Goal: Information Seeking & Learning: Learn about a topic

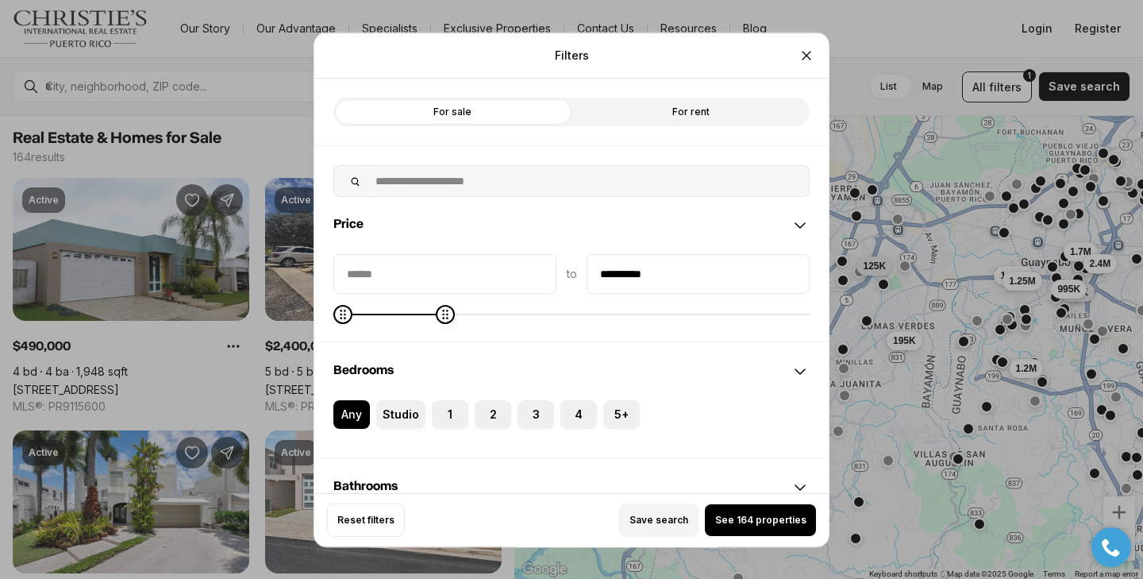
click at [442, 311] on icon "Maximum" at bounding box center [445, 313] width 13 height 13
type input "********"
click at [338, 308] on span at bounding box center [347, 313] width 19 height 19
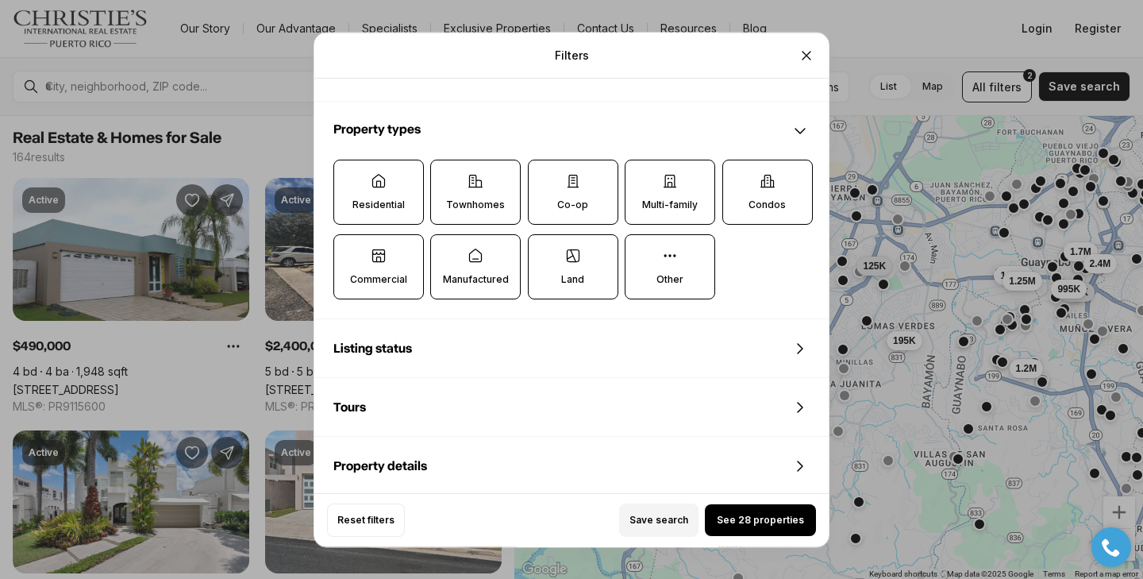
scroll to position [473, 0]
click at [374, 210] on p "Residential" at bounding box center [378, 203] width 52 height 13
click at [350, 175] on button "Residential" at bounding box center [342, 167] width 16 height 16
click at [392, 195] on label "Residential" at bounding box center [379, 191] width 90 height 65
click at [351, 175] on button "Residential" at bounding box center [343, 168] width 16 height 16
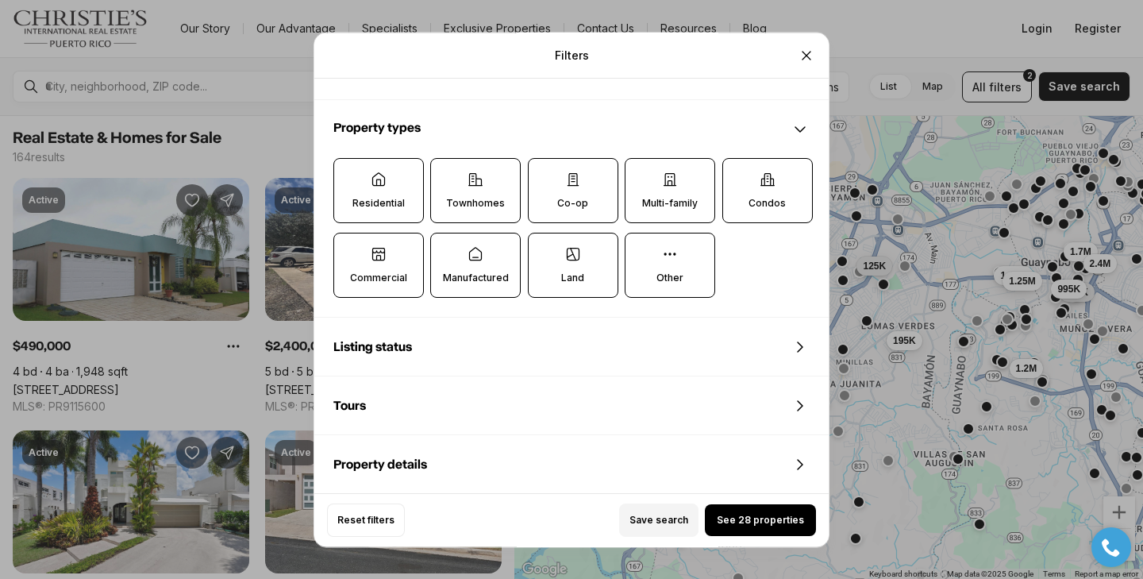
click at [574, 284] on p "Land" at bounding box center [572, 277] width 23 height 13
click at [544, 249] on button "Land" at bounding box center [537, 241] width 16 height 16
click at [703, 200] on label "Multi-family" at bounding box center [670, 190] width 90 height 65
click at [641, 175] on button "Multi-family" at bounding box center [633, 167] width 16 height 16
click at [479, 263] on icon at bounding box center [475, 255] width 16 height 16
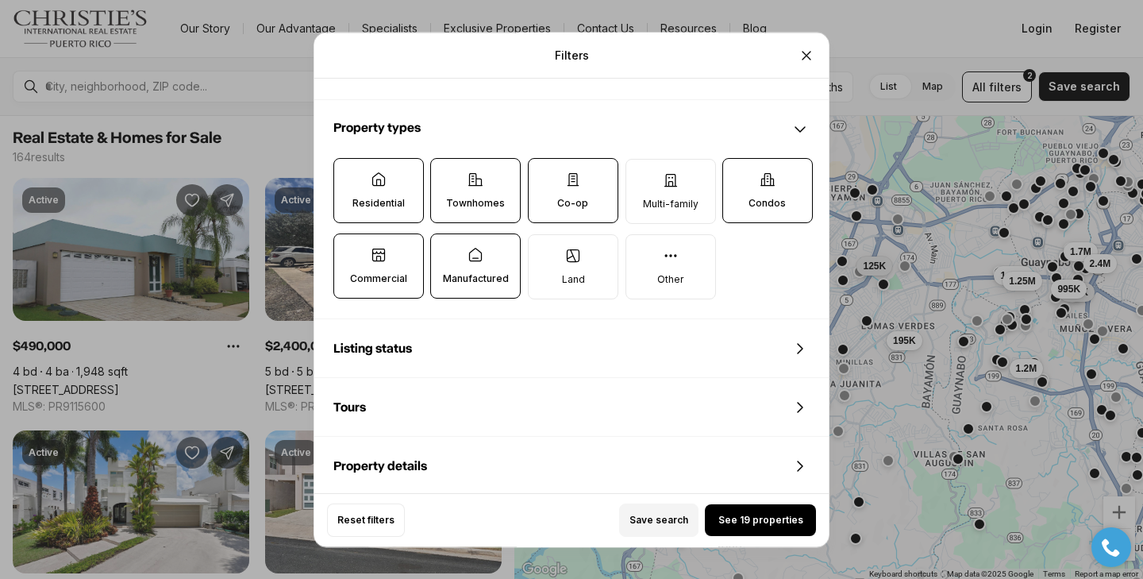
click at [447, 250] on button "Manufactured" at bounding box center [439, 242] width 16 height 16
click at [391, 261] on label "Commercial" at bounding box center [378, 265] width 90 height 65
click at [350, 250] on button "Commercial" at bounding box center [342, 242] width 16 height 16
click at [701, 206] on label "Multi-family" at bounding box center [670, 191] width 90 height 65
click at [642, 175] on button "Multi-family" at bounding box center [634, 168] width 16 height 16
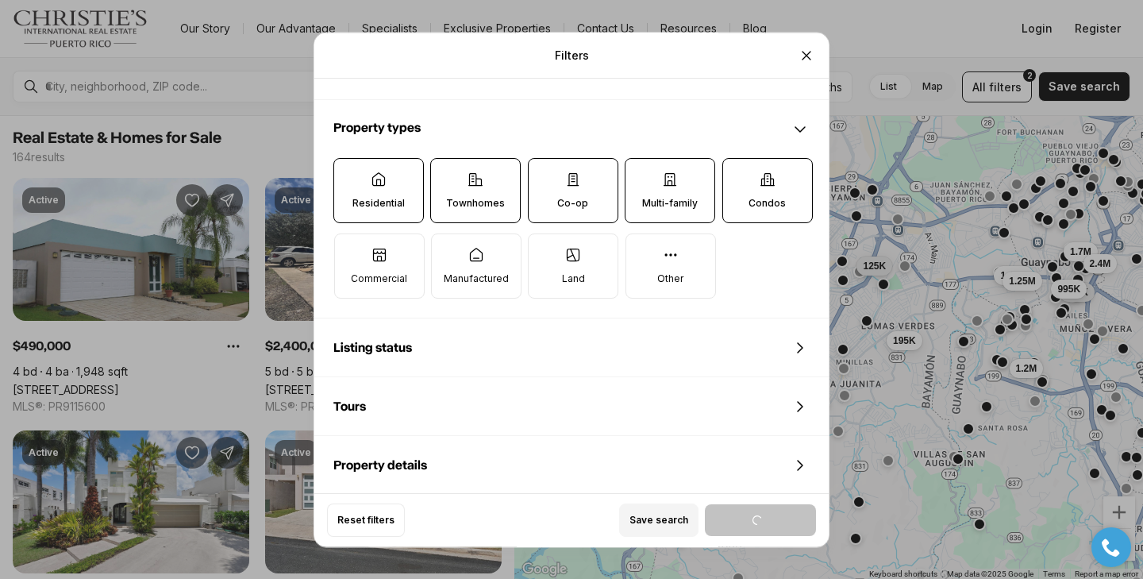
click at [775, 525] on div "Save search" at bounding box center [615, 519] width 402 height 33
click at [788, 525] on span "See 18 properties" at bounding box center [760, 520] width 85 height 13
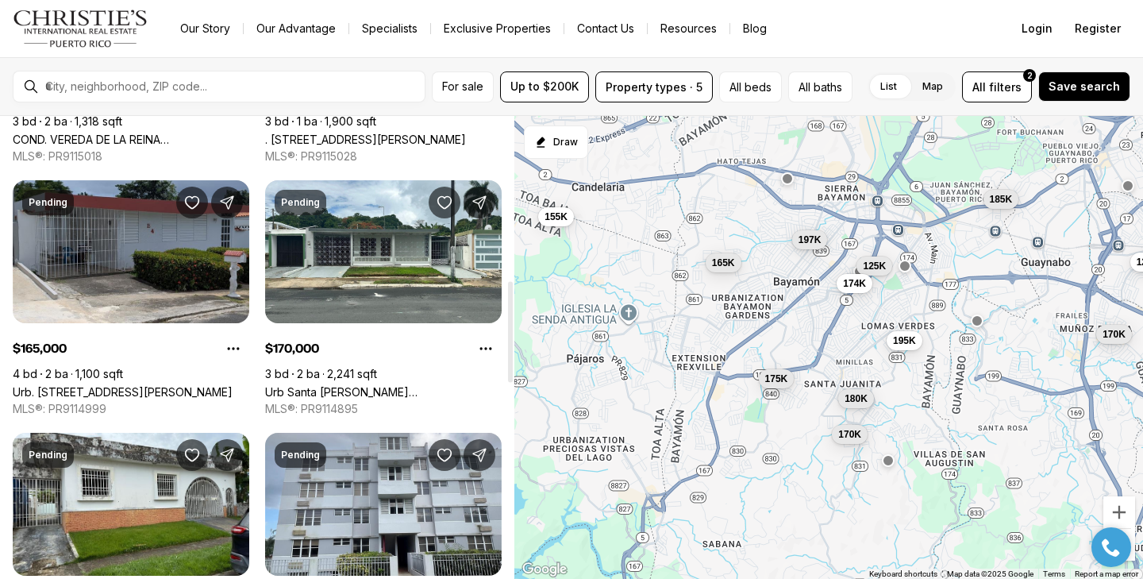
scroll to position [754, 0]
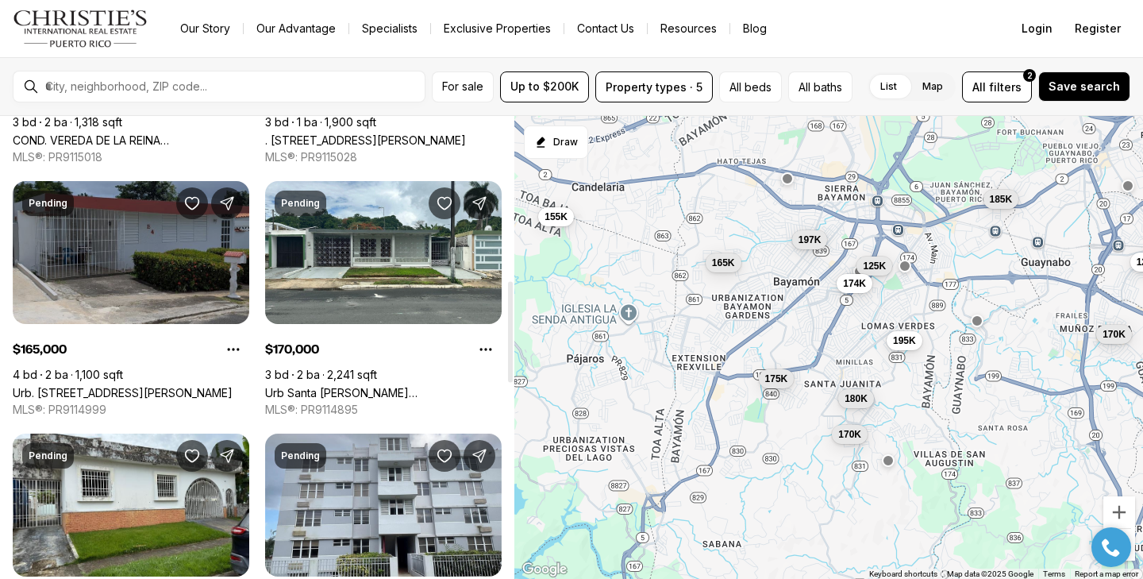
click at [156, 386] on link "Urb. [STREET_ADDRESS][PERSON_NAME]" at bounding box center [123, 392] width 220 height 13
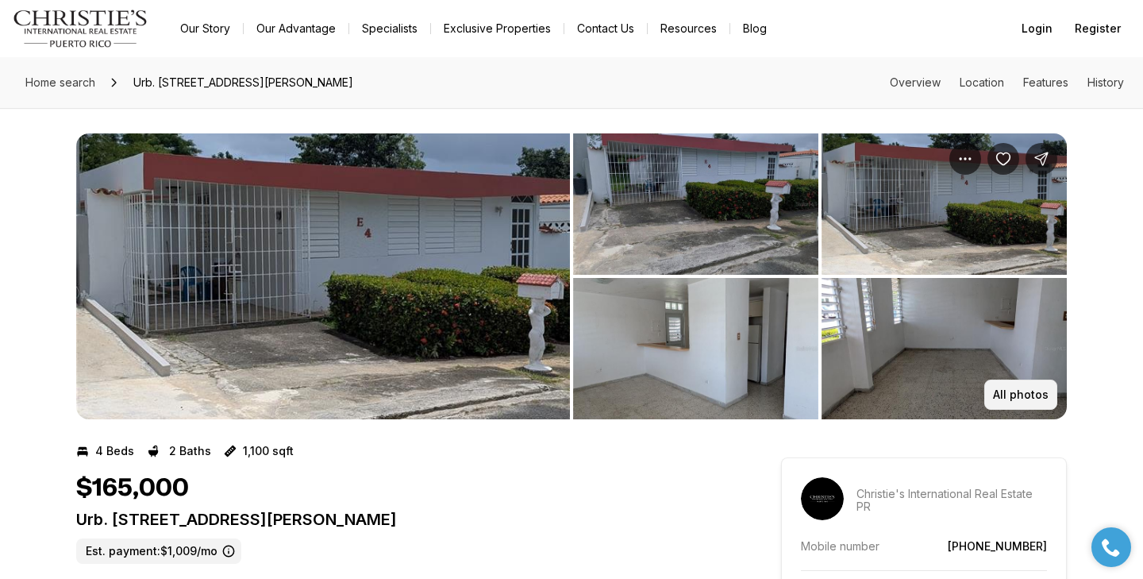
click at [1045, 408] on button "All photos" at bounding box center [1020, 394] width 73 height 30
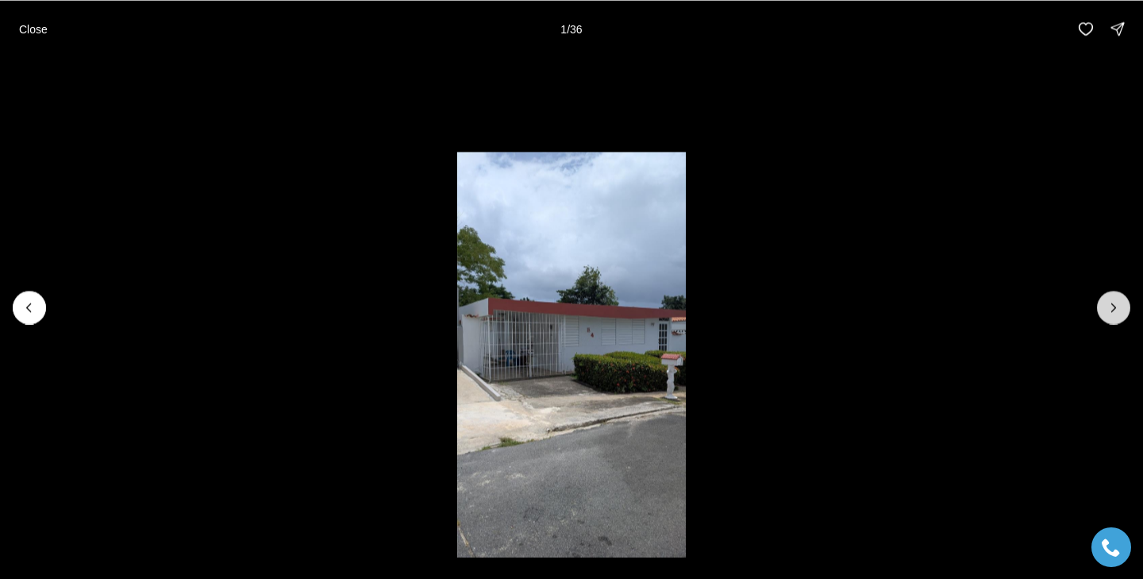
click at [1119, 316] on button "Next slide" at bounding box center [1113, 306] width 33 height 33
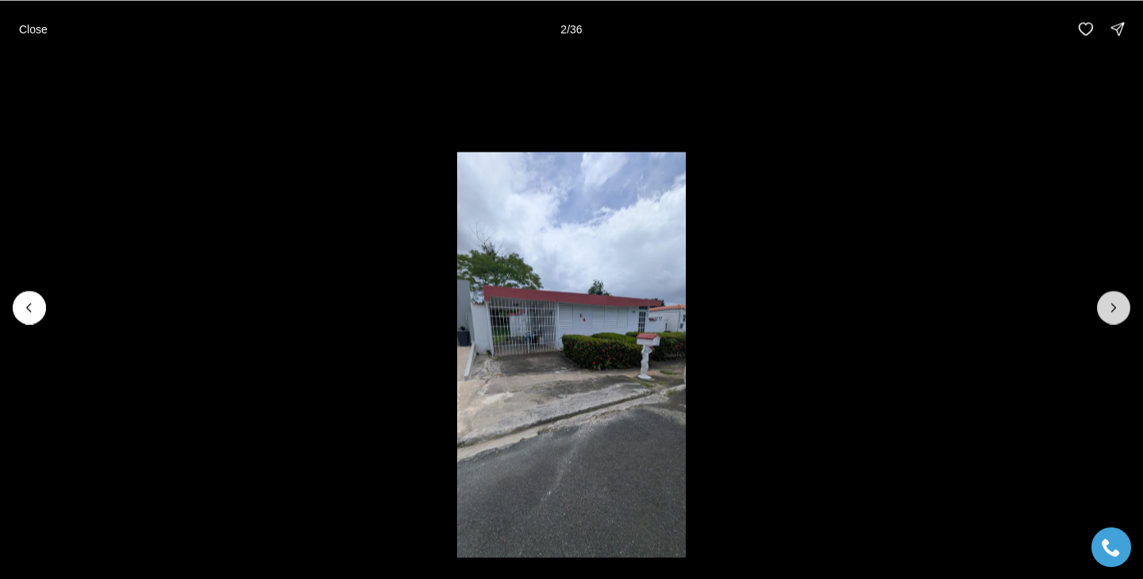
click at [1119, 316] on button "Next slide" at bounding box center [1113, 306] width 33 height 33
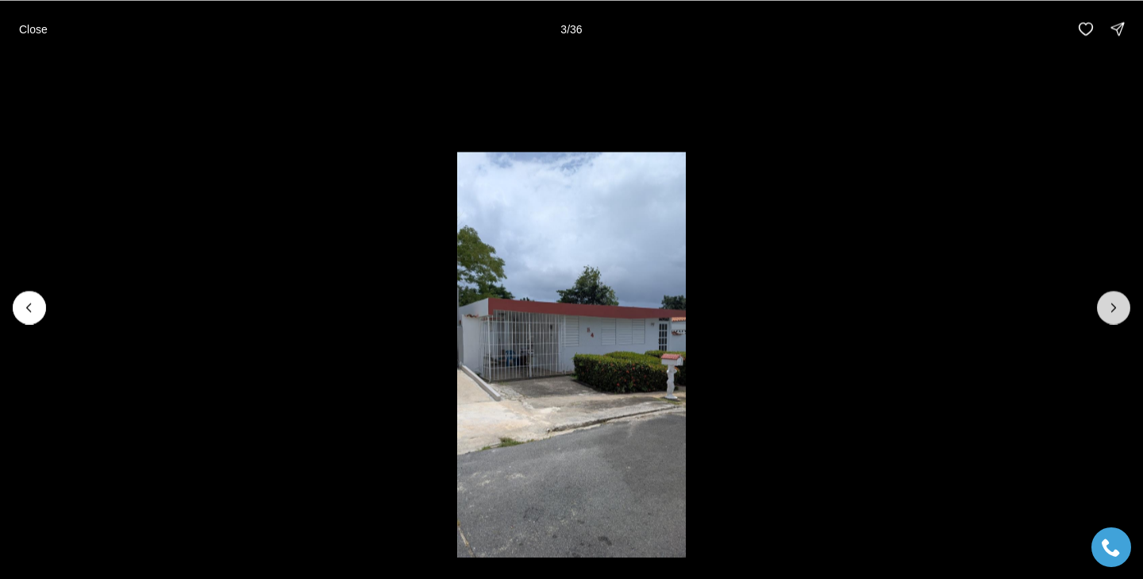
click at [1119, 316] on button "Next slide" at bounding box center [1113, 306] width 33 height 33
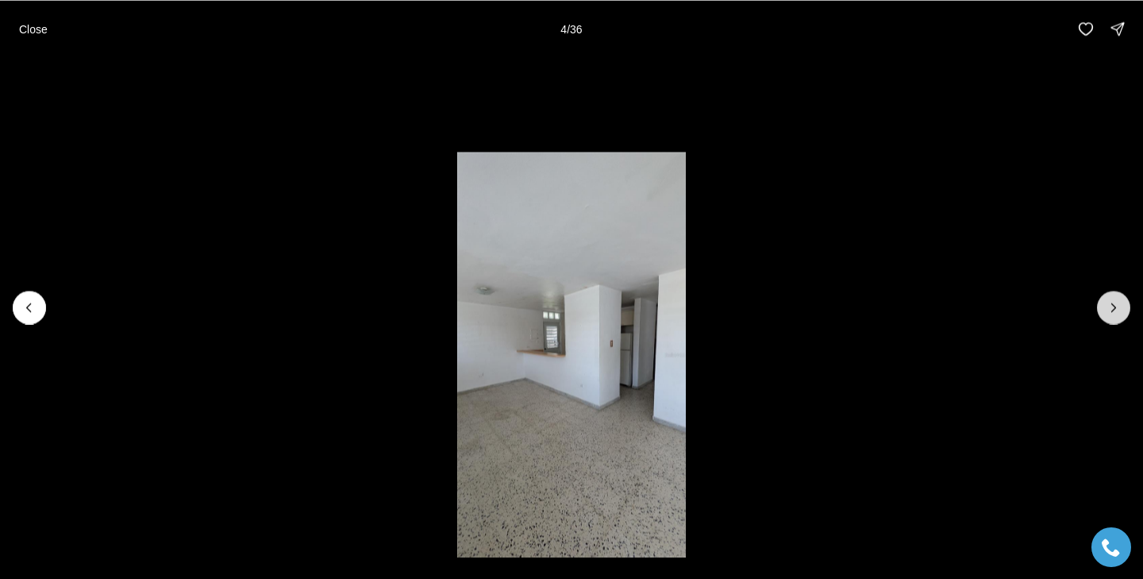
click at [1119, 316] on button "Next slide" at bounding box center [1113, 306] width 33 height 33
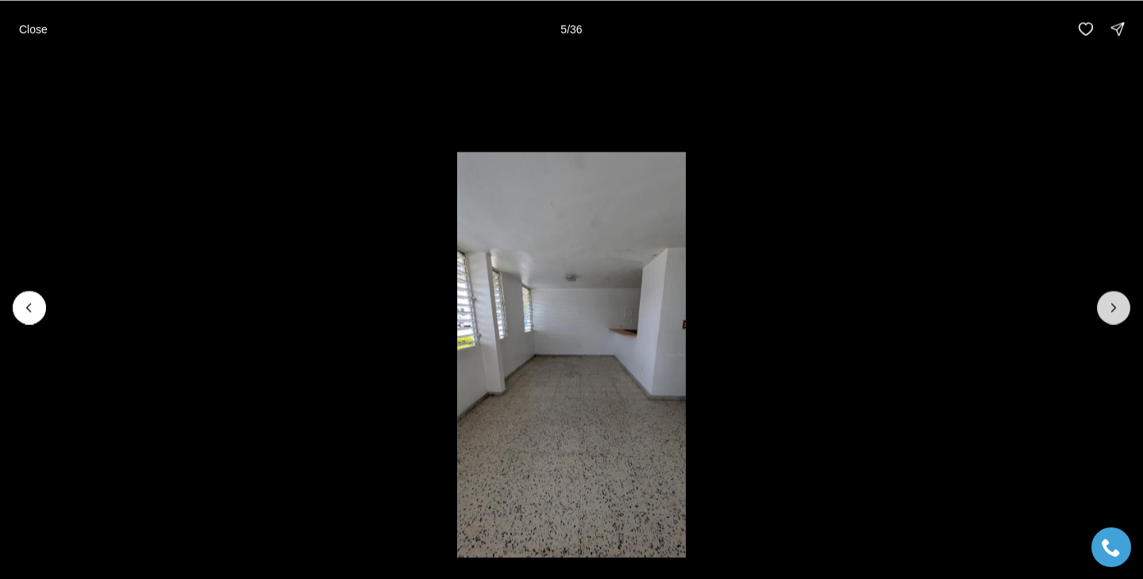
click at [1119, 316] on button "Next slide" at bounding box center [1113, 306] width 33 height 33
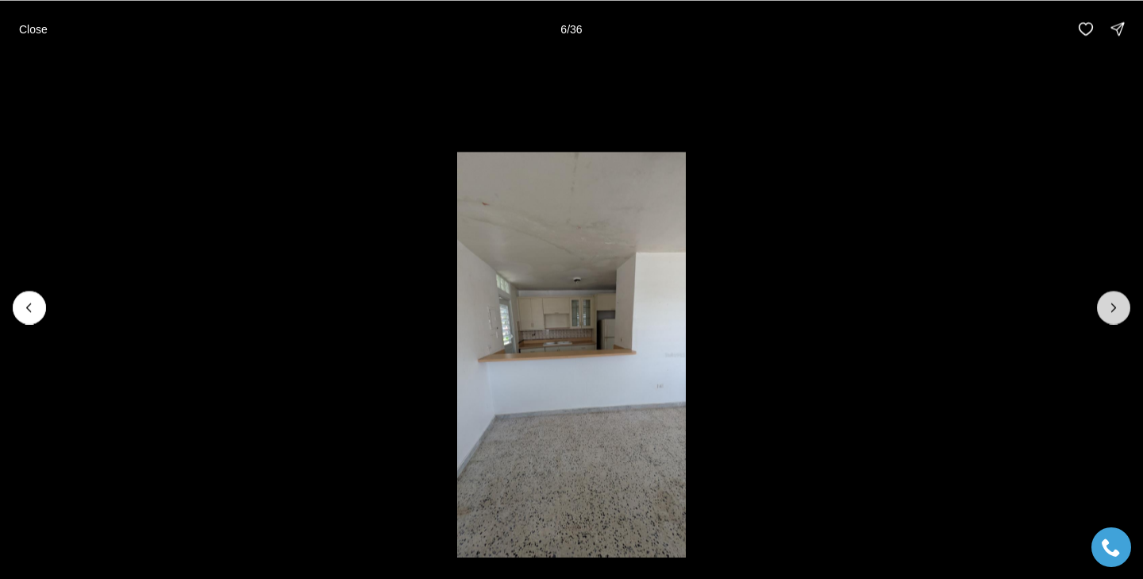
click at [1119, 316] on button "Next slide" at bounding box center [1113, 306] width 33 height 33
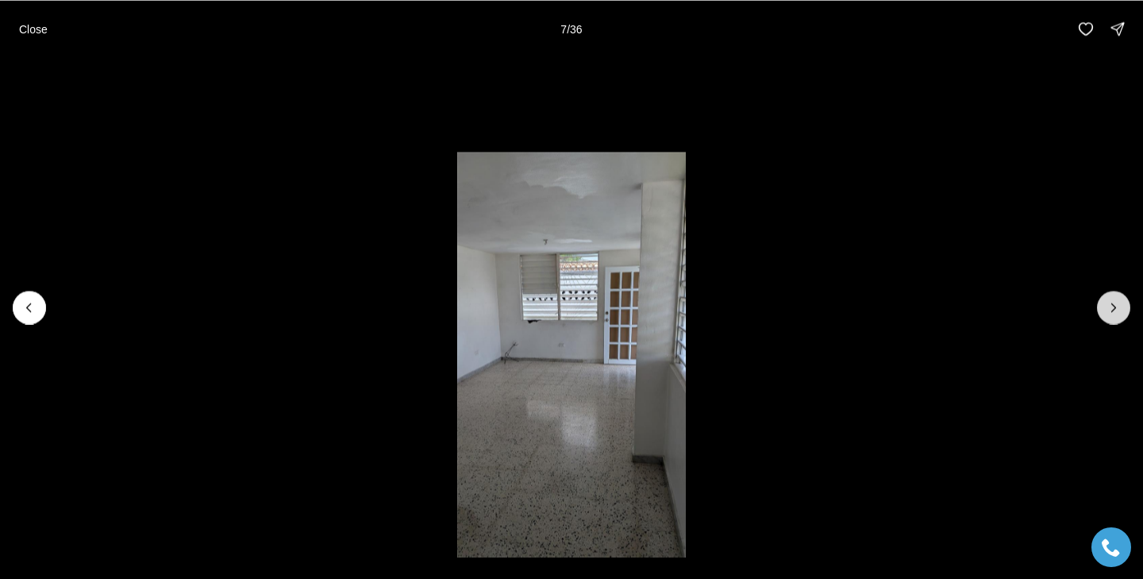
click at [1119, 316] on button "Next slide" at bounding box center [1113, 306] width 33 height 33
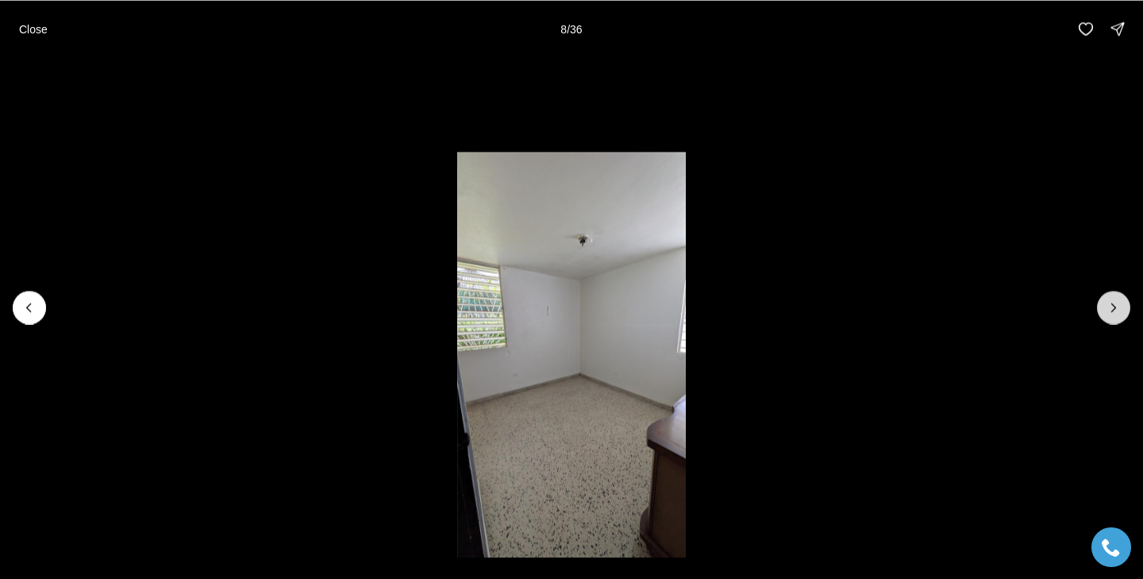
click at [1119, 316] on button "Next slide" at bounding box center [1113, 306] width 33 height 33
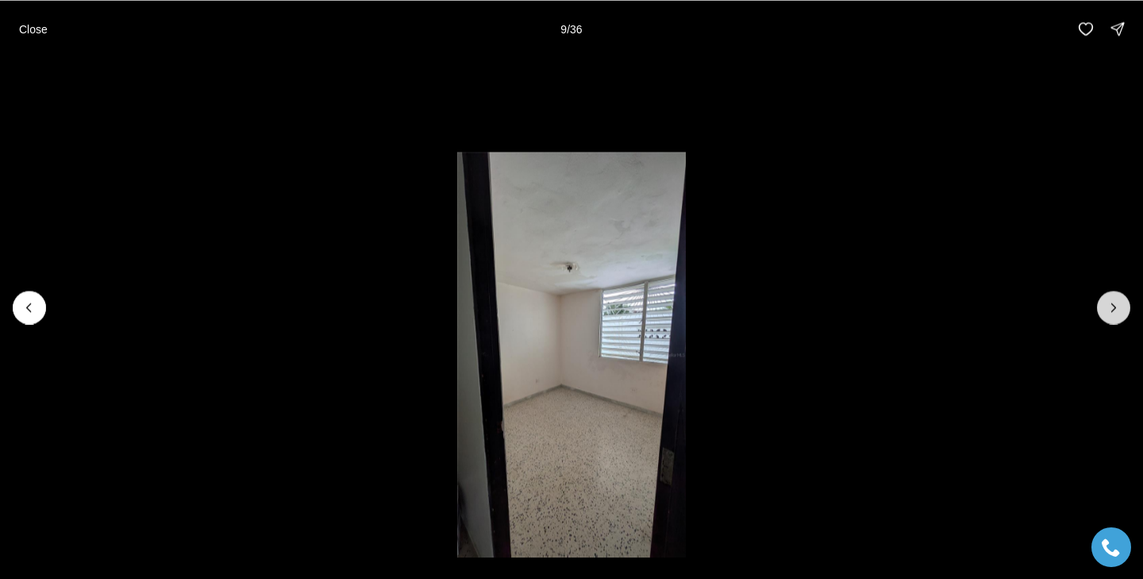
click at [1119, 316] on button "Next slide" at bounding box center [1113, 306] width 33 height 33
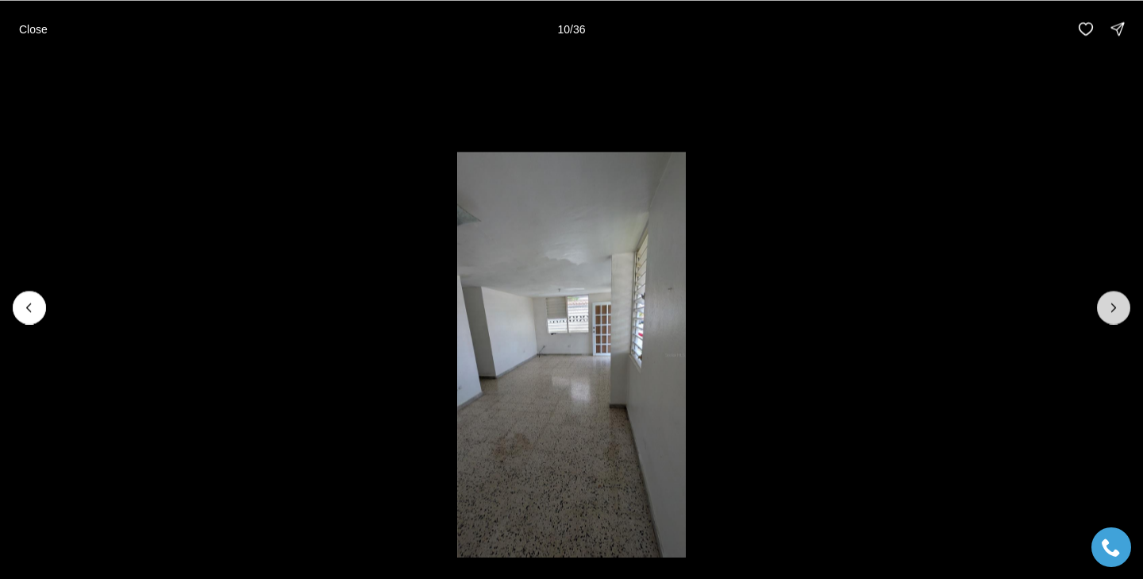
click at [1119, 316] on button "Next slide" at bounding box center [1113, 306] width 33 height 33
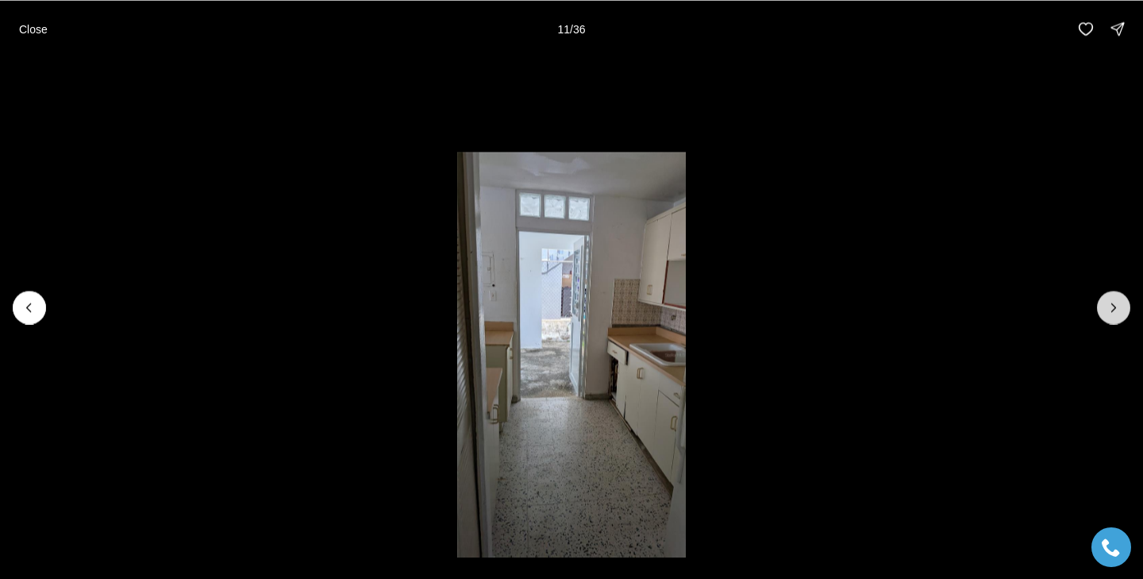
click at [1119, 316] on button "Next slide" at bounding box center [1113, 306] width 33 height 33
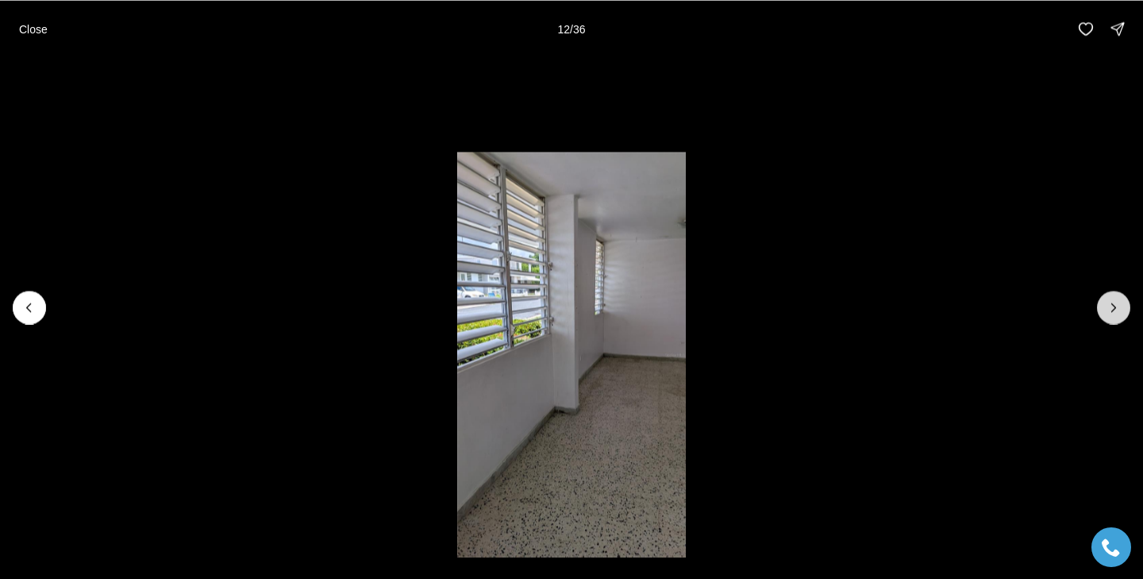
click at [1119, 316] on button "Next slide" at bounding box center [1113, 306] width 33 height 33
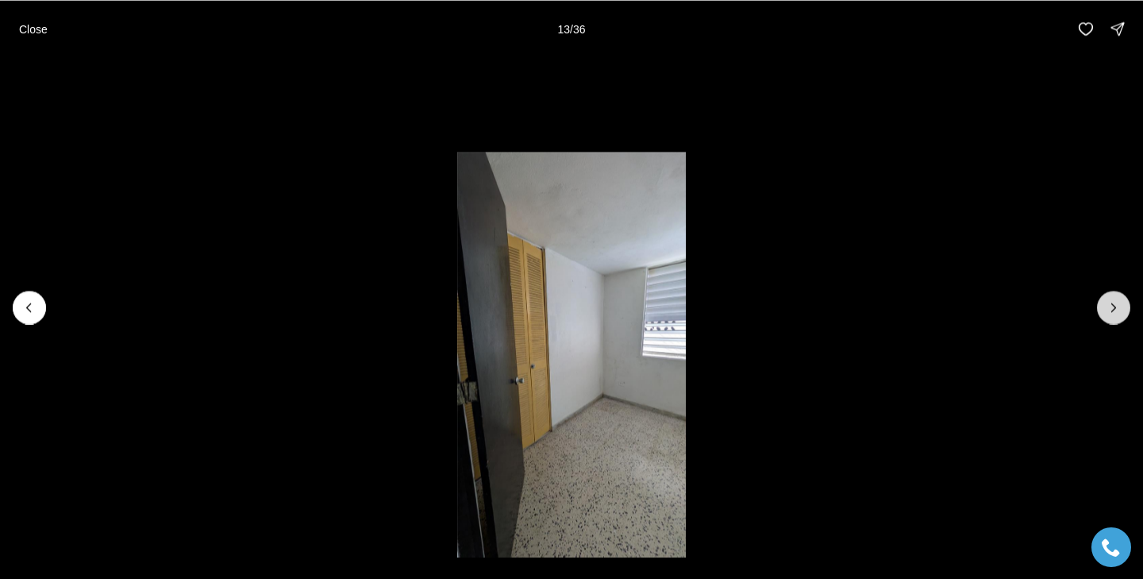
click at [1119, 316] on button "Next slide" at bounding box center [1113, 306] width 33 height 33
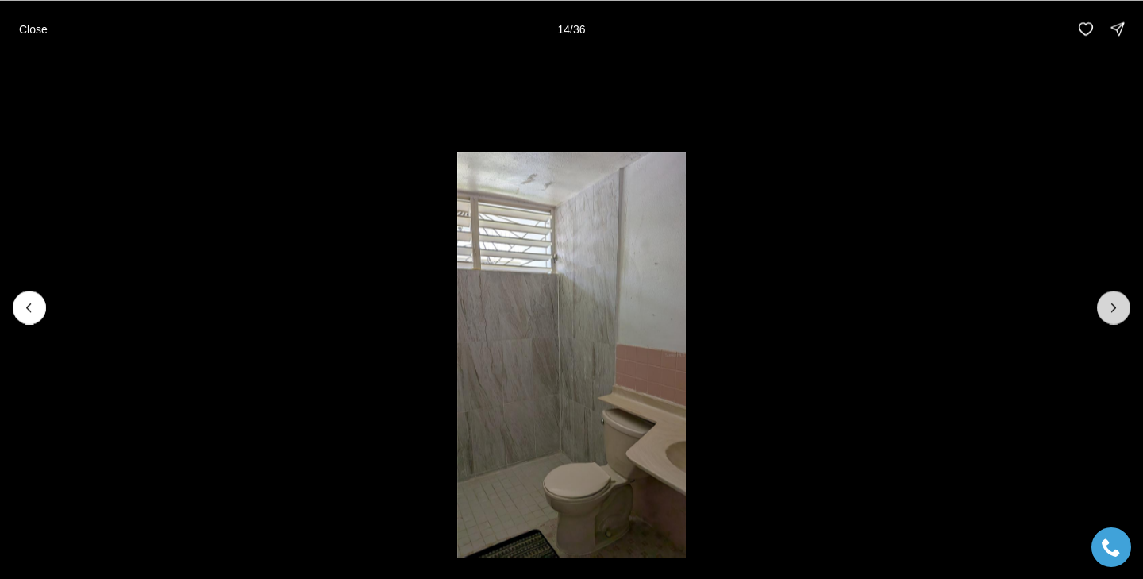
click at [1119, 316] on button "Next slide" at bounding box center [1113, 306] width 33 height 33
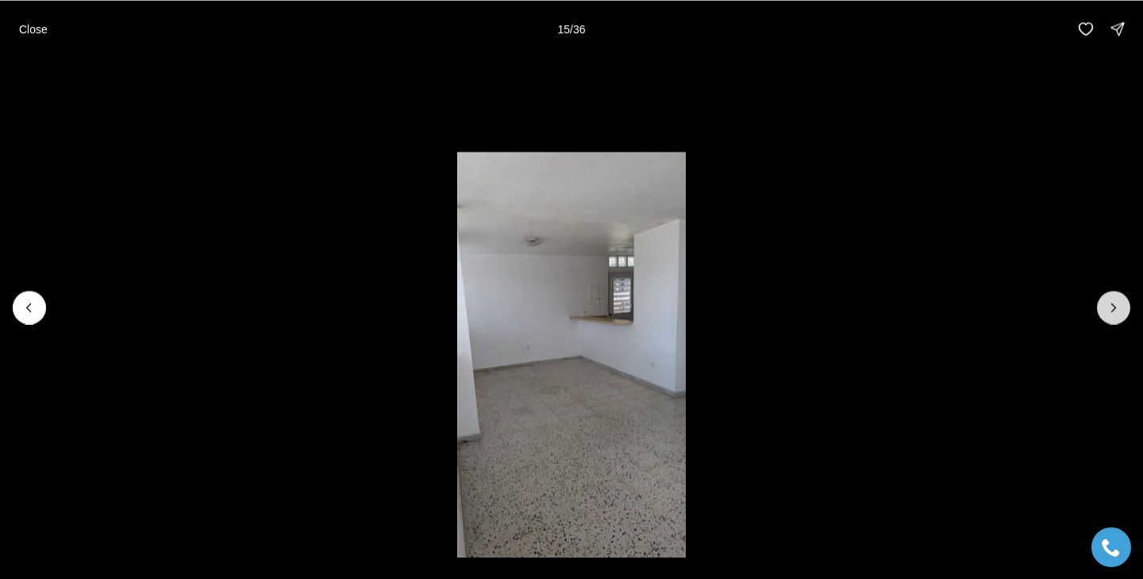
click at [1119, 316] on button "Next slide" at bounding box center [1113, 306] width 33 height 33
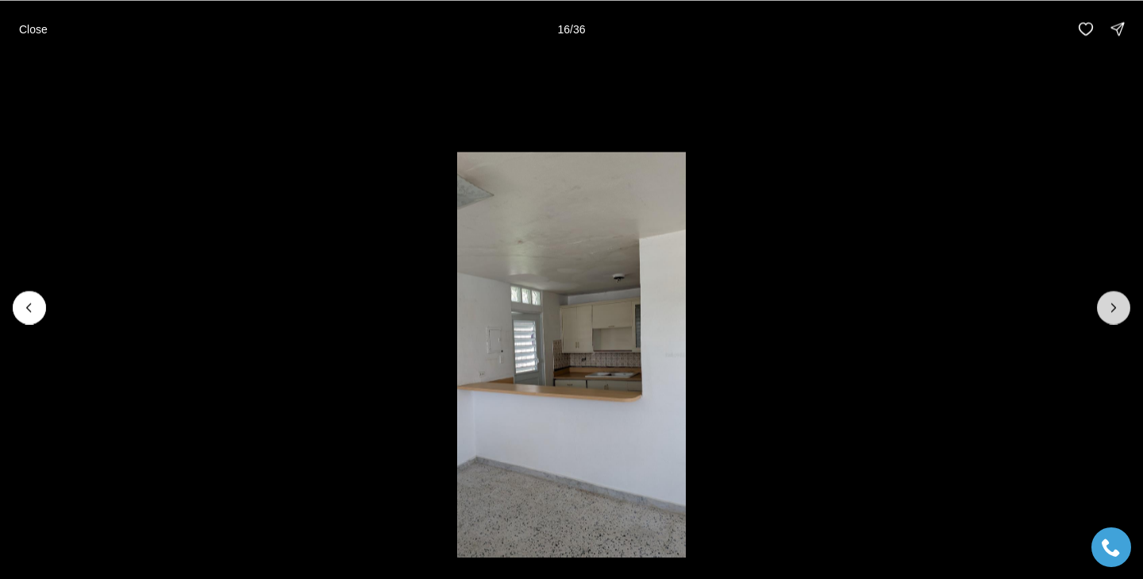
click at [1119, 316] on button "Next slide" at bounding box center [1113, 306] width 33 height 33
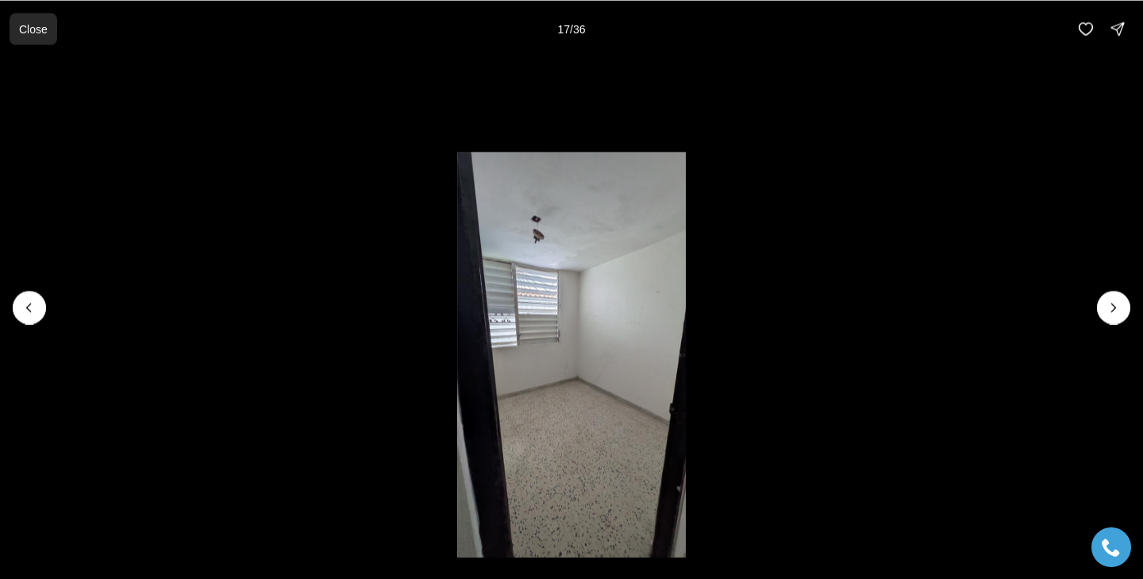
click at [42, 28] on p "Close" at bounding box center [33, 28] width 29 height 13
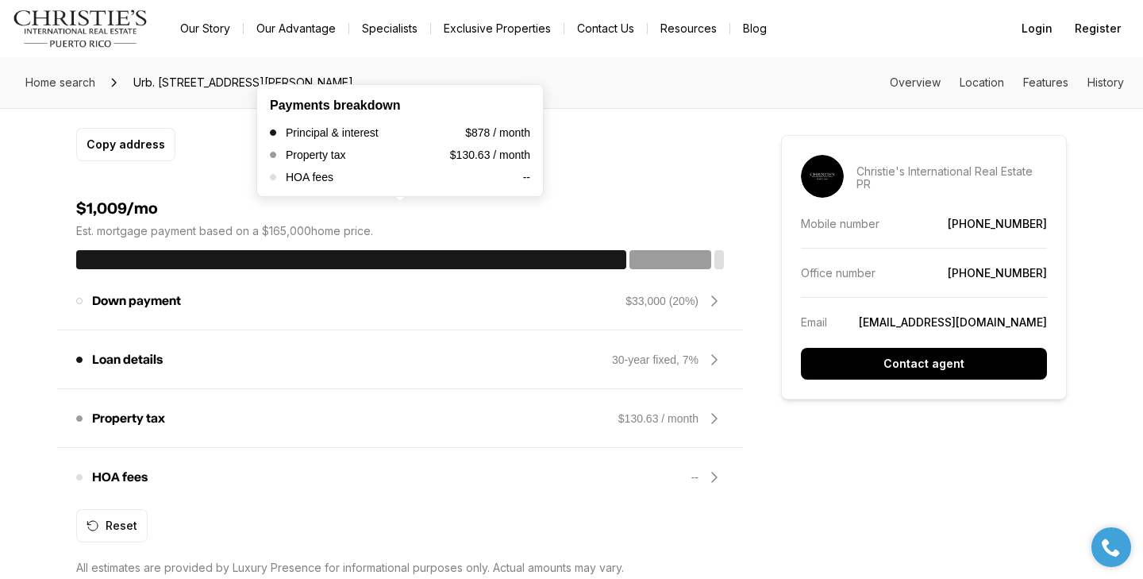
scroll to position [1298, 0]
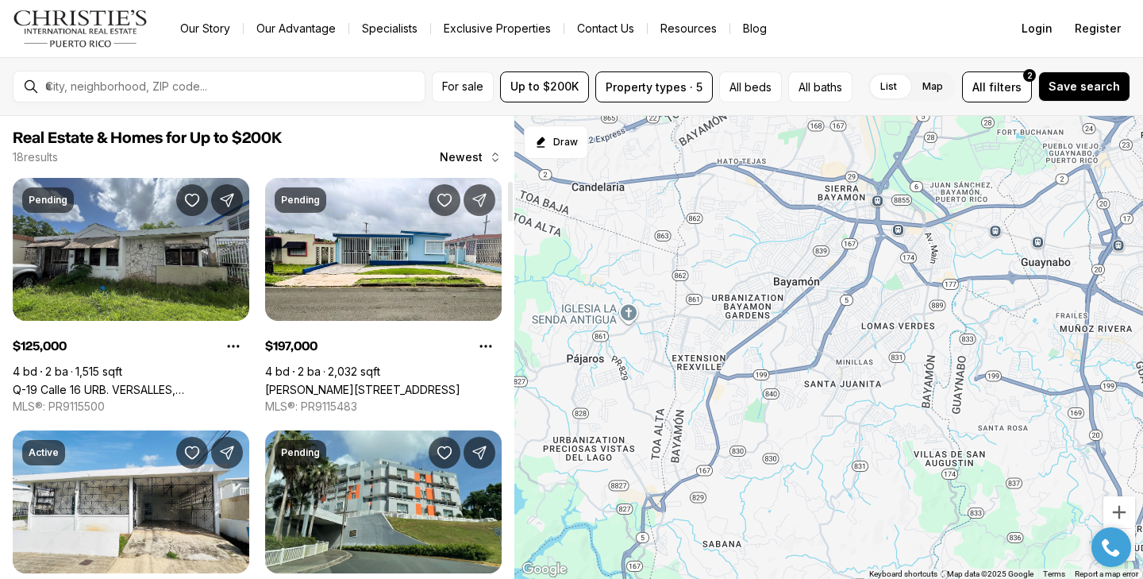
scroll to position [754, 0]
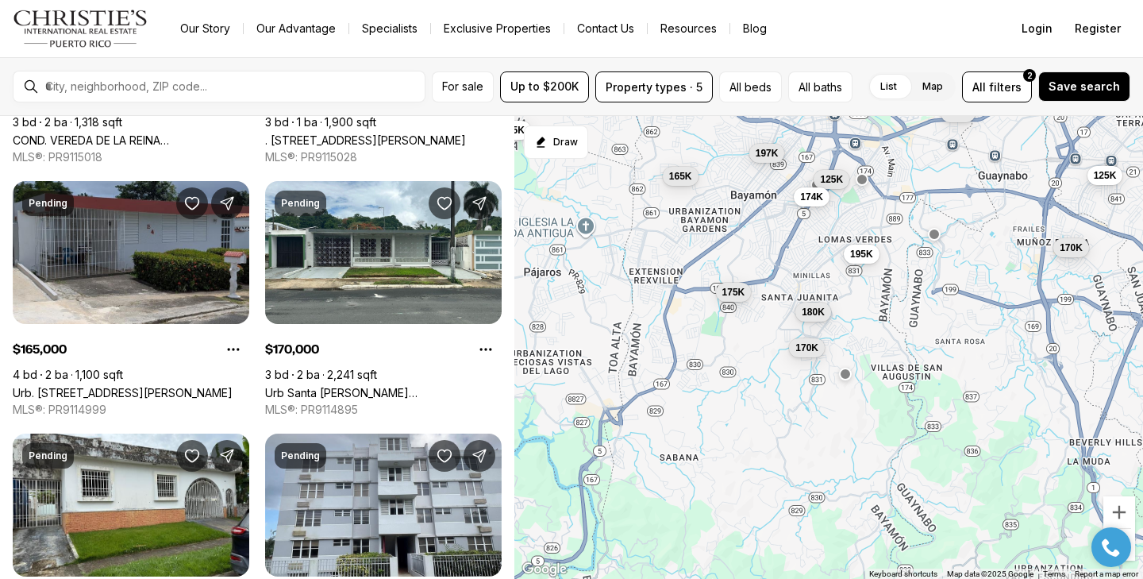
drag, startPoint x: 689, startPoint y: 265, endPoint x: 697, endPoint y: 183, distance: 82.1
click at [697, 183] on div "165K" at bounding box center [681, 176] width 36 height 19
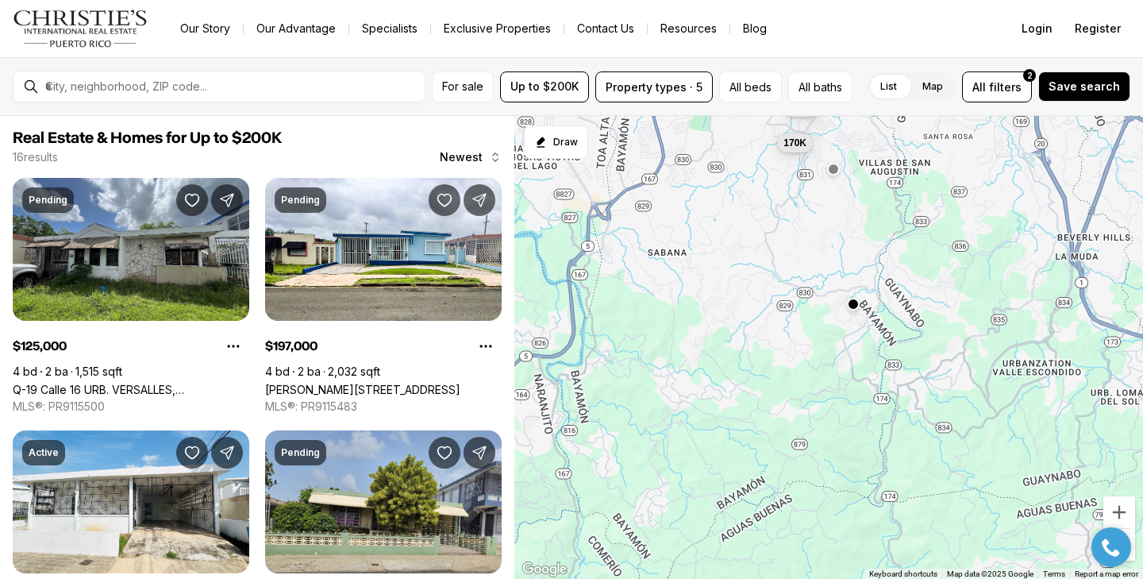
drag, startPoint x: 697, startPoint y: 365, endPoint x: 685, endPoint y: 155, distance: 210.7
click at [685, 155] on div "125K 197K 195K 180K 165K 170K 170K 175K 174K 125K 155K 173K" at bounding box center [828, 348] width 629 height 464
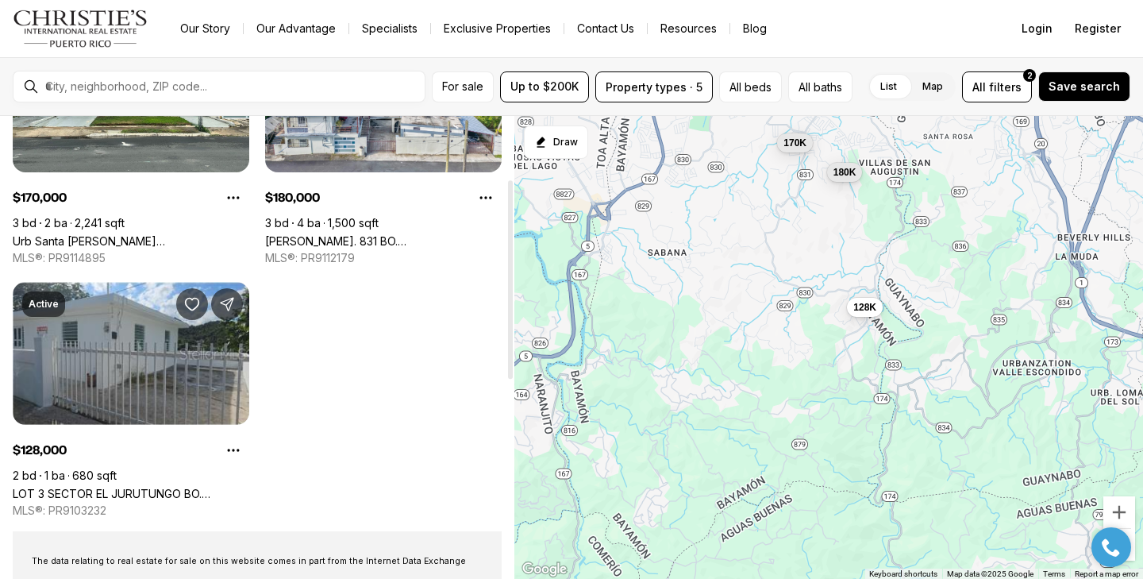
scroll to position [152, 0]
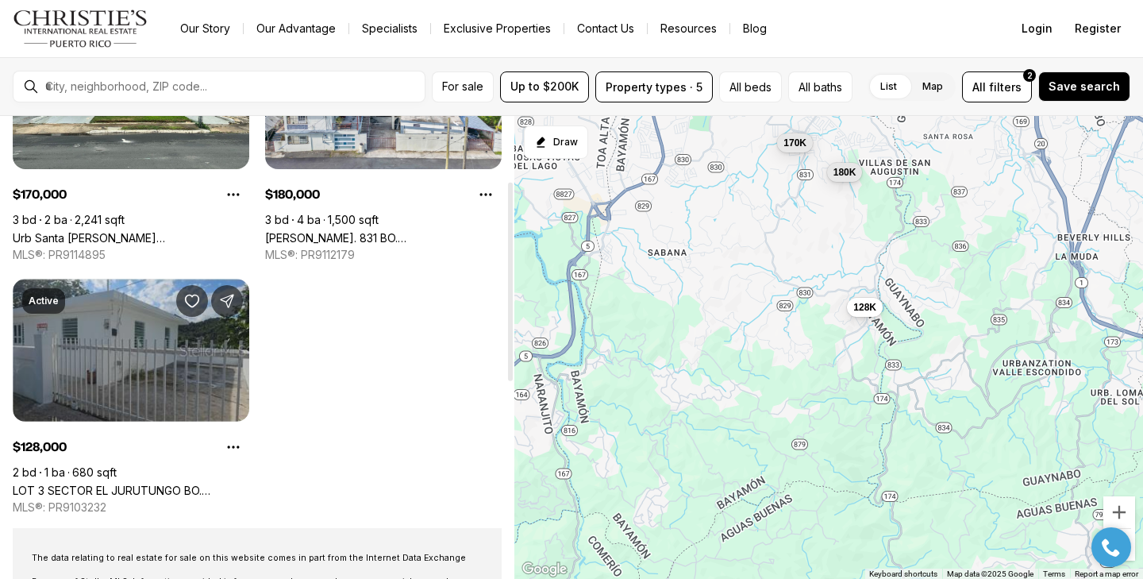
click at [135, 483] on link "LOT 3 SECTOR EL JURUTUNGO BO. GUARAGAO, BAYAMON PR, 00957" at bounding box center [131, 489] width 237 height 13
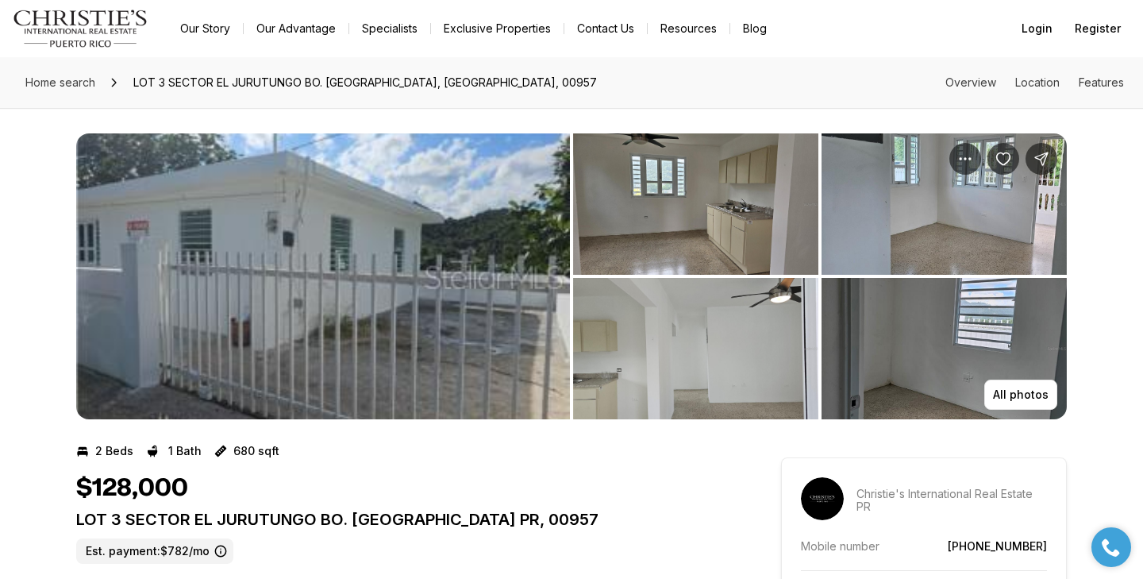
click at [479, 321] on img "View image gallery" at bounding box center [323, 276] width 494 height 286
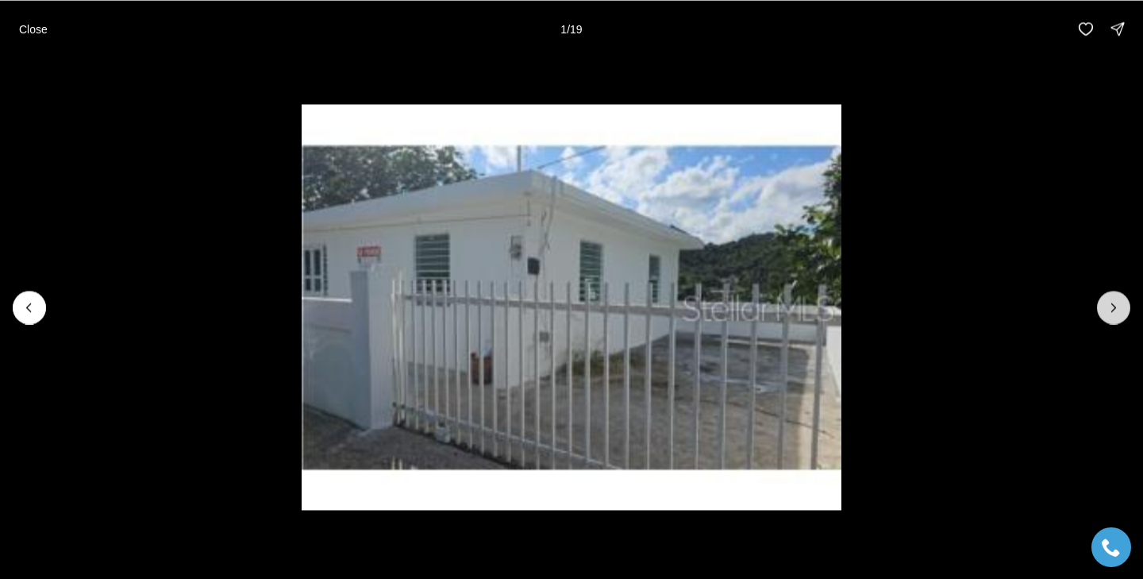
click at [1119, 298] on button "Next slide" at bounding box center [1113, 306] width 33 height 33
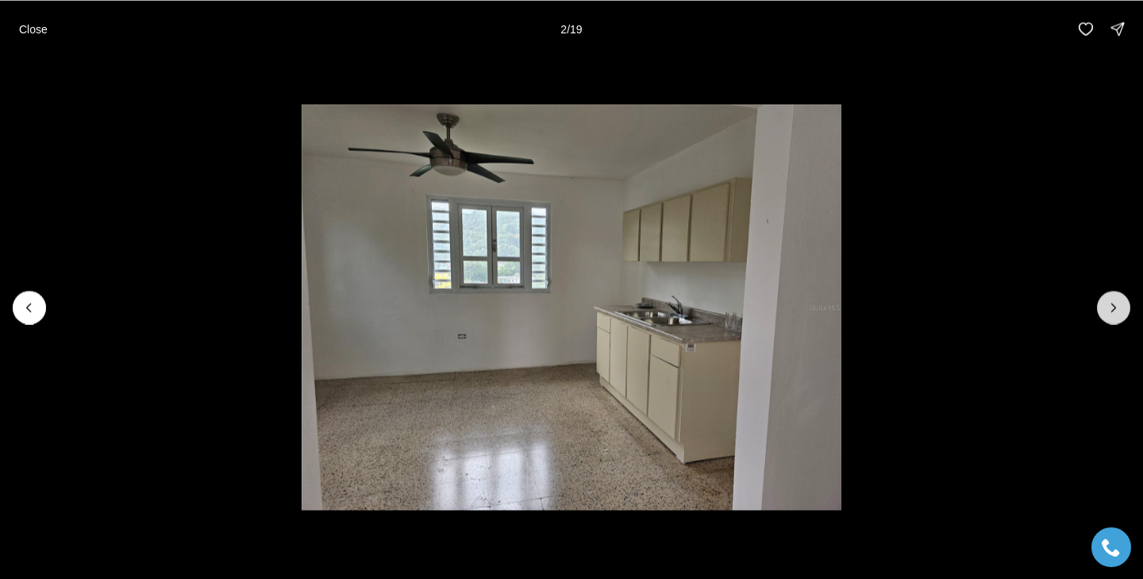
click at [1119, 298] on button "Next slide" at bounding box center [1113, 306] width 33 height 33
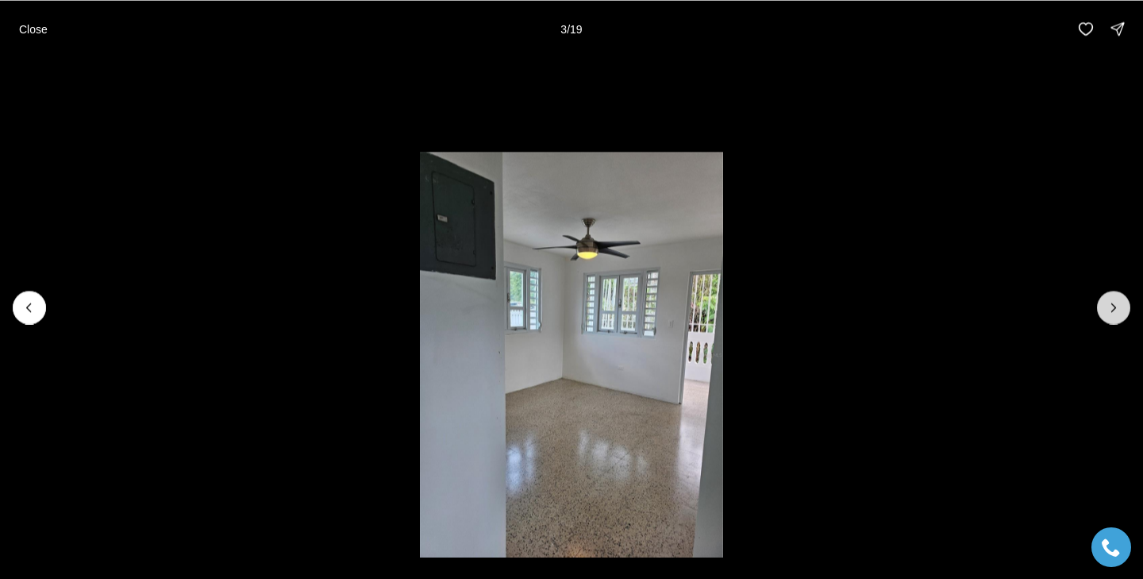
click at [1119, 298] on button "Next slide" at bounding box center [1113, 306] width 33 height 33
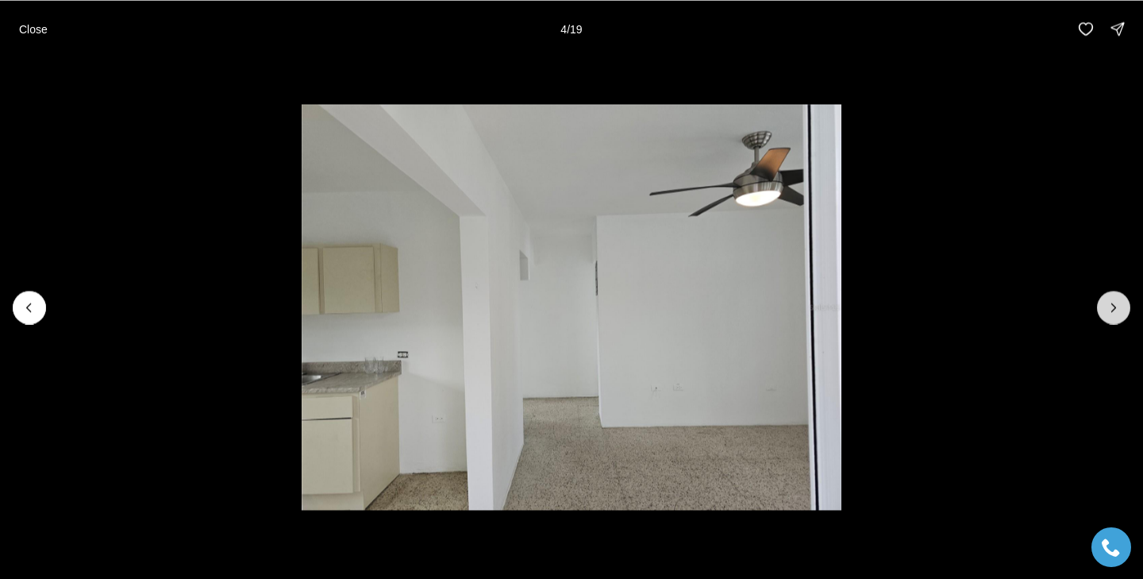
click at [1119, 298] on button "Next slide" at bounding box center [1113, 306] width 33 height 33
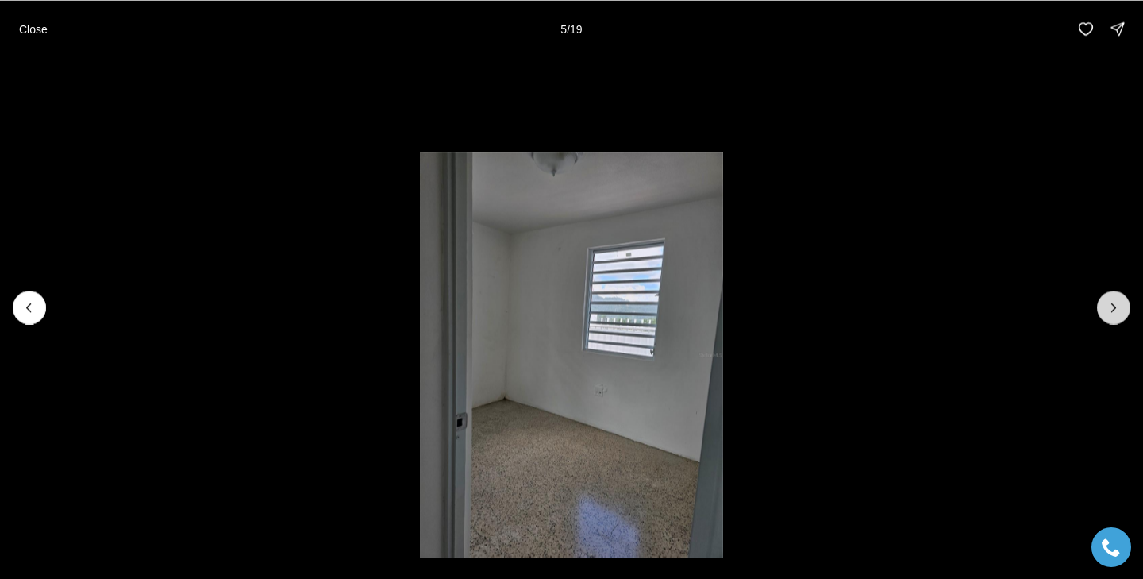
click at [1119, 298] on button "Next slide" at bounding box center [1113, 306] width 33 height 33
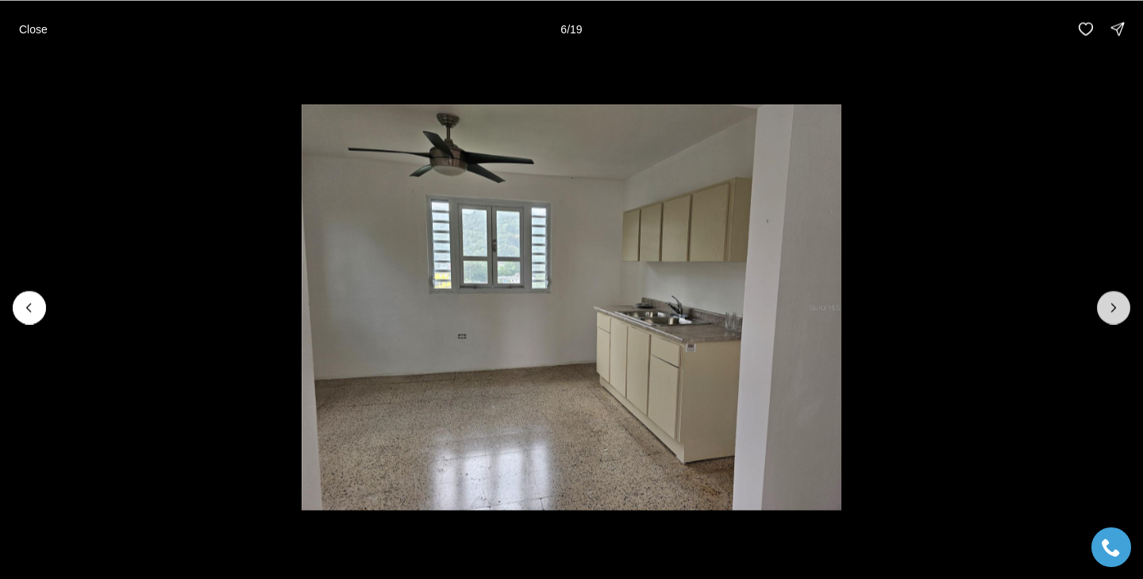
click at [1119, 298] on button "Next slide" at bounding box center [1113, 306] width 33 height 33
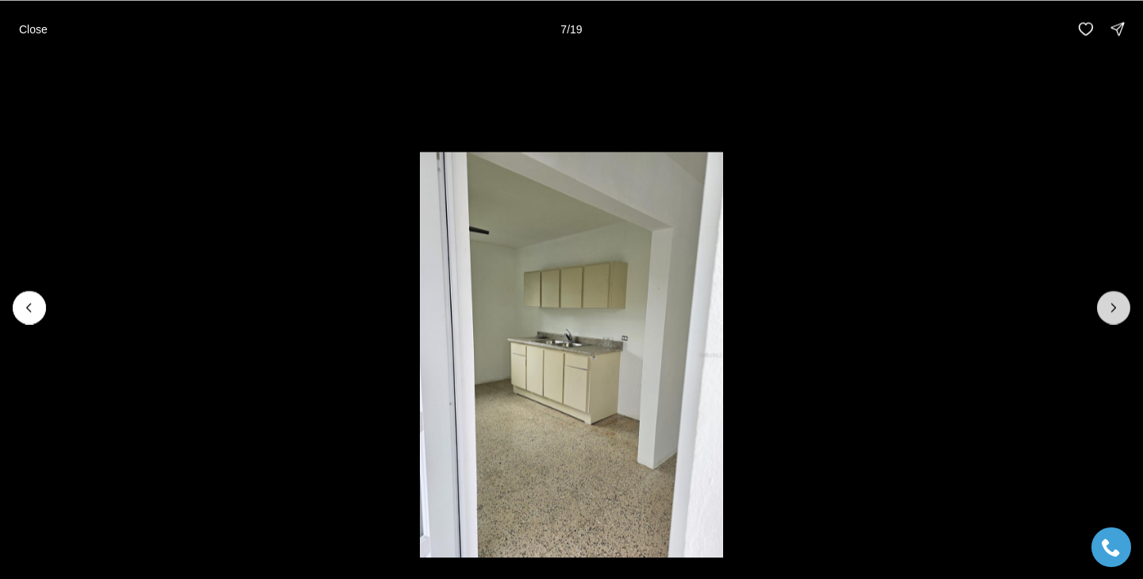
click at [1119, 298] on button "Next slide" at bounding box center [1113, 306] width 33 height 33
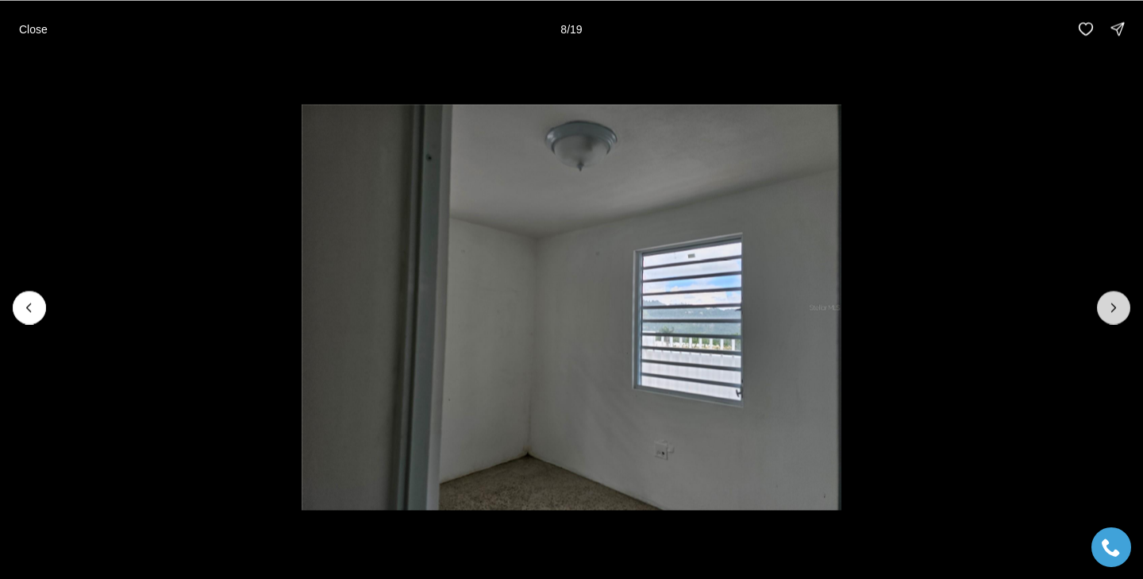
click at [1119, 298] on button "Next slide" at bounding box center [1113, 306] width 33 height 33
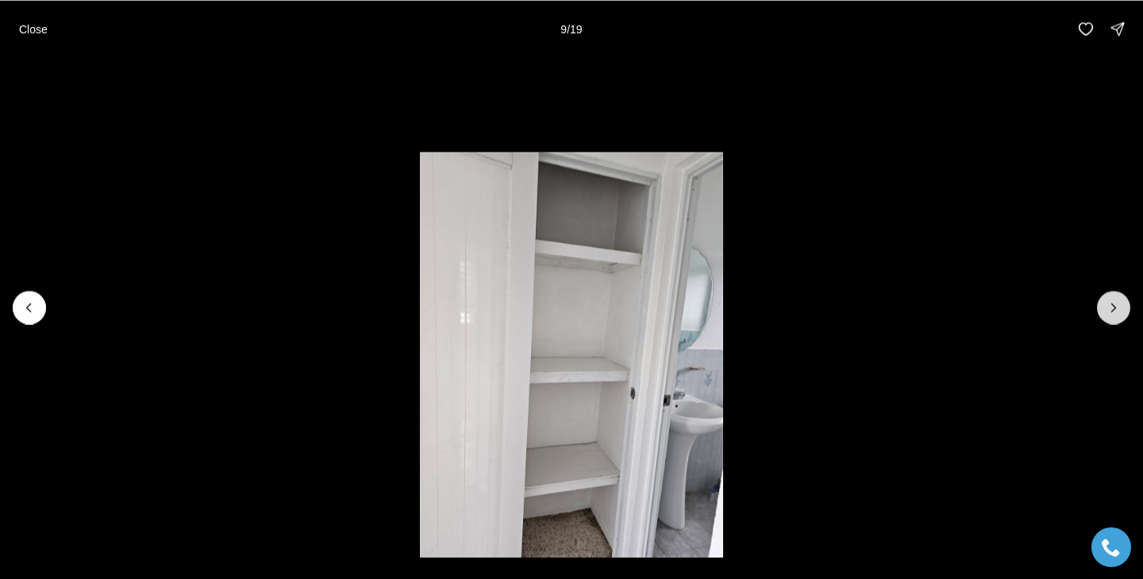
click at [1119, 298] on button "Next slide" at bounding box center [1113, 306] width 33 height 33
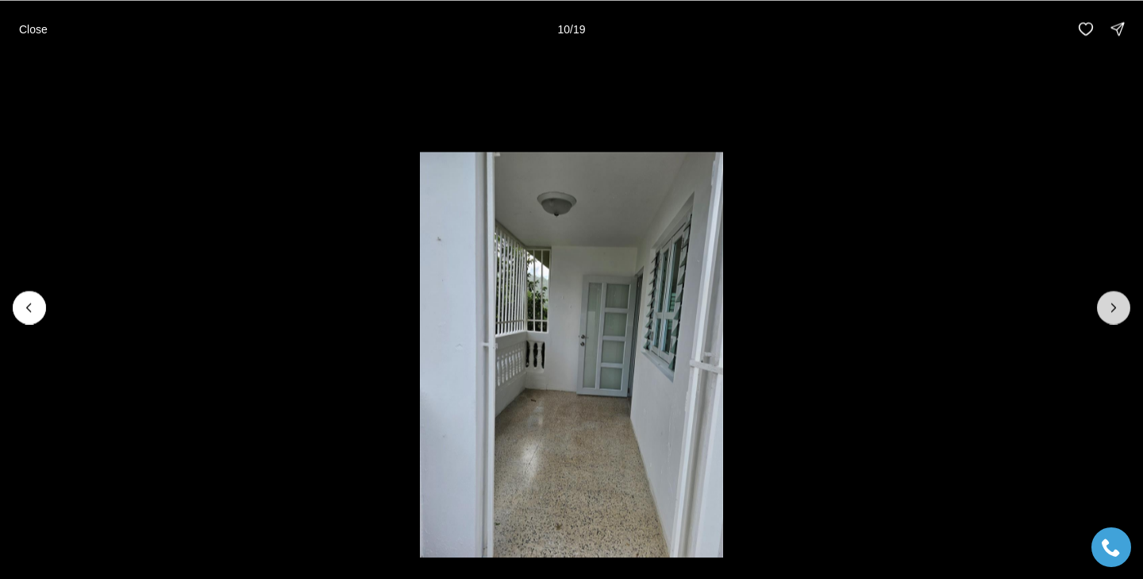
click at [1119, 298] on button "Next slide" at bounding box center [1113, 306] width 33 height 33
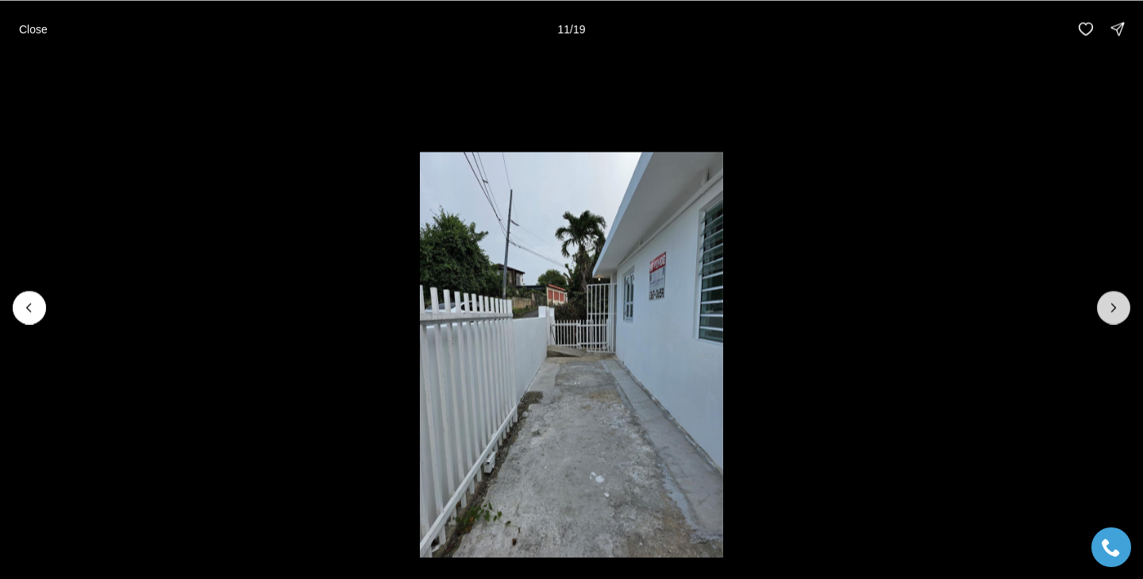
click at [1119, 298] on button "Next slide" at bounding box center [1113, 306] width 33 height 33
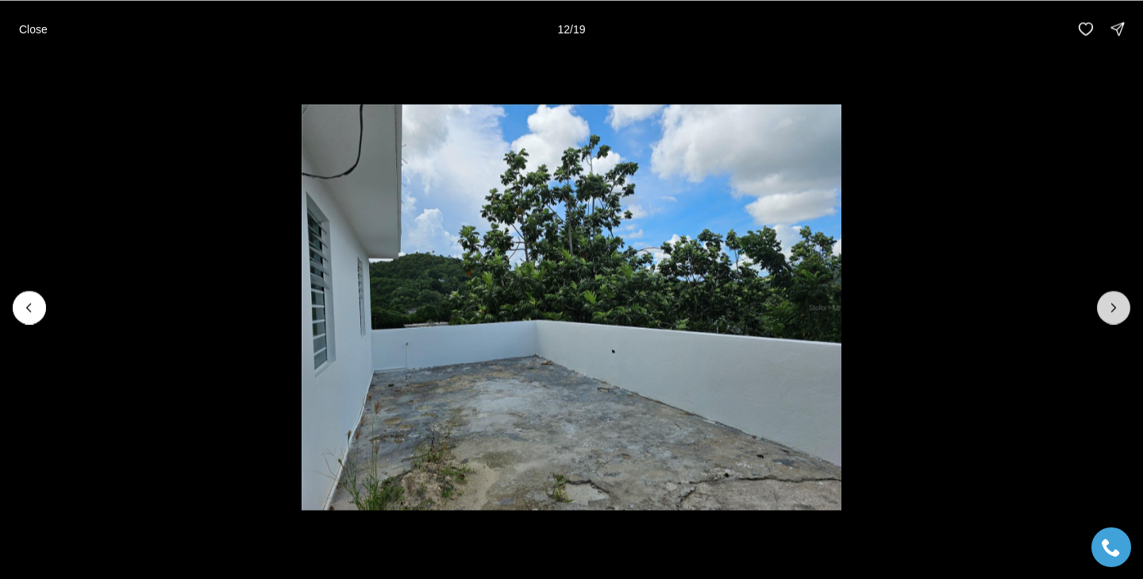
click at [1119, 298] on button "Next slide" at bounding box center [1113, 306] width 33 height 33
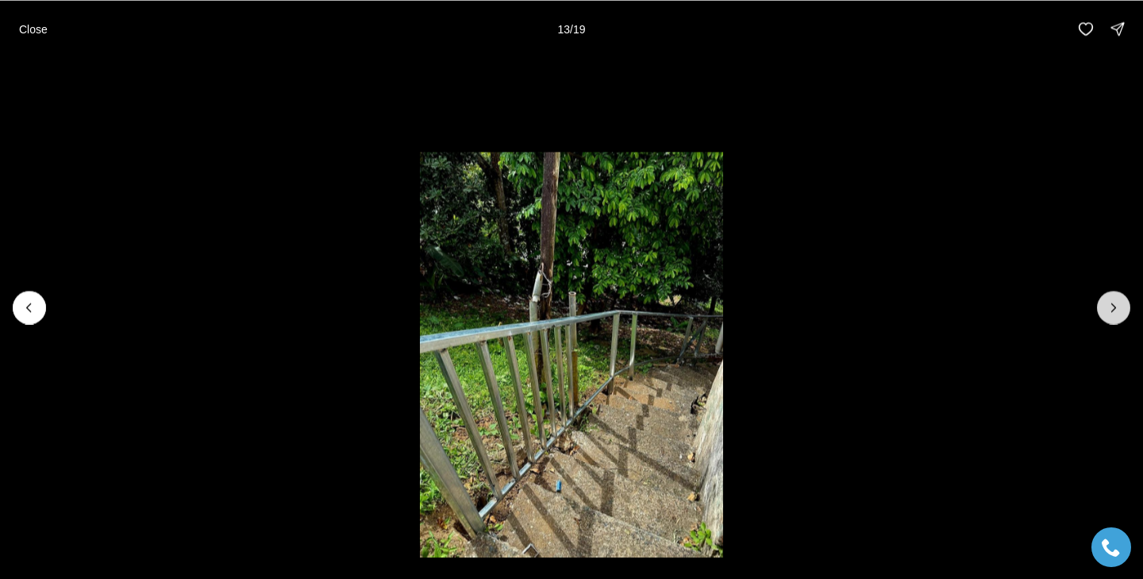
click at [1119, 298] on button "Next slide" at bounding box center [1113, 306] width 33 height 33
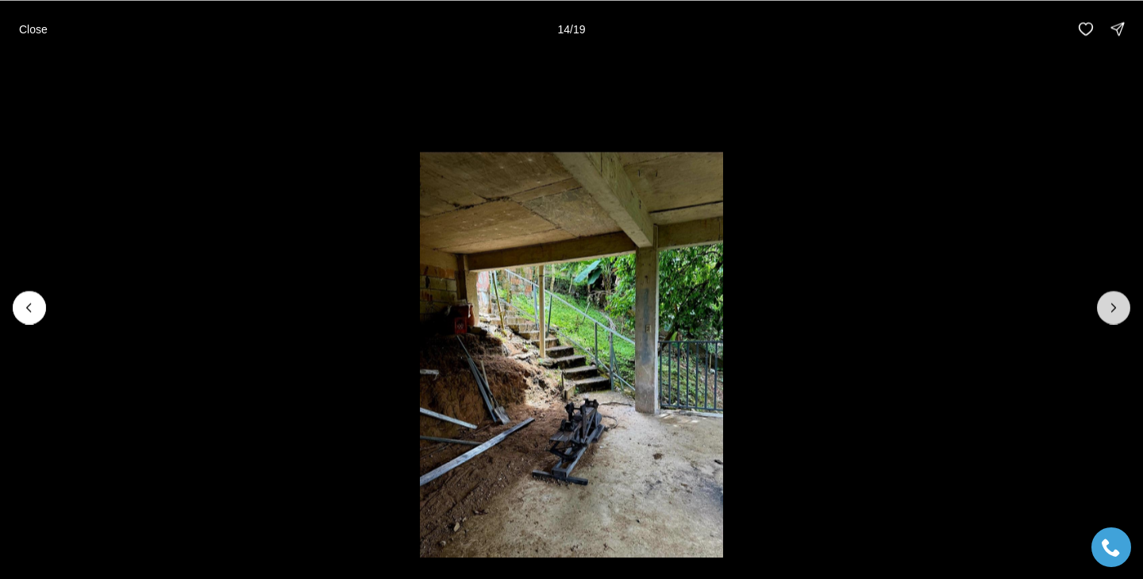
click at [1119, 298] on button "Next slide" at bounding box center [1113, 306] width 33 height 33
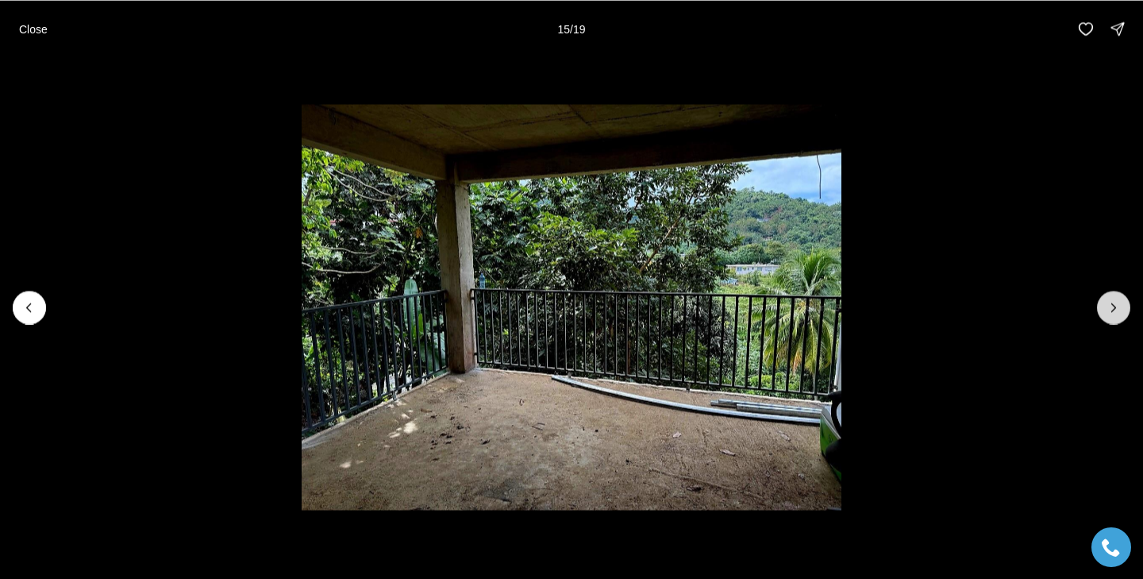
click at [1119, 298] on button "Next slide" at bounding box center [1113, 306] width 33 height 33
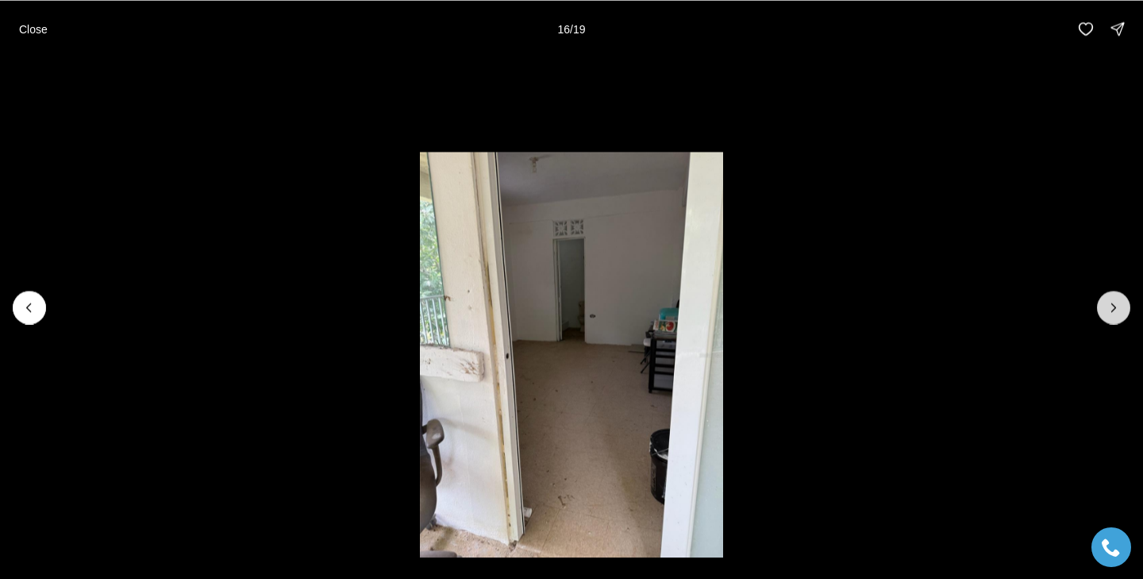
click at [1119, 298] on button "Next slide" at bounding box center [1113, 306] width 33 height 33
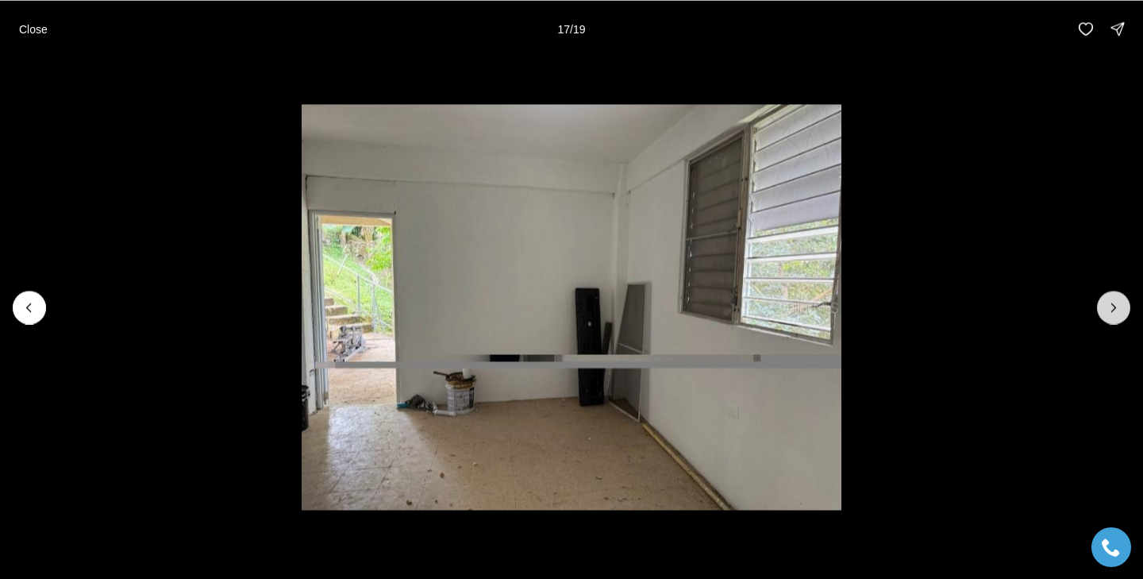
click at [1119, 298] on button "Next slide" at bounding box center [1113, 306] width 33 height 33
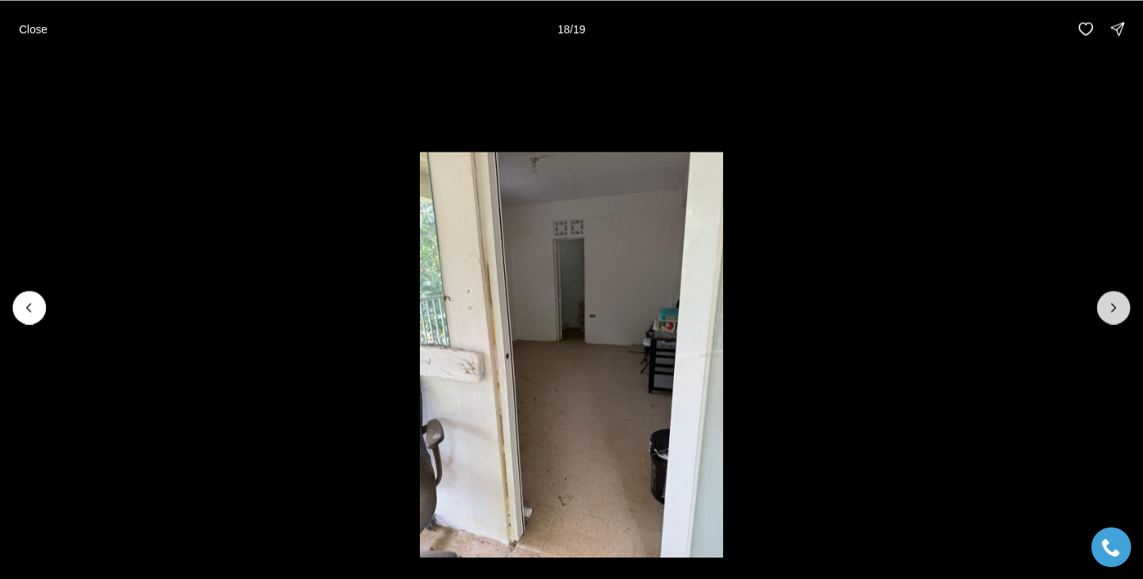
click at [1119, 298] on button "Next slide" at bounding box center [1113, 306] width 33 height 33
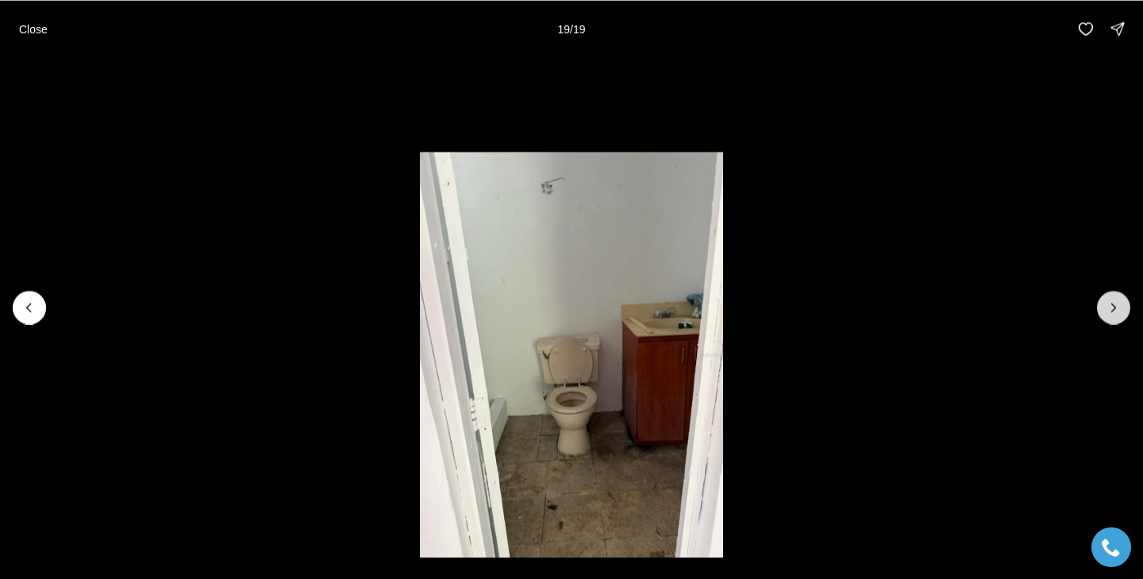
click at [1119, 298] on div at bounding box center [1113, 306] width 33 height 33
click at [40, 304] on button "Previous slide" at bounding box center [29, 306] width 33 height 33
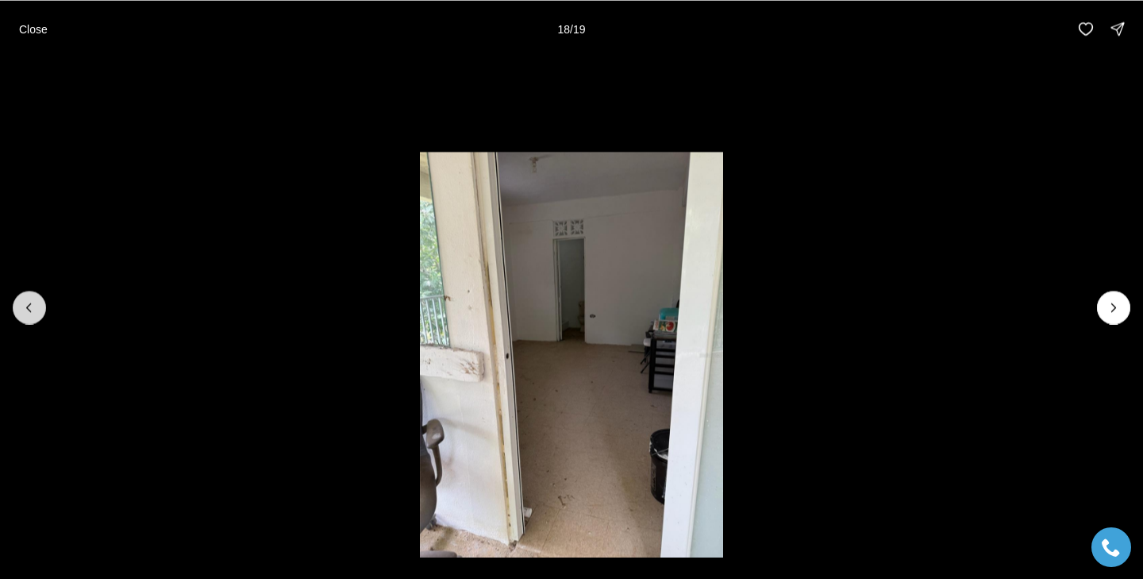
click at [40, 304] on button "Previous slide" at bounding box center [29, 306] width 33 height 33
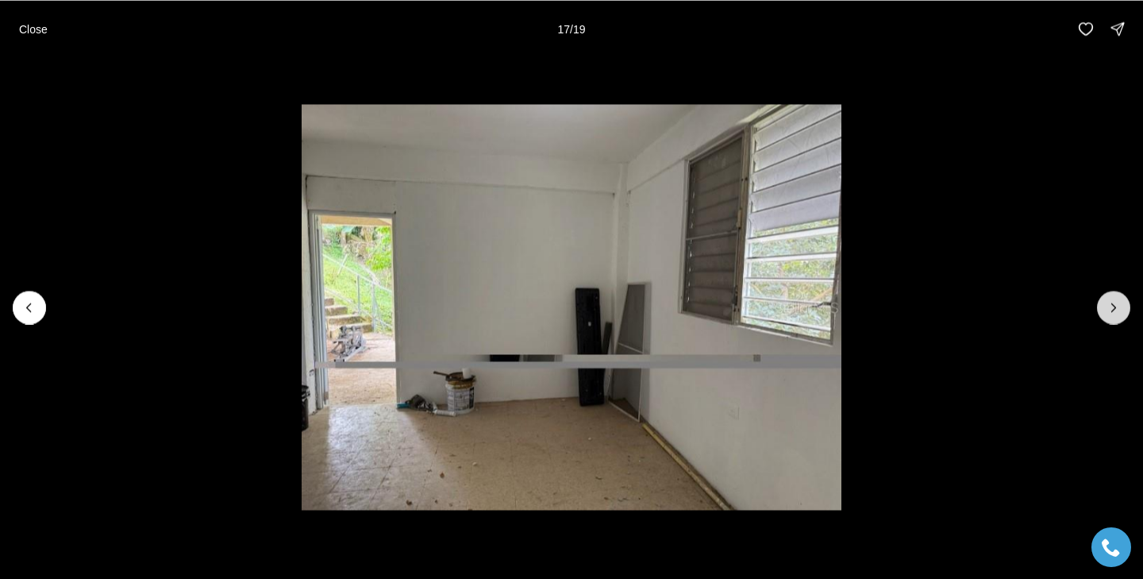
click at [1110, 310] on icon "Next slide" at bounding box center [1114, 307] width 16 height 16
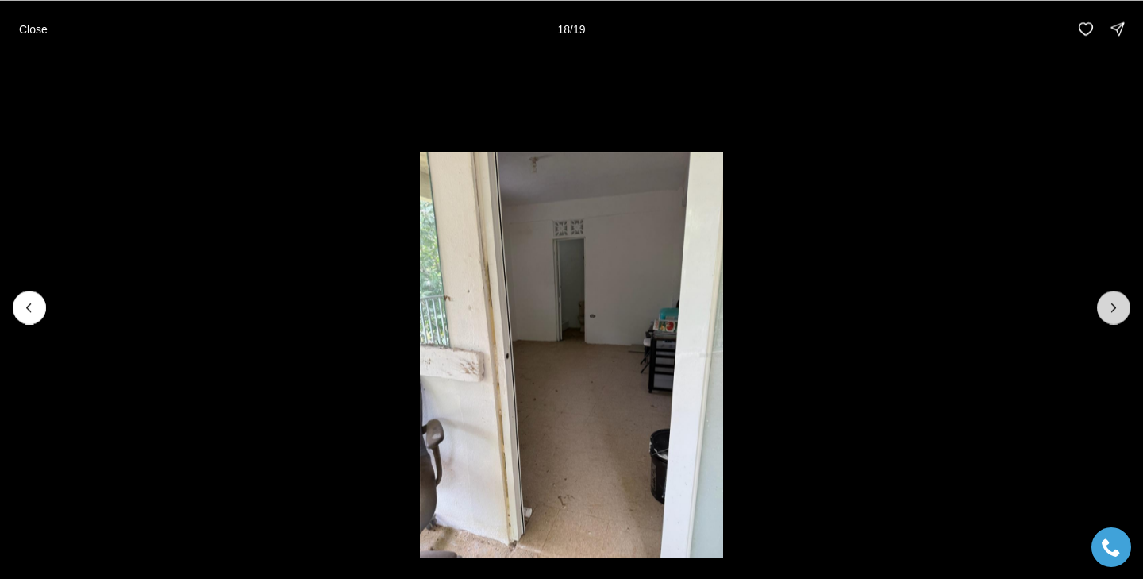
click at [1110, 310] on icon "Next slide" at bounding box center [1114, 307] width 16 height 16
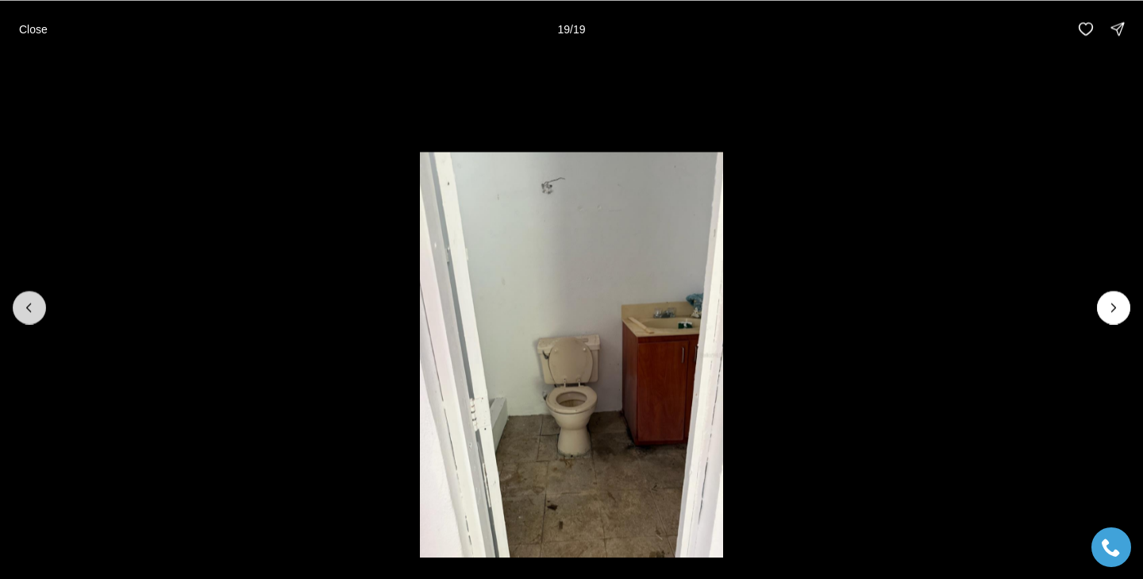
click at [26, 309] on icon "Previous slide" at bounding box center [29, 307] width 16 height 16
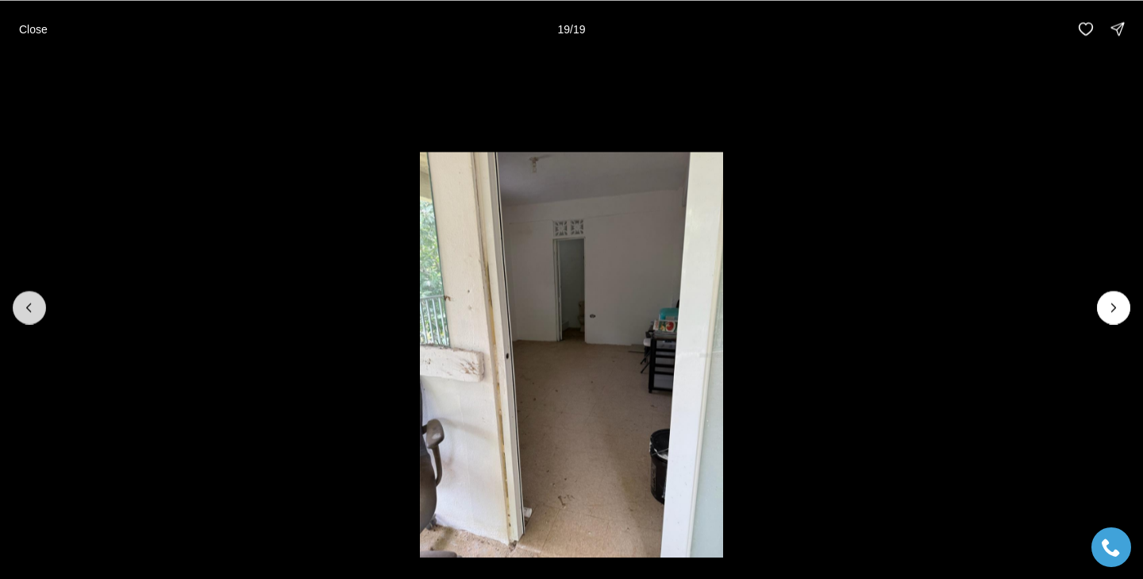
click at [26, 309] on icon "Previous slide" at bounding box center [29, 307] width 16 height 16
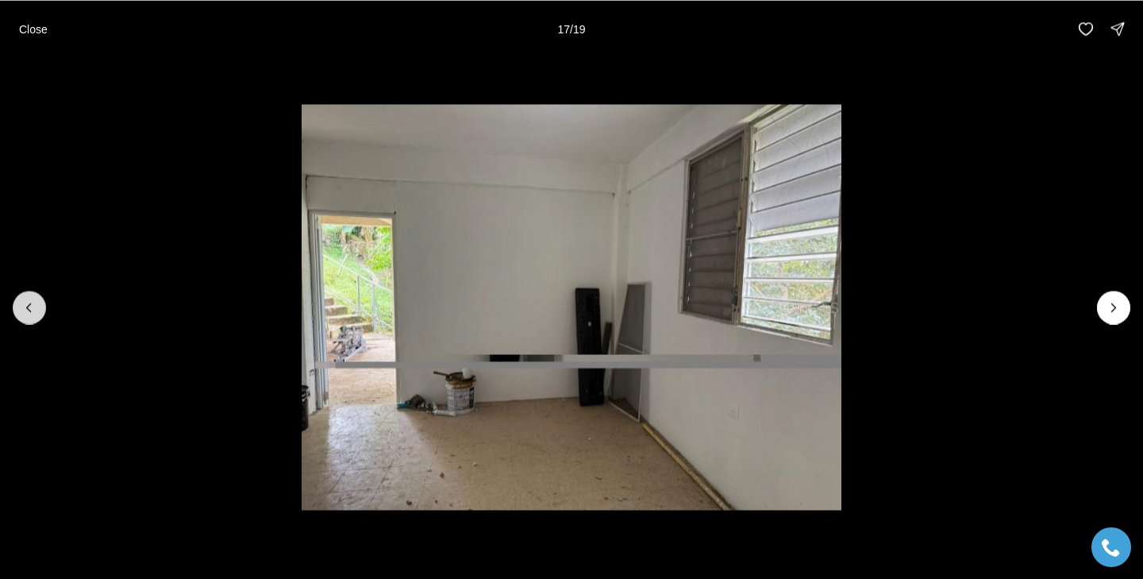
click at [26, 309] on icon "Previous slide" at bounding box center [29, 307] width 16 height 16
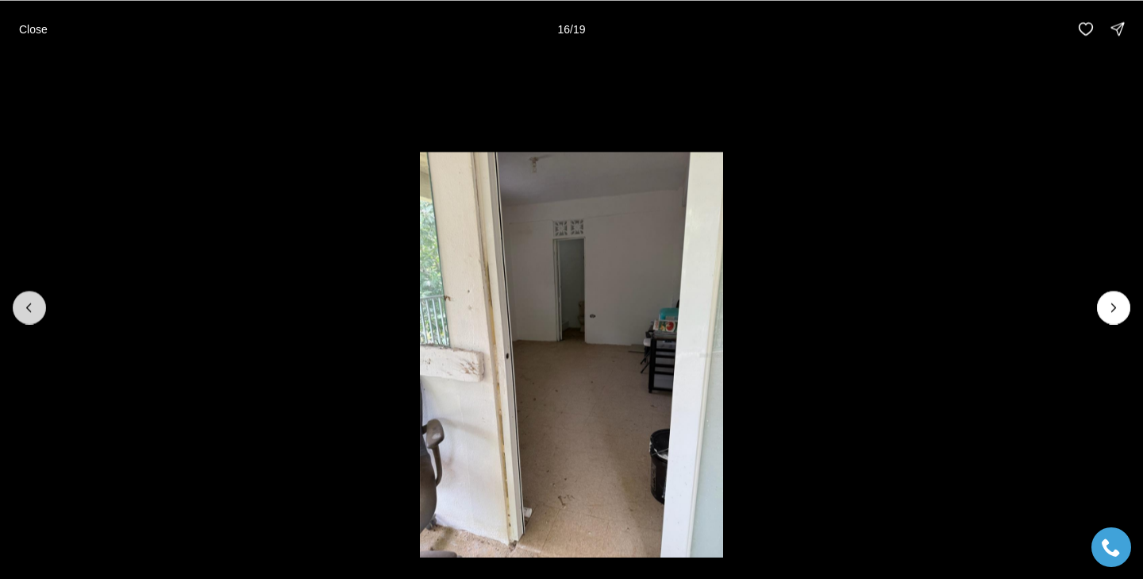
click at [26, 309] on icon "Previous slide" at bounding box center [29, 307] width 16 height 16
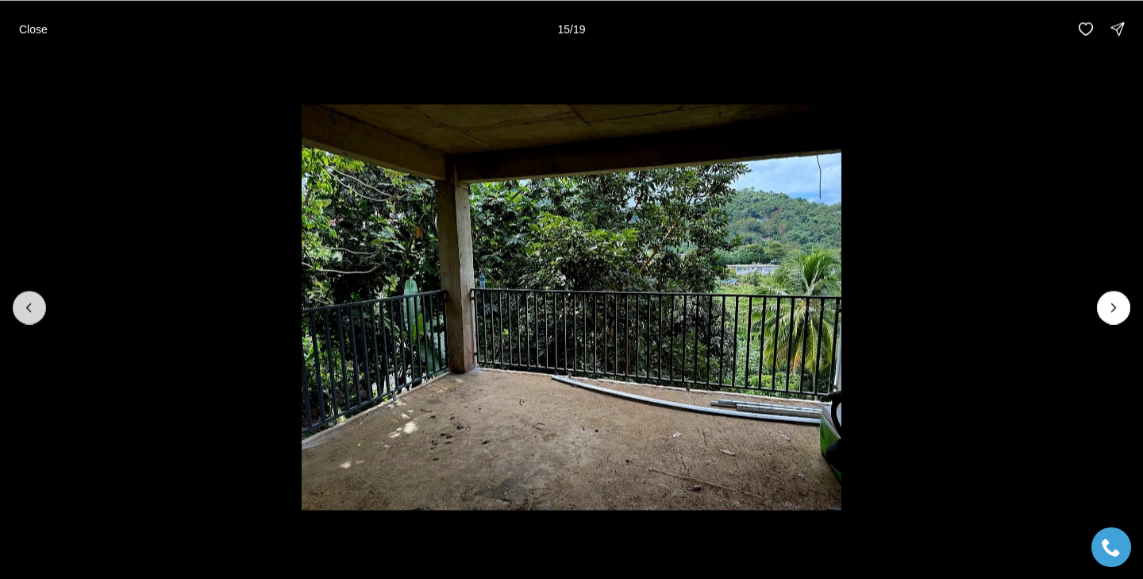
click at [26, 309] on icon "Previous slide" at bounding box center [29, 307] width 16 height 16
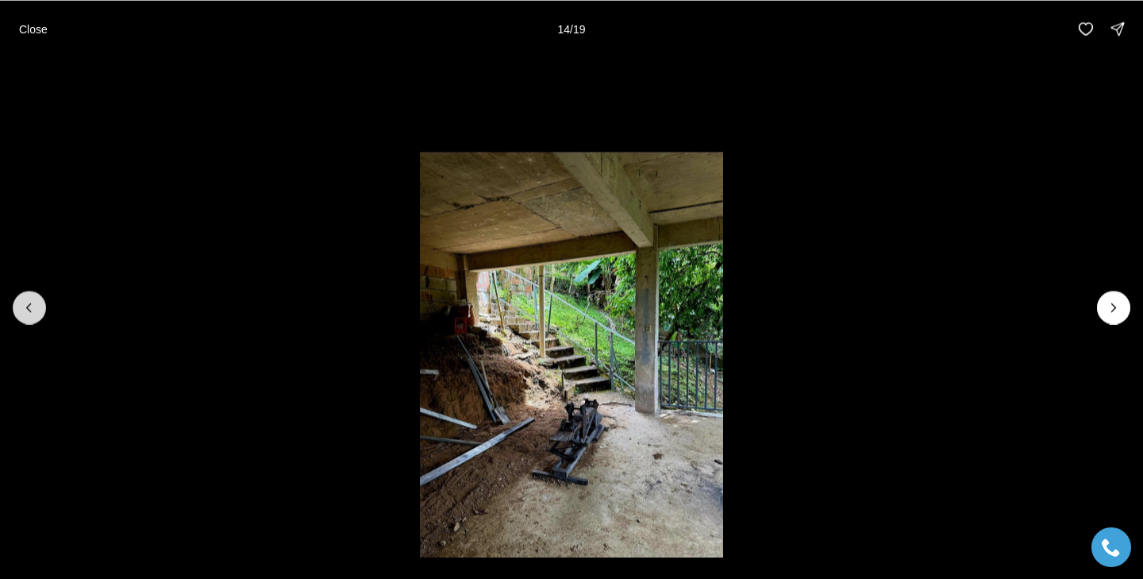
click at [26, 309] on icon "Previous slide" at bounding box center [29, 307] width 16 height 16
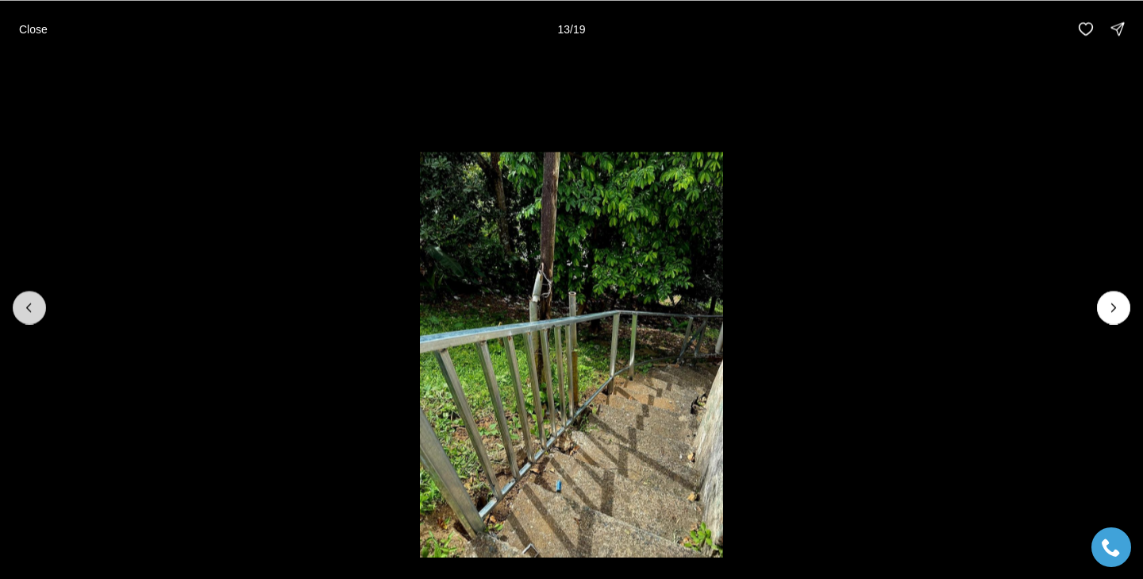
click at [26, 309] on icon "Previous slide" at bounding box center [29, 307] width 16 height 16
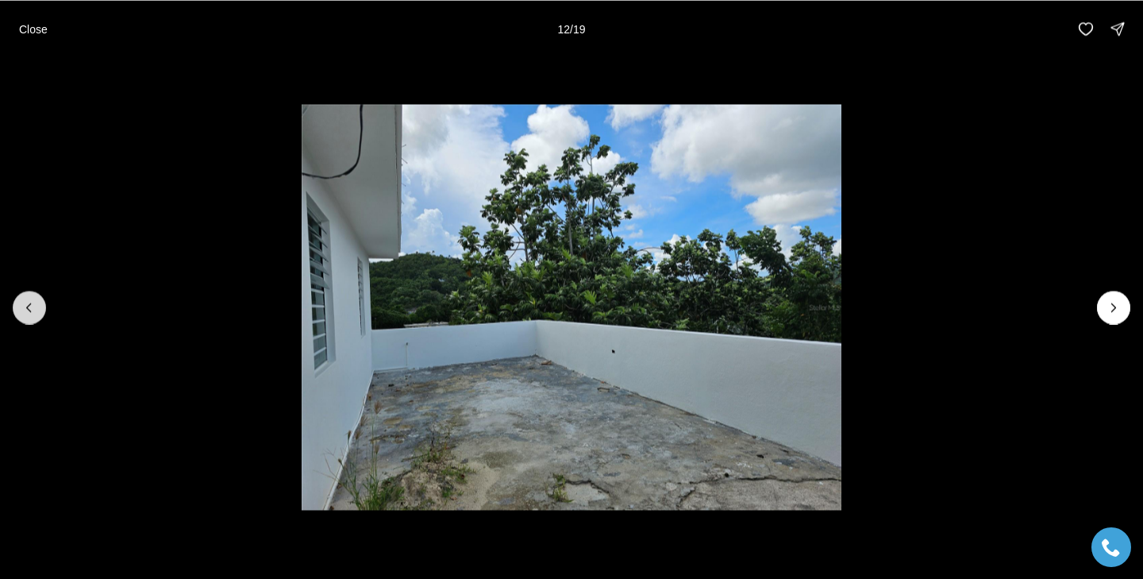
click at [26, 309] on icon "Previous slide" at bounding box center [29, 307] width 16 height 16
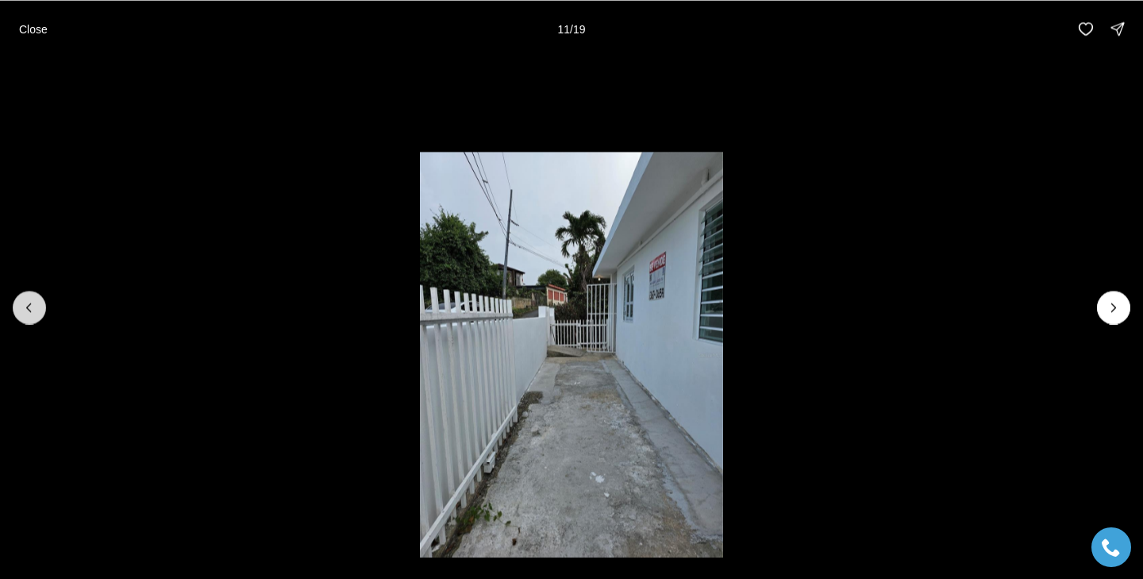
click at [26, 309] on icon "Previous slide" at bounding box center [29, 307] width 16 height 16
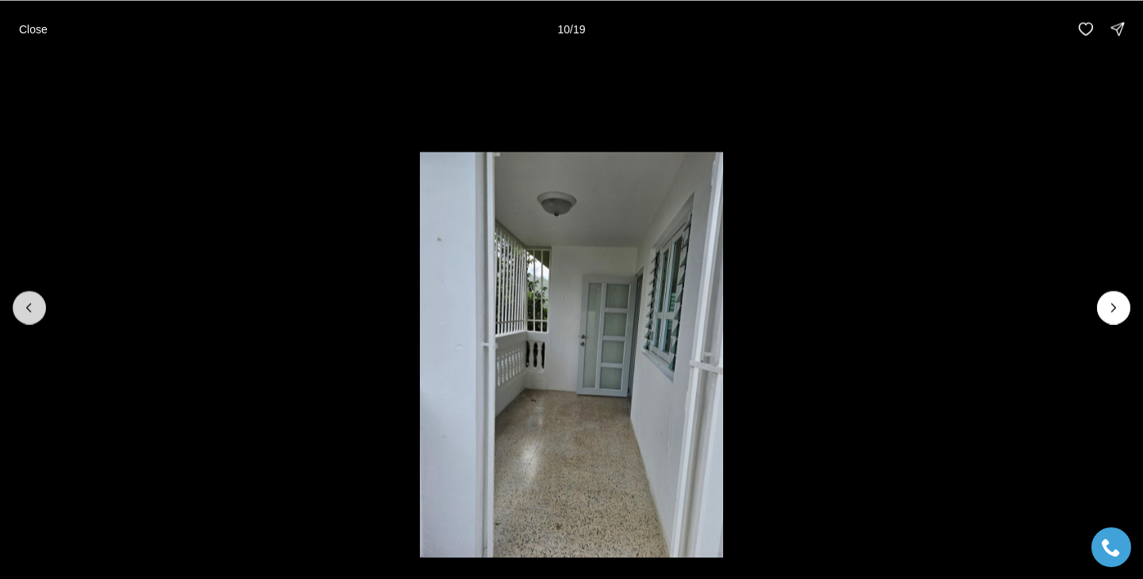
click at [26, 309] on icon "Previous slide" at bounding box center [29, 307] width 16 height 16
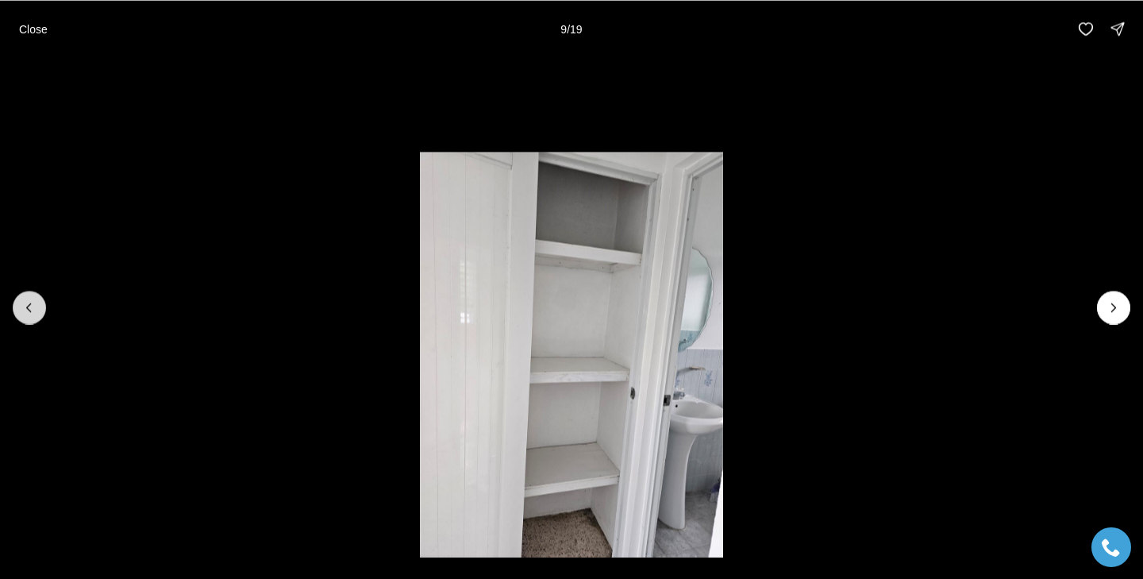
click at [26, 309] on icon "Previous slide" at bounding box center [29, 307] width 16 height 16
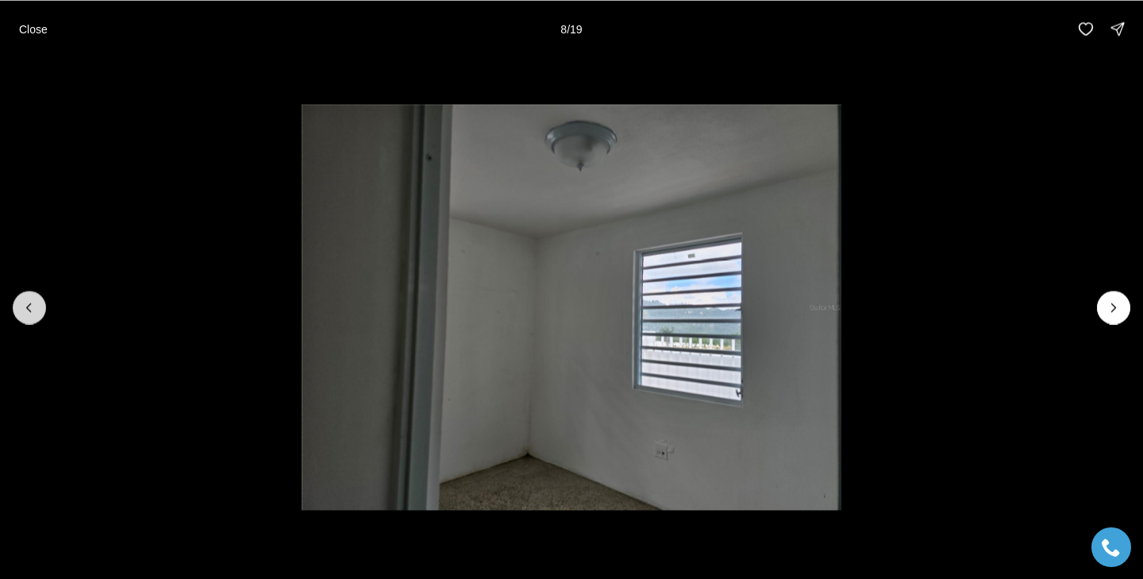
click at [26, 309] on icon "Previous slide" at bounding box center [29, 307] width 16 height 16
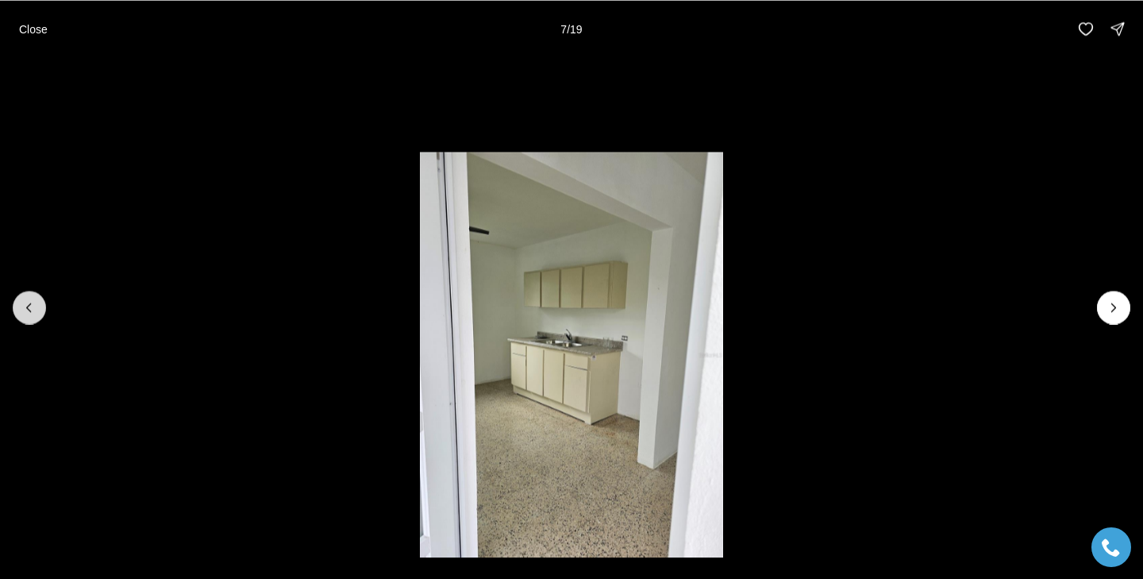
click at [26, 309] on icon "Previous slide" at bounding box center [29, 307] width 16 height 16
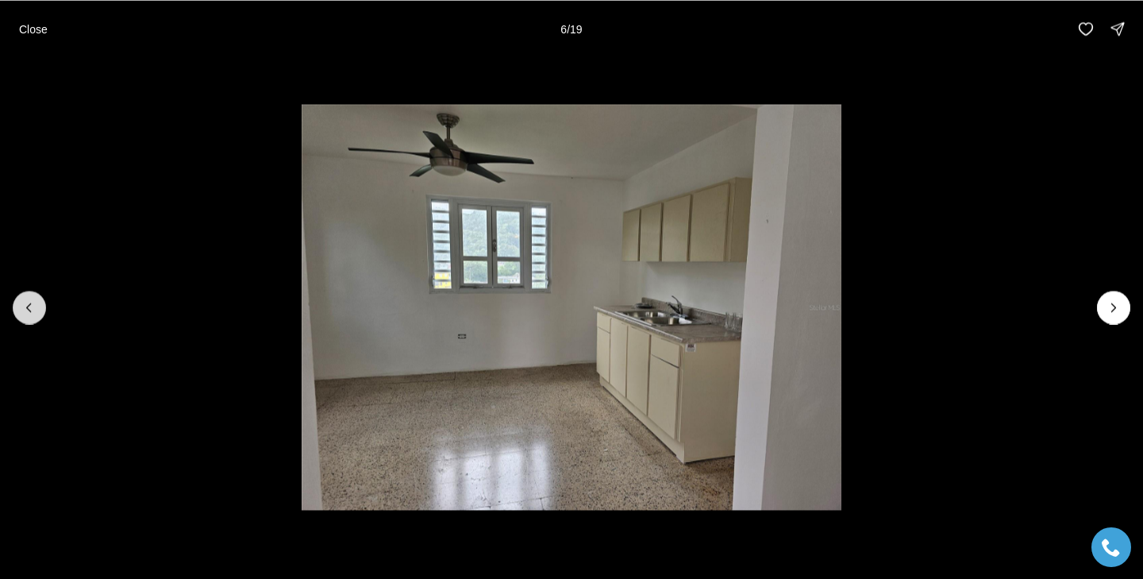
click at [26, 309] on icon "Previous slide" at bounding box center [29, 307] width 16 height 16
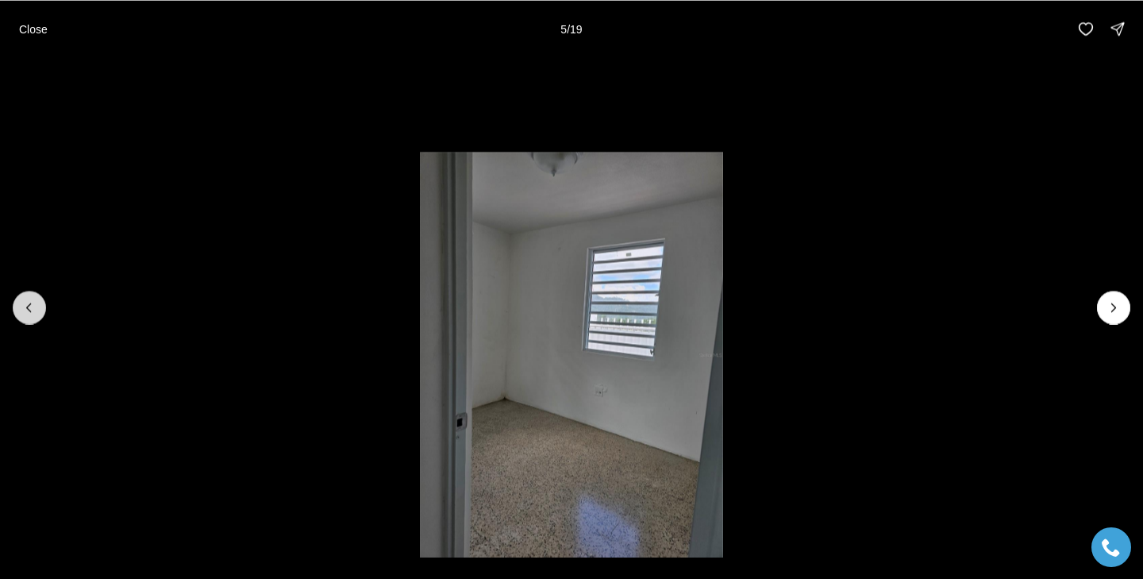
click at [26, 309] on icon "Previous slide" at bounding box center [29, 307] width 16 height 16
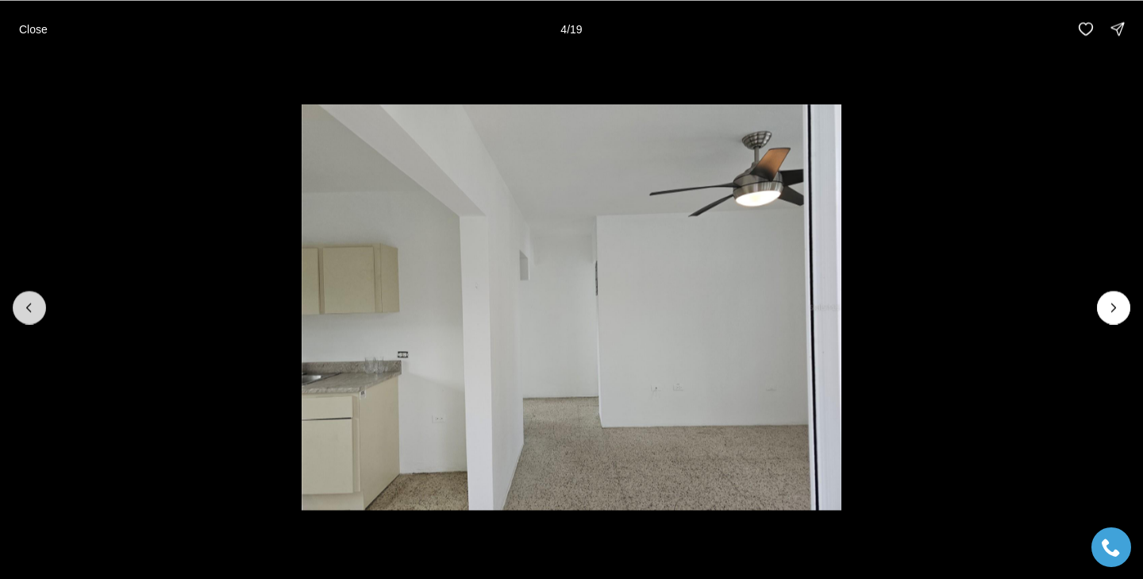
click at [26, 309] on icon "Previous slide" at bounding box center [29, 307] width 16 height 16
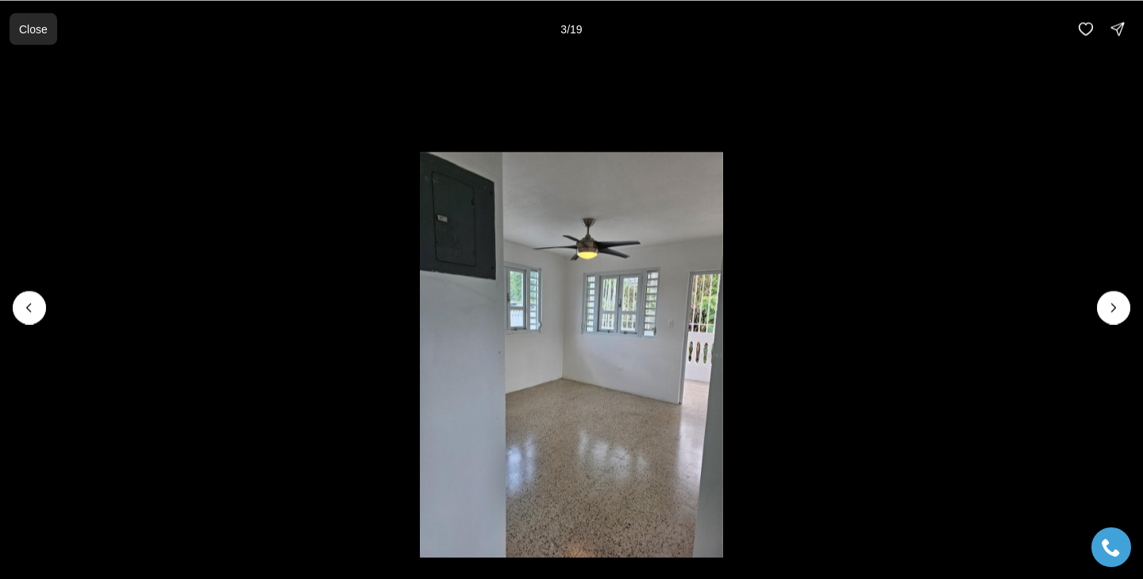
click at [48, 33] on p "Close" at bounding box center [33, 28] width 29 height 13
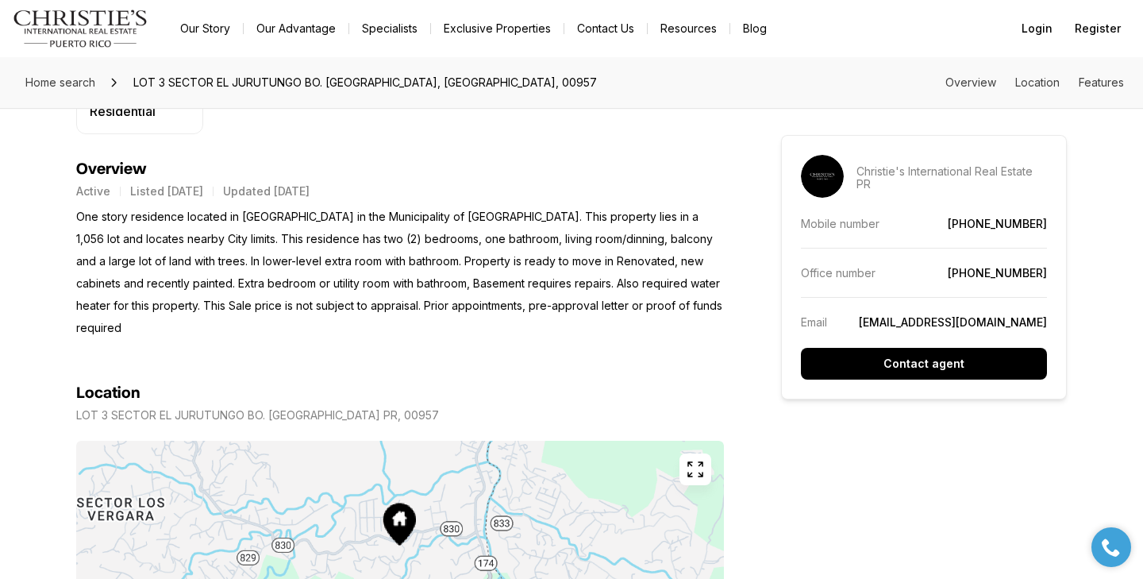
scroll to position [653, 0]
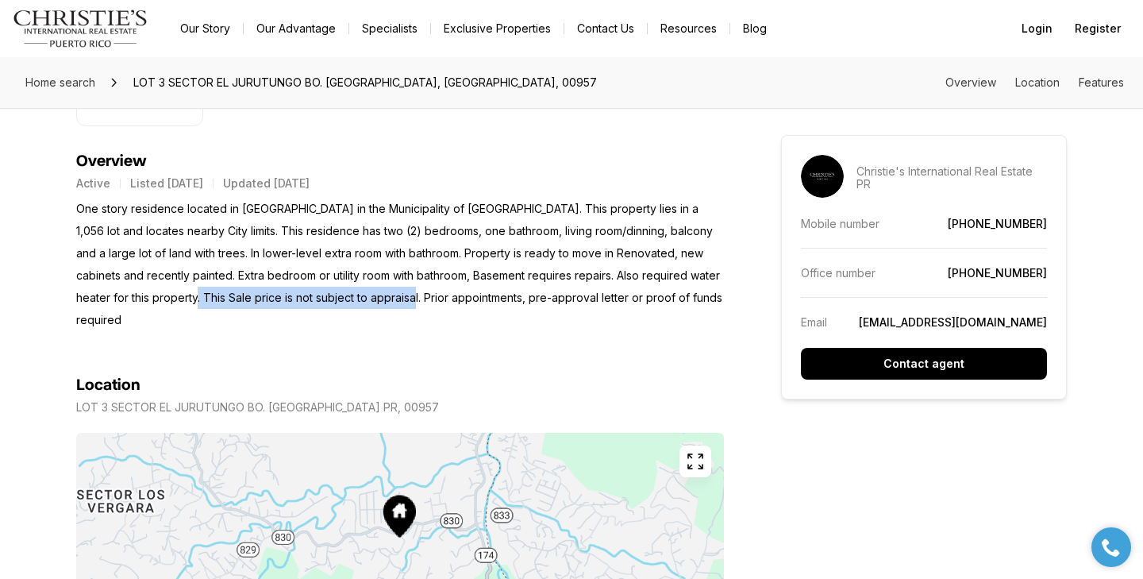
drag, startPoint x: 378, startPoint y: 299, endPoint x: 161, endPoint y: 294, distance: 216.8
click at [161, 294] on p "One story residence located in Guaraguao Barrio Jurutungo in the Municipality o…" at bounding box center [400, 264] width 648 height 133
click at [175, 295] on p "One story residence located in Guaraguao Barrio Jurutungo in the Municipality o…" at bounding box center [400, 264] width 648 height 133
drag, startPoint x: 165, startPoint y: 295, endPoint x: 377, endPoint y: 294, distance: 211.9
click at [377, 294] on p "One story residence located in Guaraguao Barrio Jurutungo in the Municipality o…" at bounding box center [400, 264] width 648 height 133
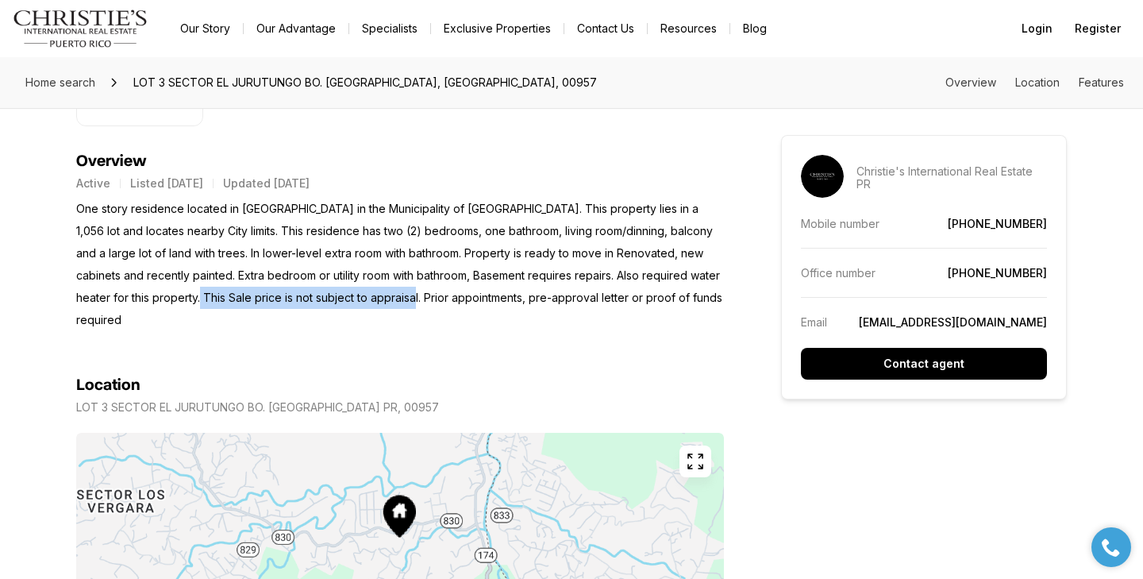
copy p "This Sale price is not subject to appraisal"
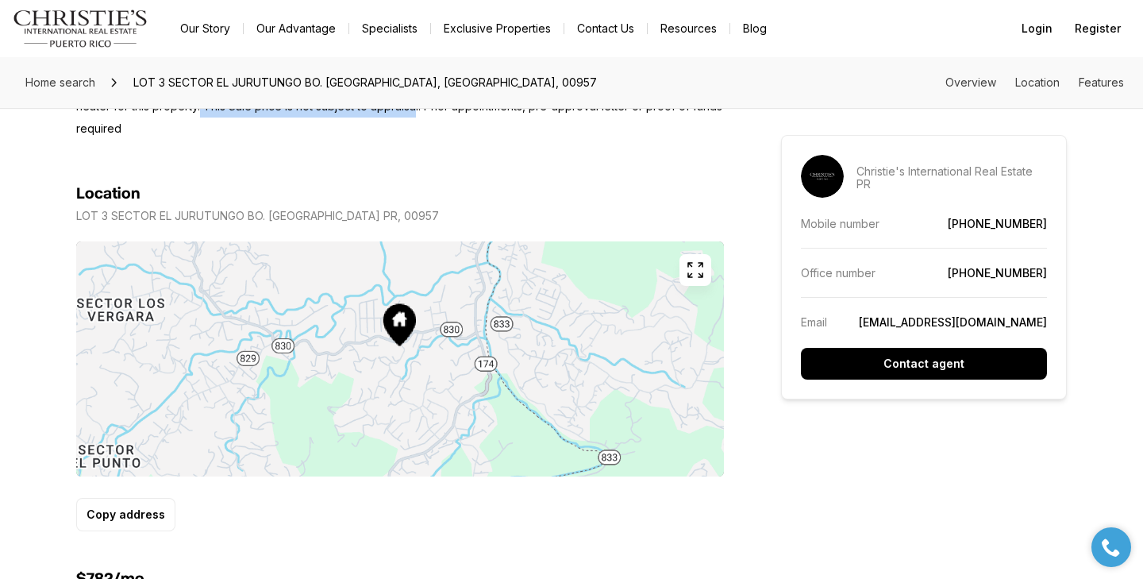
scroll to position [841, 0]
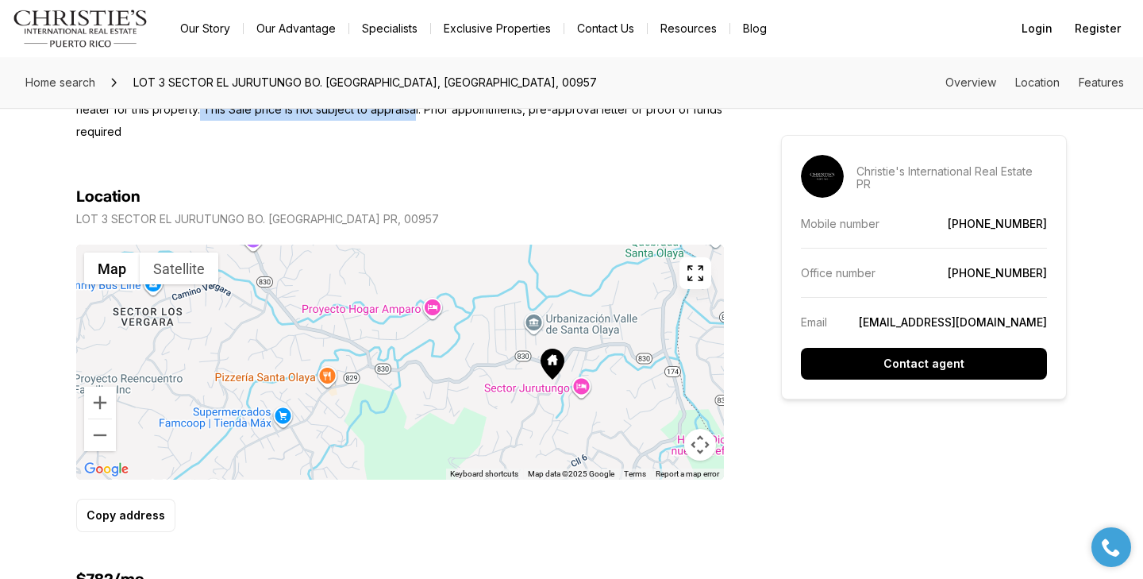
drag, startPoint x: 479, startPoint y: 323, endPoint x: 633, endPoint y: 349, distance: 156.2
click at [633, 349] on div at bounding box center [400, 361] width 648 height 235
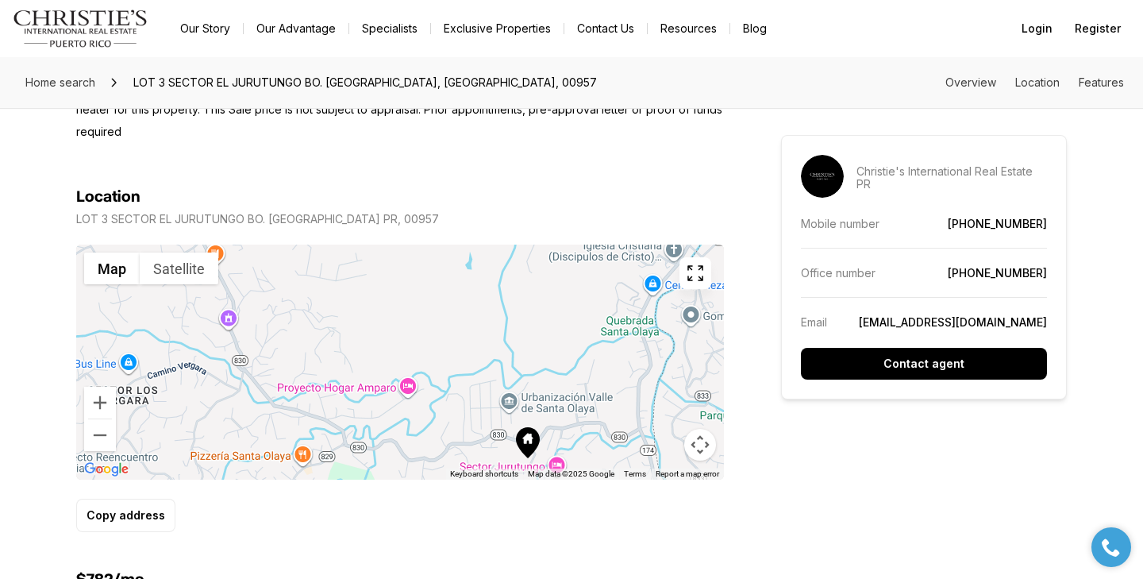
drag, startPoint x: 398, startPoint y: 315, endPoint x: 367, endPoint y: 398, distance: 88.2
click at [367, 398] on div at bounding box center [400, 361] width 648 height 235
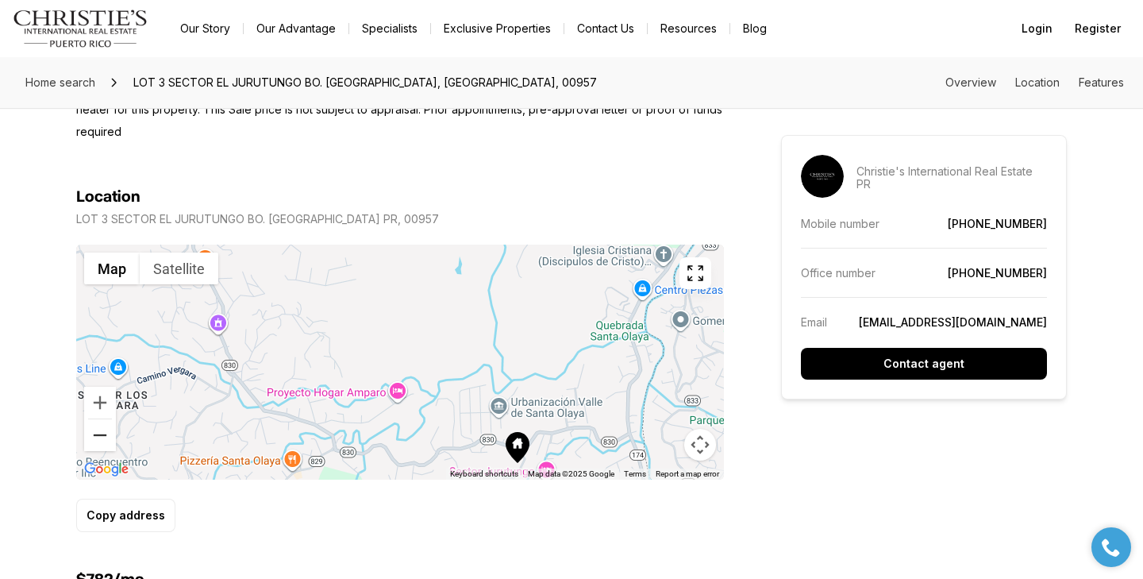
click at [106, 420] on button "Zoom out" at bounding box center [100, 435] width 32 height 32
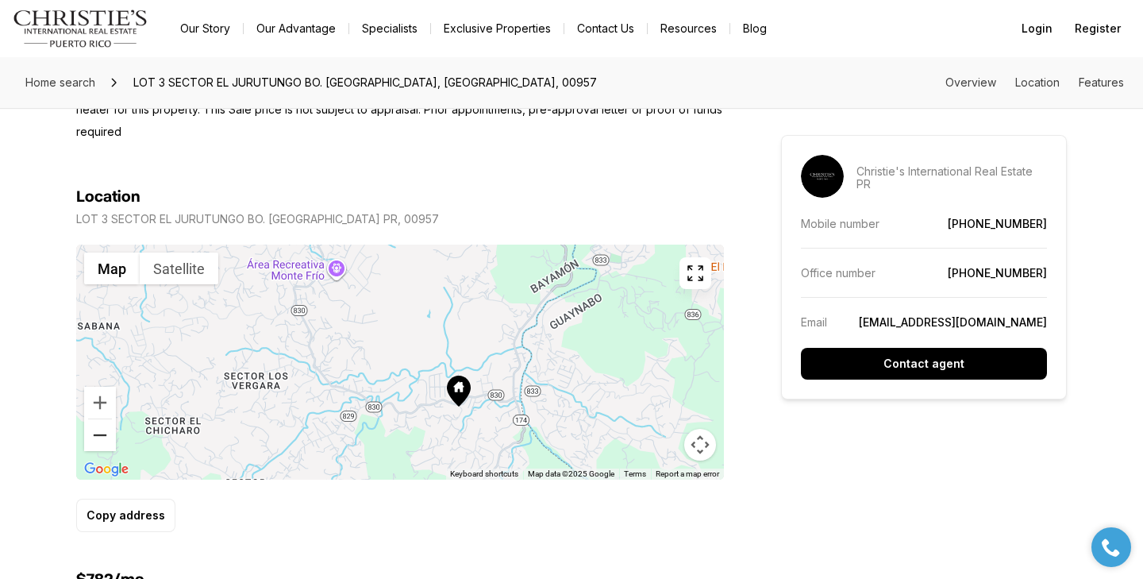
click at [106, 420] on button "Zoom out" at bounding box center [100, 435] width 32 height 32
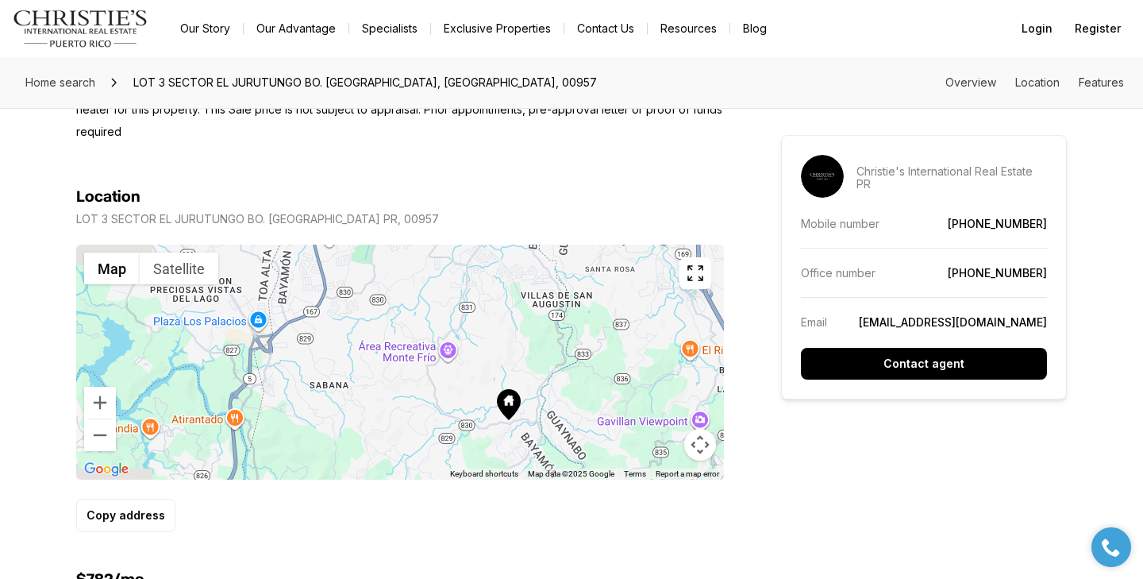
drag, startPoint x: 415, startPoint y: 362, endPoint x: 496, endPoint y: 402, distance: 90.2
click at [496, 402] on div at bounding box center [400, 361] width 648 height 235
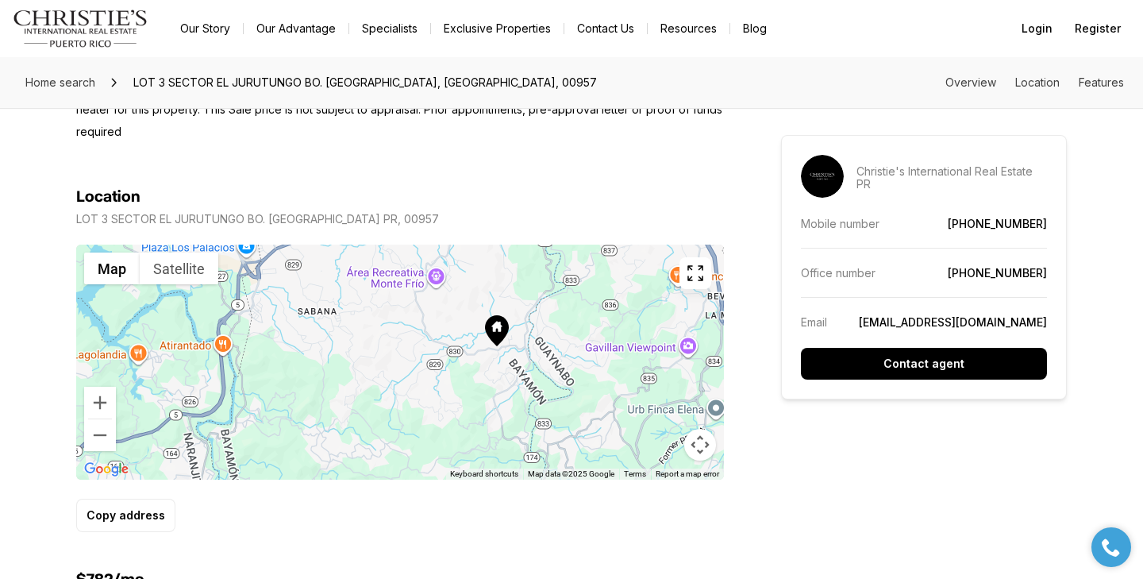
drag, startPoint x: 648, startPoint y: 352, endPoint x: 633, endPoint y: 269, distance: 84.1
click at [633, 269] on div at bounding box center [400, 361] width 648 height 235
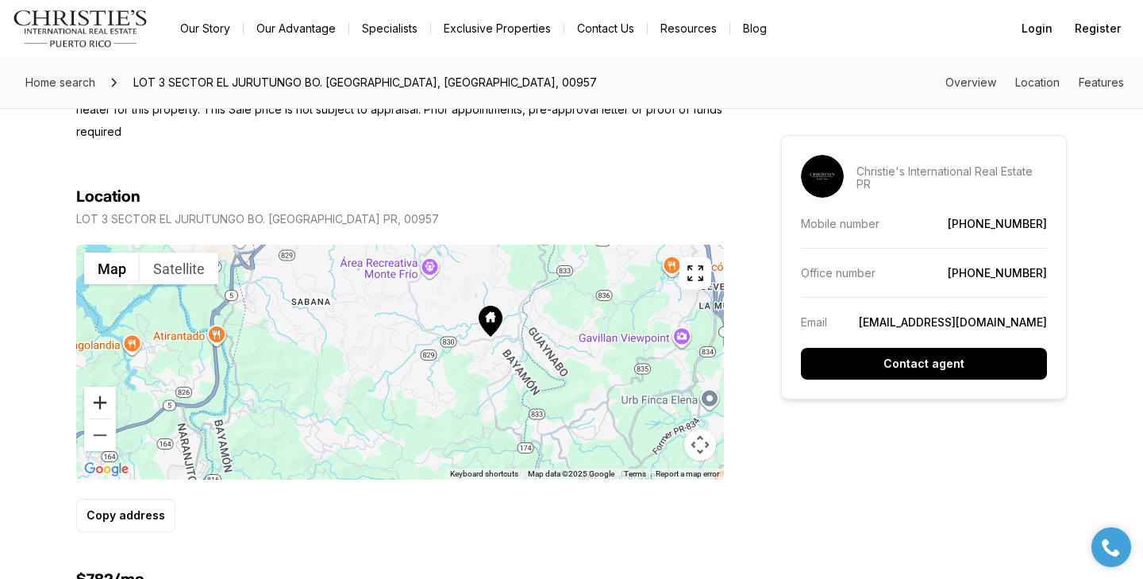
click at [101, 388] on button "Zoom in" at bounding box center [100, 403] width 32 height 32
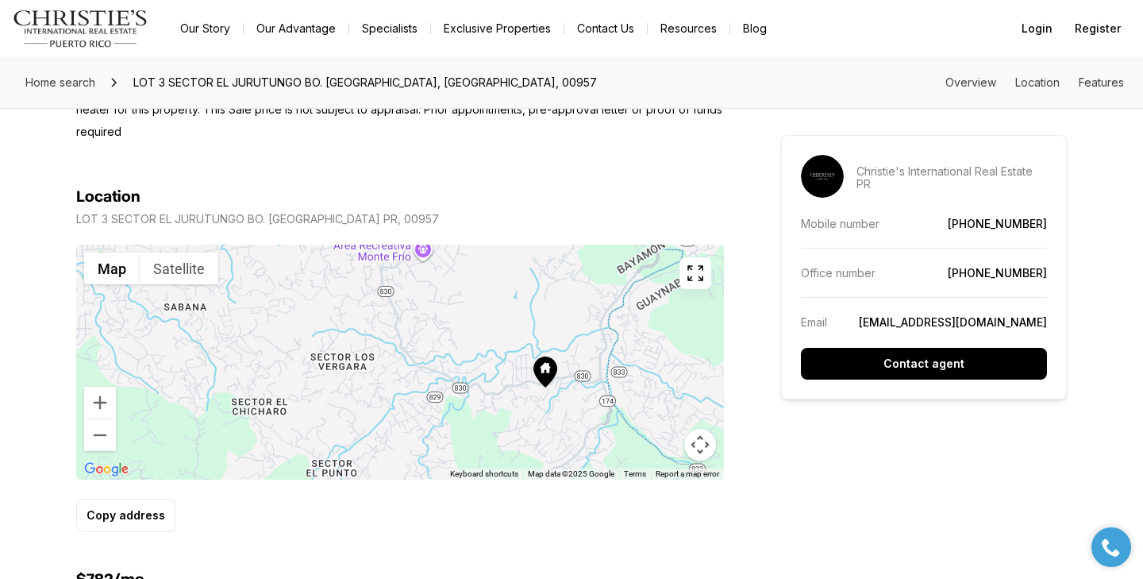
drag, startPoint x: 368, startPoint y: 353, endPoint x: 331, endPoint y: 424, distance: 79.9
click at [331, 424] on div at bounding box center [400, 361] width 648 height 235
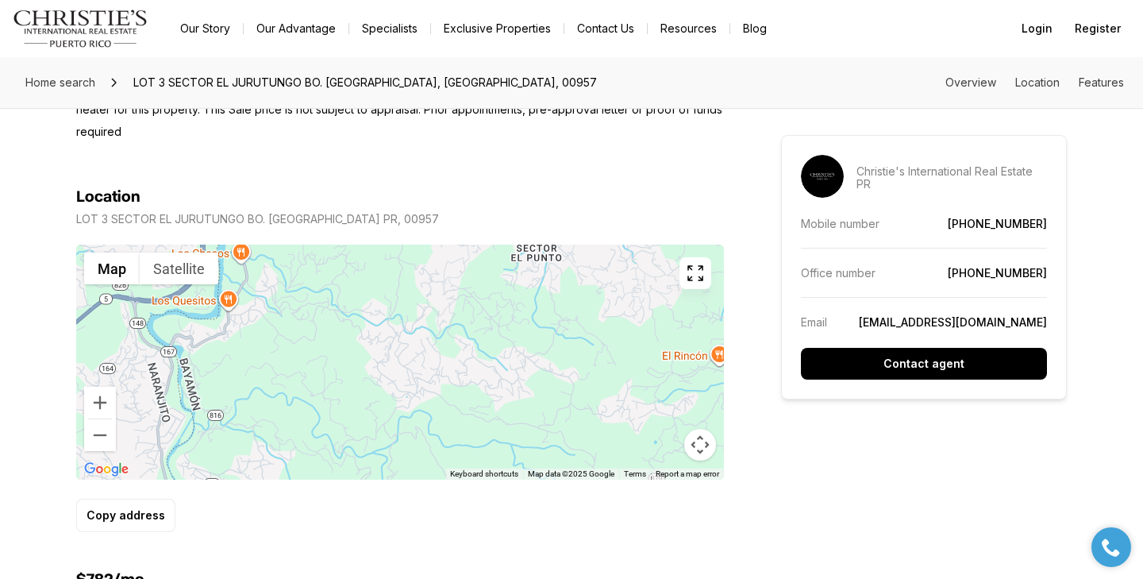
drag, startPoint x: 301, startPoint y: 331, endPoint x: 512, endPoint y: 118, distance: 299.7
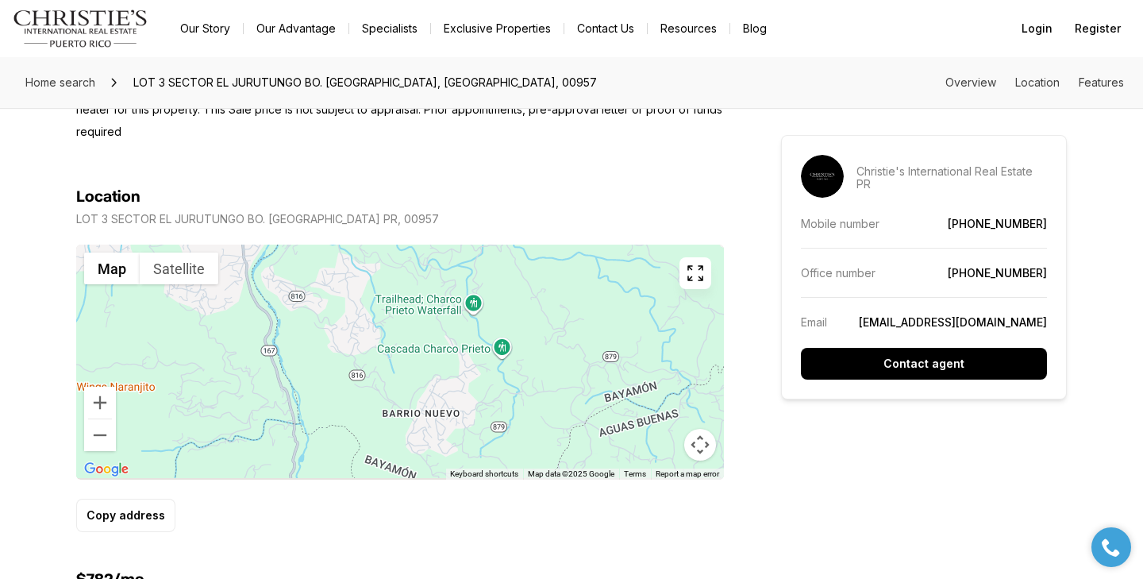
drag, startPoint x: 377, startPoint y: 371, endPoint x: 391, endPoint y: 170, distance: 202.1
click at [391, 187] on div "Location LOT 3 SECTOR EL JURUTUNGO BO. GUARAGAO BAYAMON PR, 00957 ← Move left →…" at bounding box center [400, 359] width 648 height 344
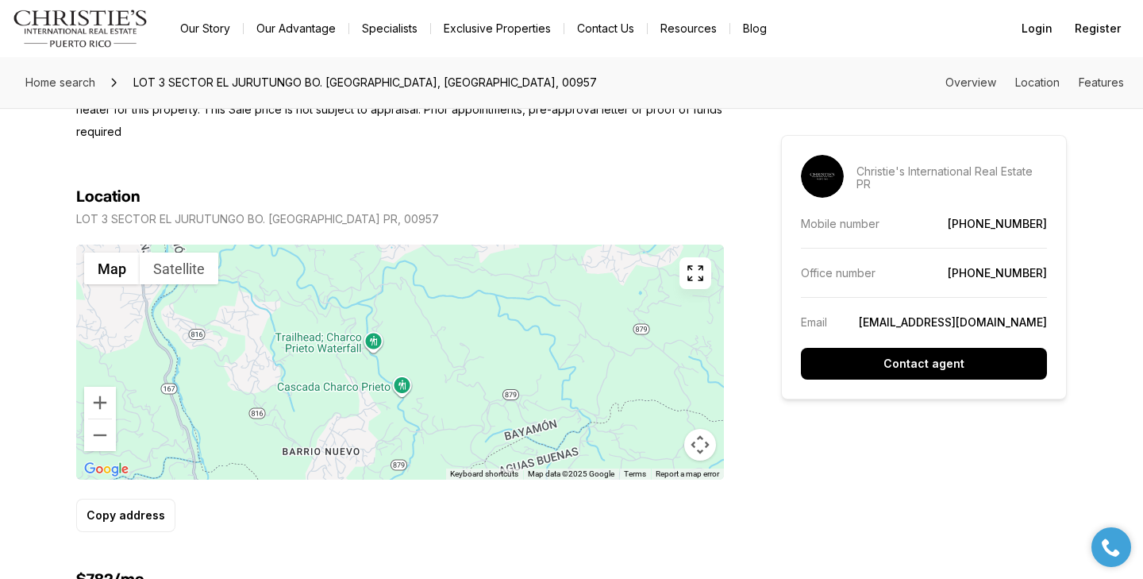
drag, startPoint x: 441, startPoint y: 352, endPoint x: 540, endPoint y: 421, distance: 120.9
click at [540, 421] on div at bounding box center [400, 361] width 648 height 235
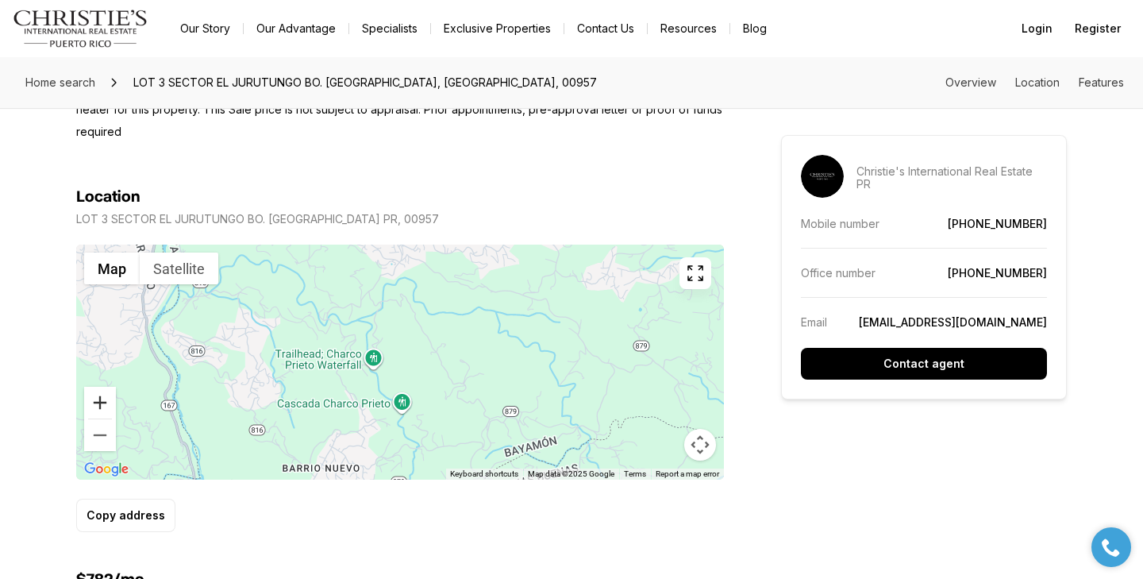
click at [106, 387] on button "Zoom in" at bounding box center [100, 403] width 32 height 32
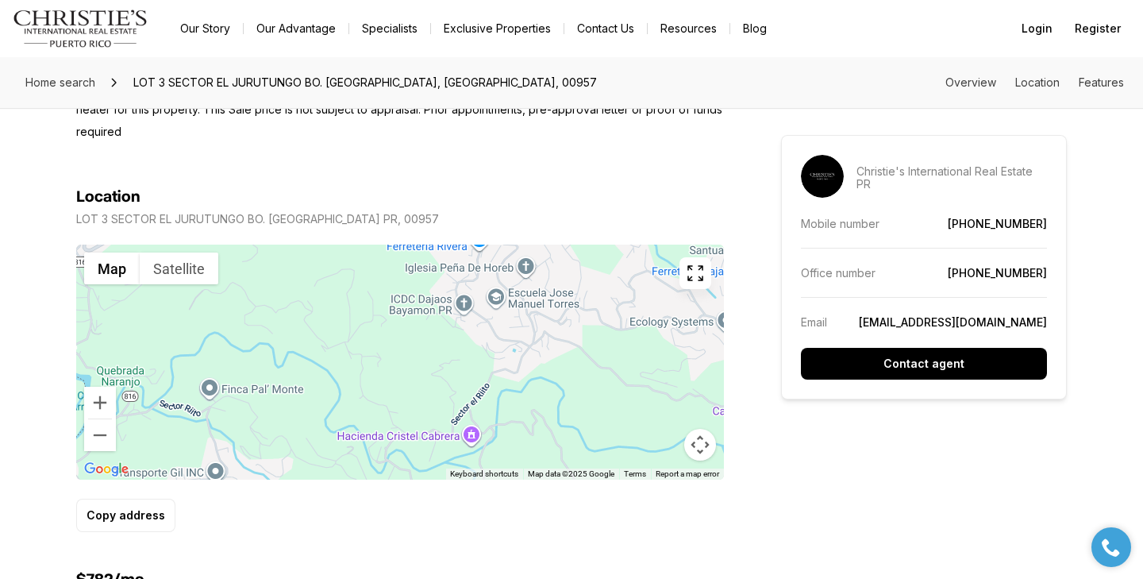
drag, startPoint x: 376, startPoint y: 289, endPoint x: 514, endPoint y: 476, distance: 232.7
click at [514, 476] on div "Location LOT 3 SECTOR EL JURUTUNGO BO. GUARAGAO BAYAMON PR, 00957 ← Move left →…" at bounding box center [400, 359] width 648 height 344
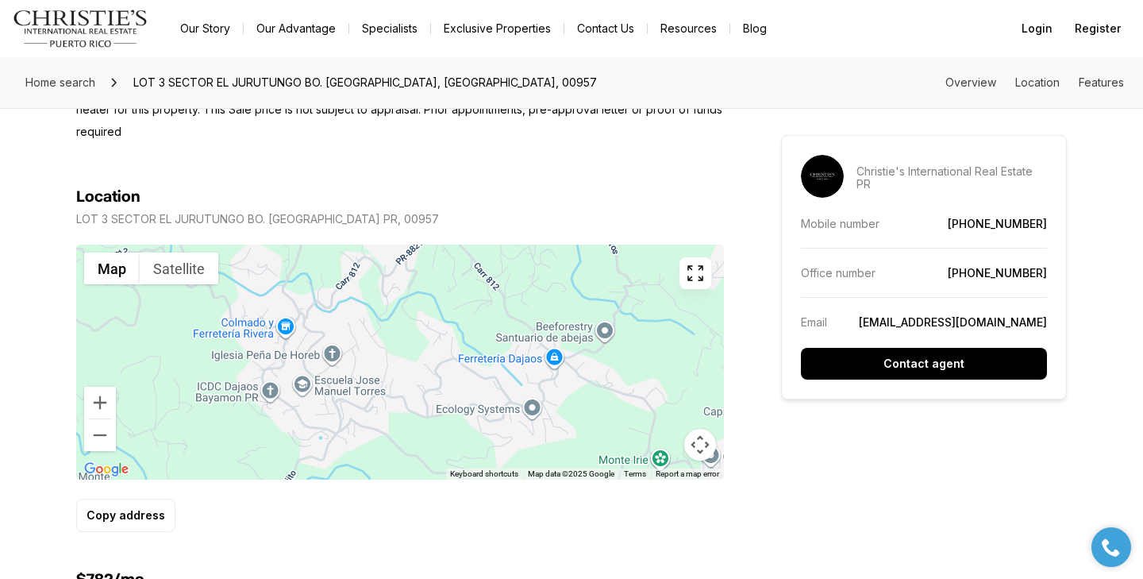
drag, startPoint x: 417, startPoint y: 315, endPoint x: 206, endPoint y: 383, distance: 221.6
click at [206, 383] on div at bounding box center [400, 361] width 648 height 235
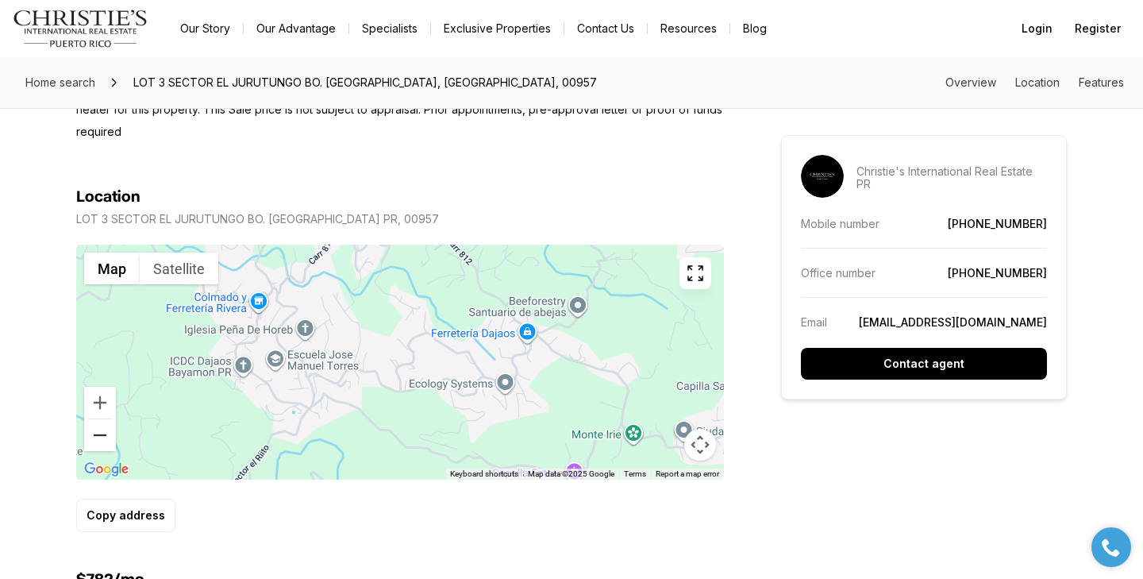
click at [103, 419] on button "Zoom out" at bounding box center [100, 435] width 32 height 32
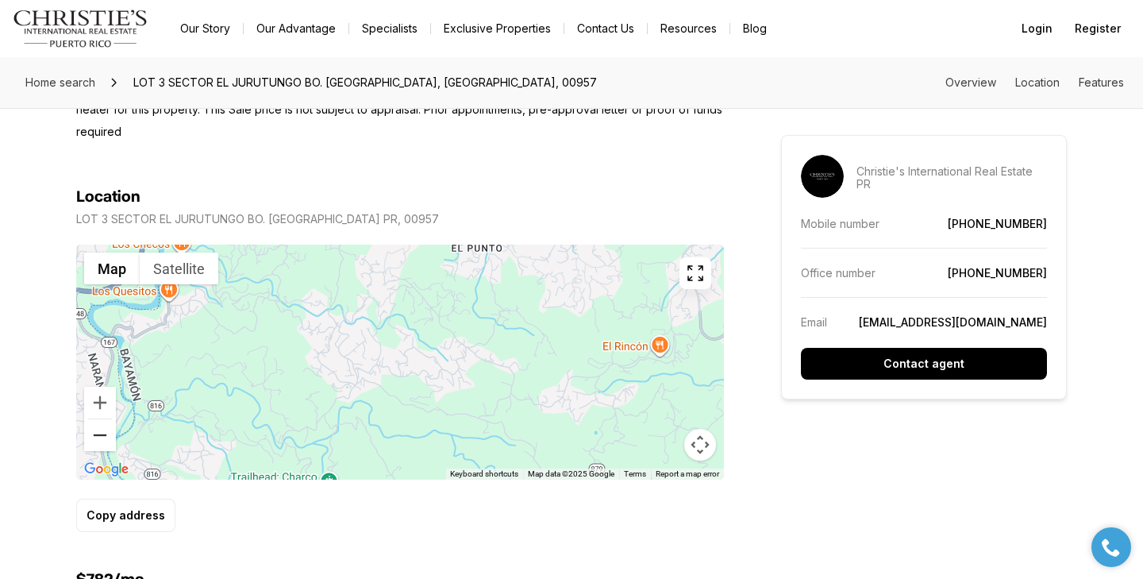
click at [103, 419] on button "Zoom out" at bounding box center [100, 435] width 32 height 32
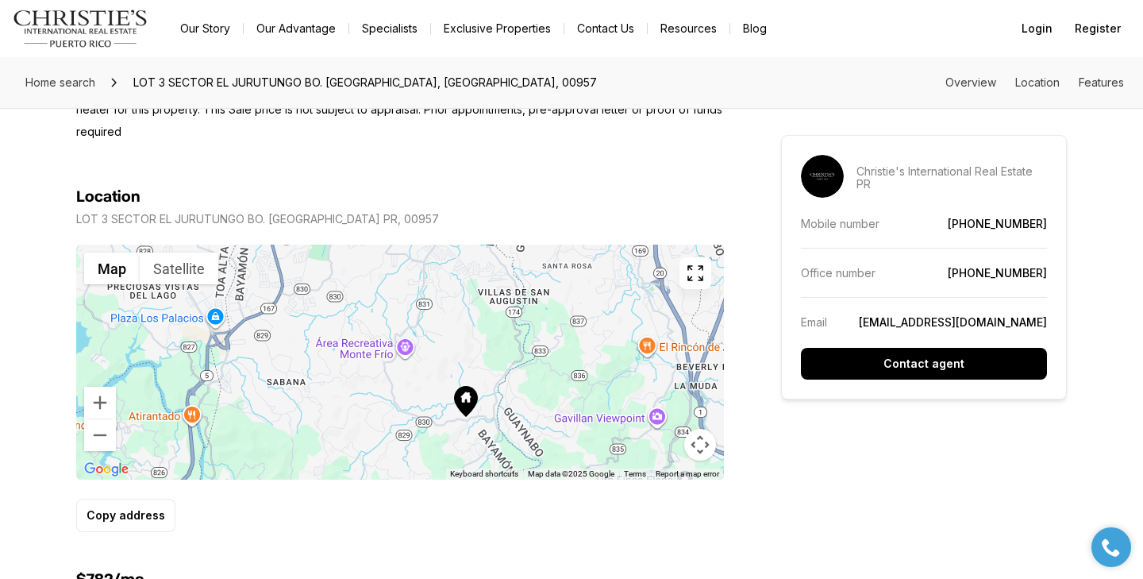
drag, startPoint x: 465, startPoint y: 367, endPoint x: 385, endPoint y: 530, distance: 181.4
click at [95, 387] on button "Zoom in" at bounding box center [100, 403] width 32 height 32
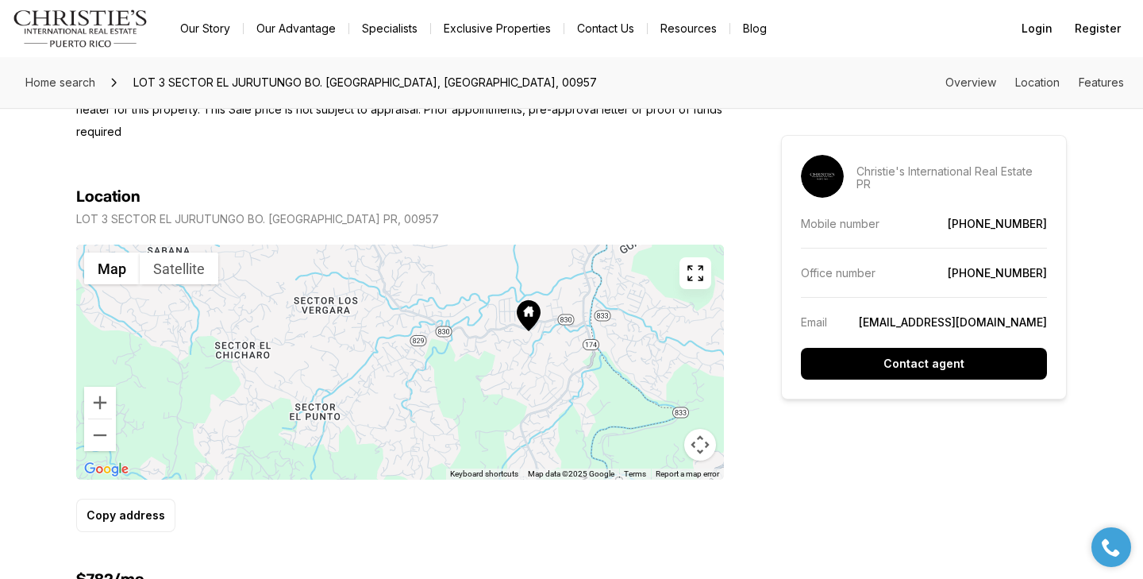
drag, startPoint x: 275, startPoint y: 360, endPoint x: 276, endPoint y: 211, distance: 148.4
click at [276, 211] on div "Location LOT 3 SECTOR EL JURUTUNGO BO. GUARAGAO BAYAMON PR, 00957 ← Move left →…" at bounding box center [400, 359] width 648 height 344
click at [113, 387] on button "Zoom in" at bounding box center [100, 403] width 32 height 32
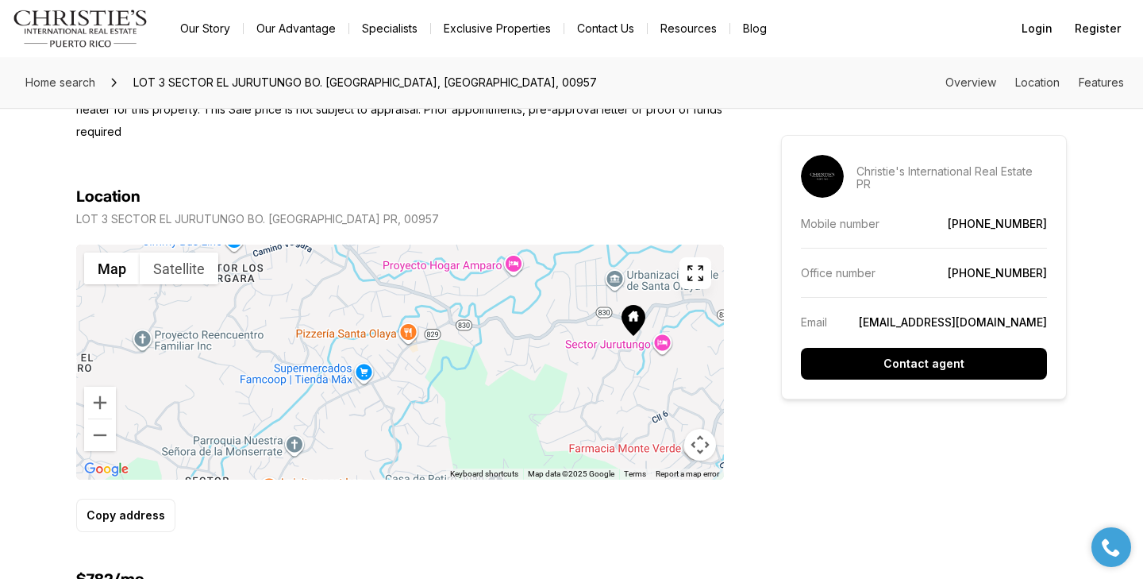
drag, startPoint x: 502, startPoint y: 306, endPoint x: 530, endPoint y: 353, distance: 54.9
click at [483, 337] on div at bounding box center [400, 361] width 648 height 235
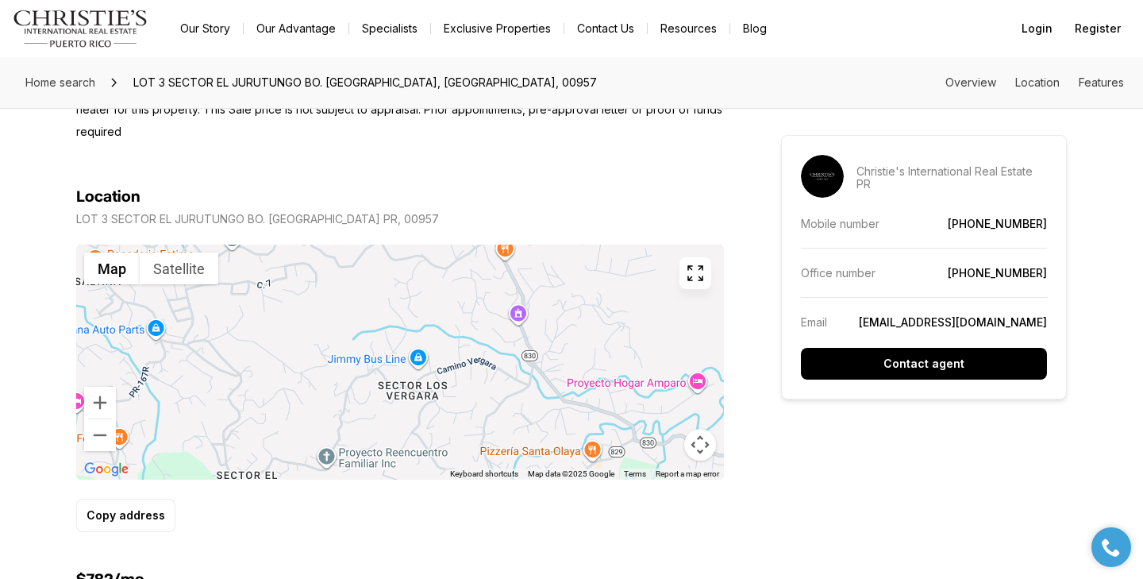
drag, startPoint x: 320, startPoint y: 273, endPoint x: 526, endPoint y: 409, distance: 247.0
click at [526, 408] on div at bounding box center [400, 361] width 648 height 235
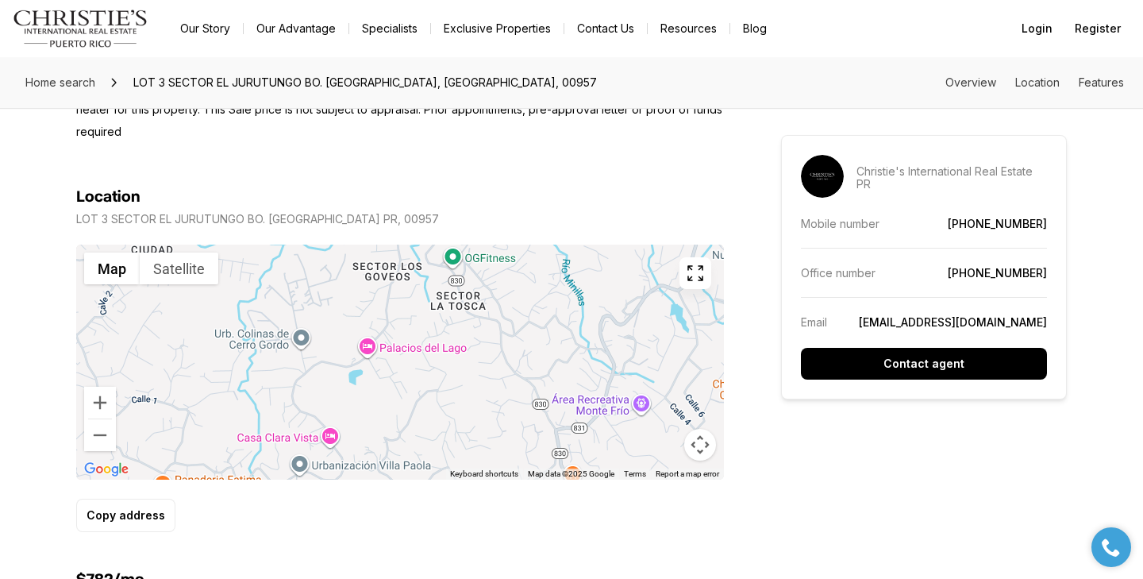
drag, startPoint x: 548, startPoint y: 329, endPoint x: 549, endPoint y: 494, distance: 165.1
click at [549, 494] on div "Location LOT 3 SECTOR EL JURUTUNGO BO. GUARAGAO BAYAMON PR, 00957 ← Move left →…" at bounding box center [400, 359] width 648 height 344
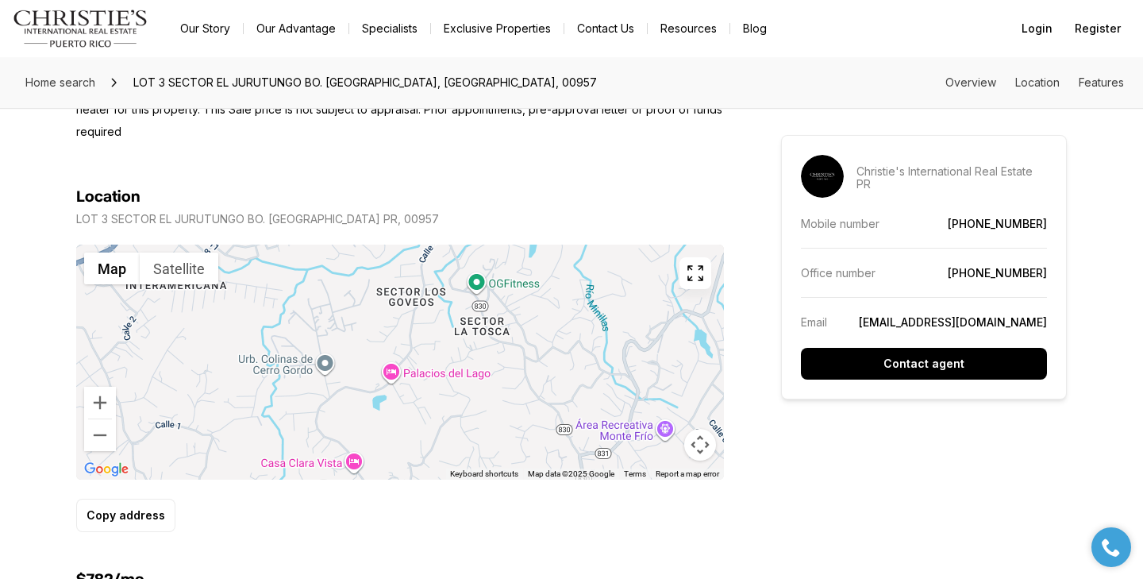
drag, startPoint x: 612, startPoint y: 383, endPoint x: 419, endPoint y: 226, distance: 248.8
click at [419, 244] on div at bounding box center [400, 361] width 648 height 235
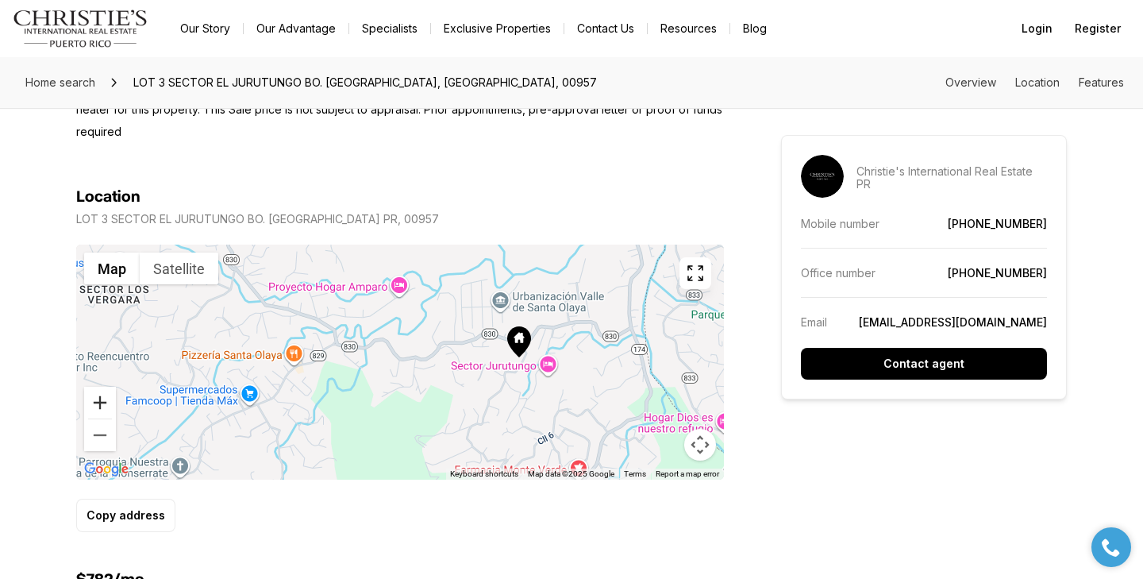
click at [84, 387] on button "Zoom in" at bounding box center [100, 403] width 32 height 32
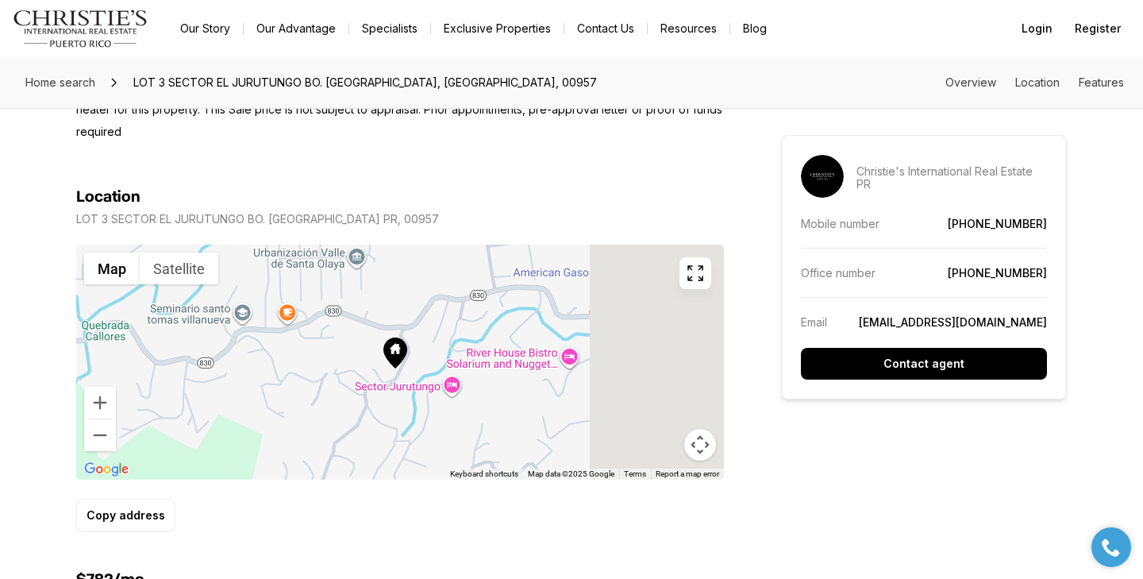
drag, startPoint x: 450, startPoint y: 340, endPoint x: 188, endPoint y: 348, distance: 262.0
click at [188, 348] on div at bounding box center [400, 361] width 648 height 235
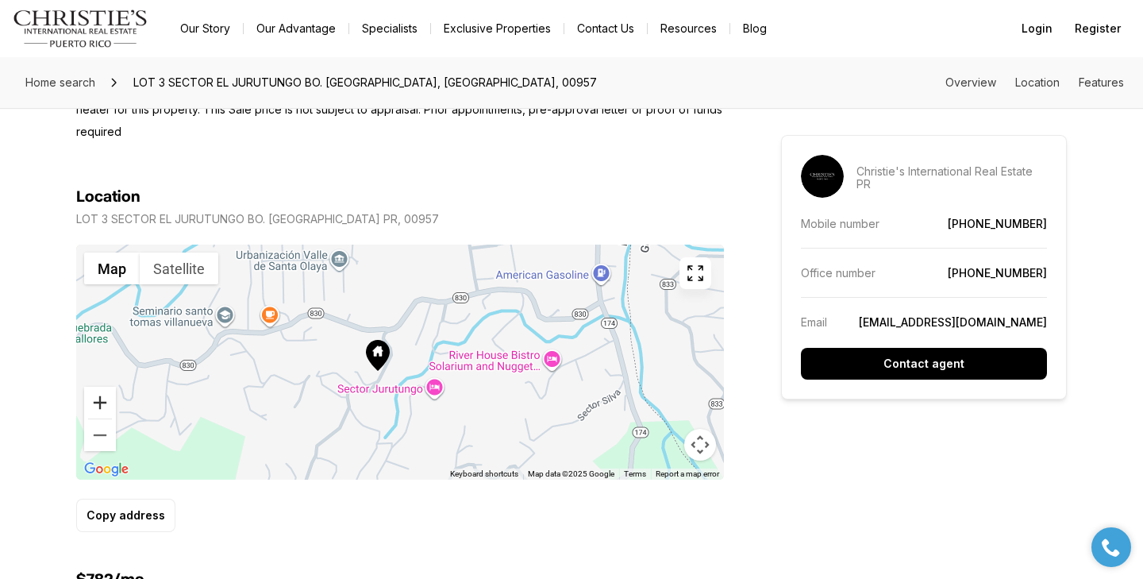
click at [105, 387] on button "Zoom in" at bounding box center [100, 403] width 32 height 32
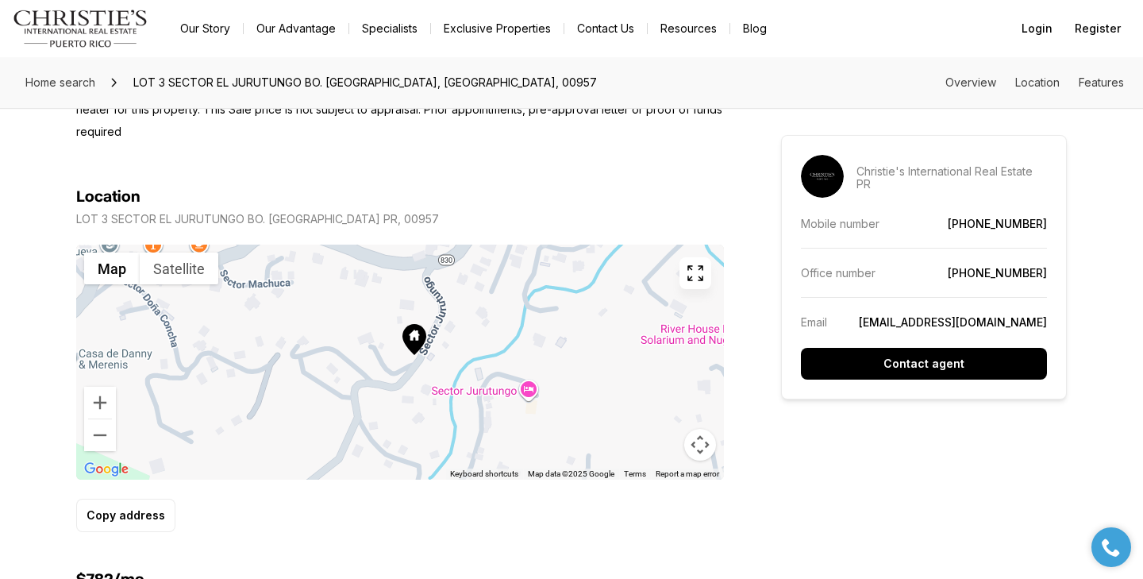
drag, startPoint x: 294, startPoint y: 357, endPoint x: 356, endPoint y: 322, distance: 71.1
click at [356, 322] on div at bounding box center [400, 361] width 648 height 235
click at [107, 387] on button "Zoom in" at bounding box center [100, 403] width 32 height 32
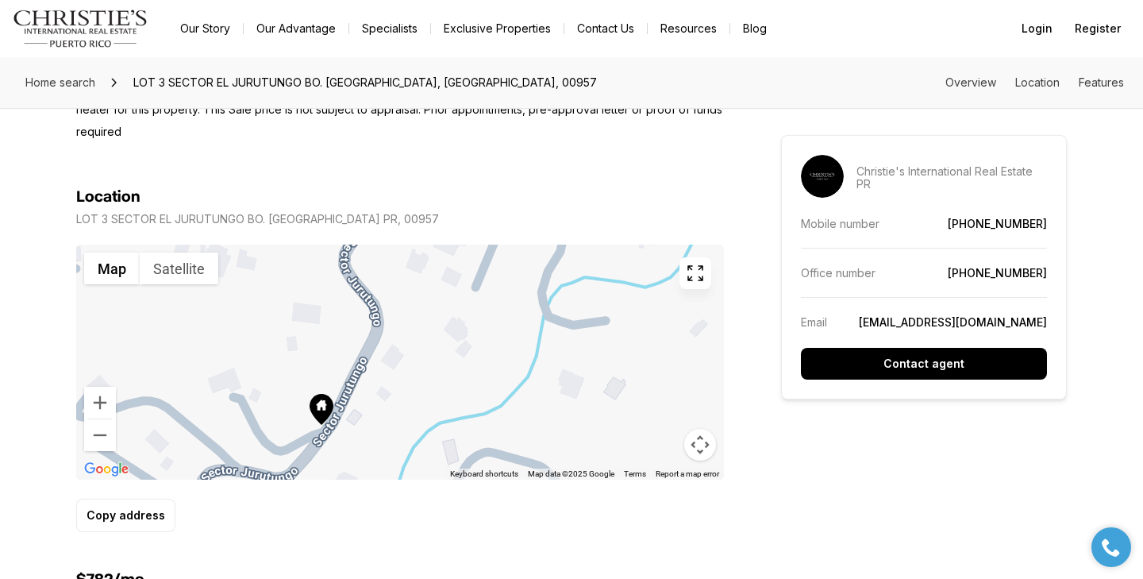
drag, startPoint x: 422, startPoint y: 340, endPoint x: 301, endPoint y: 404, distance: 137.4
click at [301, 404] on div at bounding box center [400, 361] width 648 height 235
click at [95, 421] on button "Zoom out" at bounding box center [100, 435] width 32 height 32
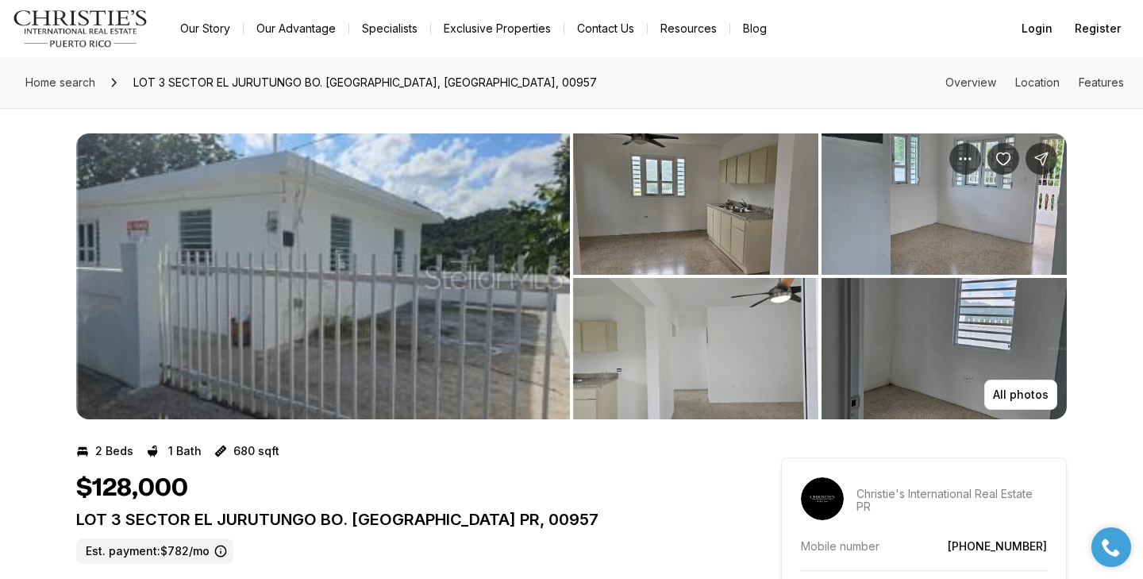
scroll to position [0, 0]
click at [333, 305] on img "View image gallery" at bounding box center [323, 276] width 494 height 286
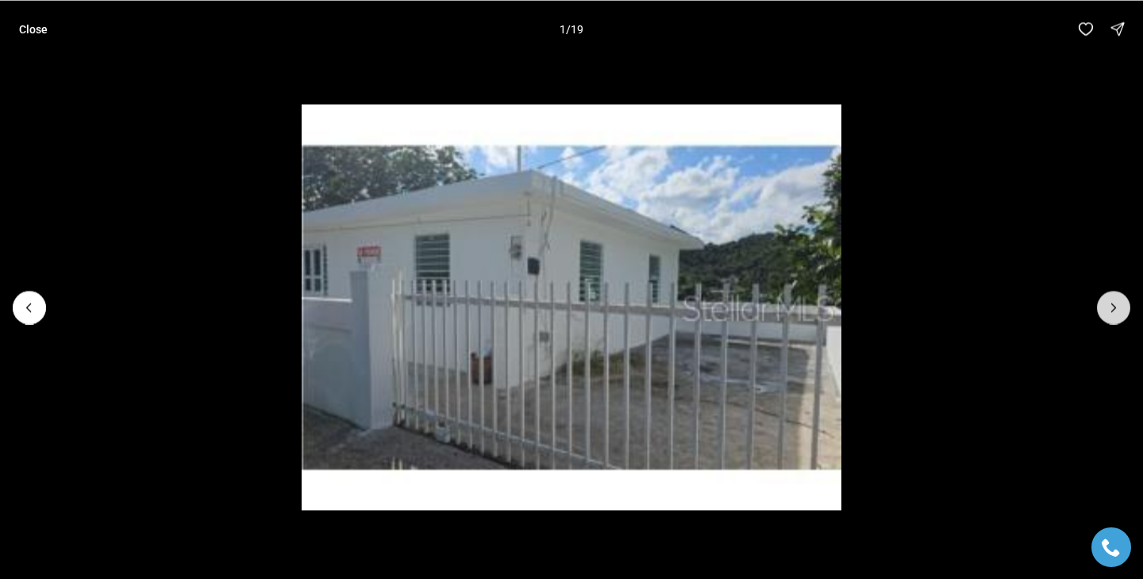
click at [1108, 316] on button "Next slide" at bounding box center [1113, 306] width 33 height 33
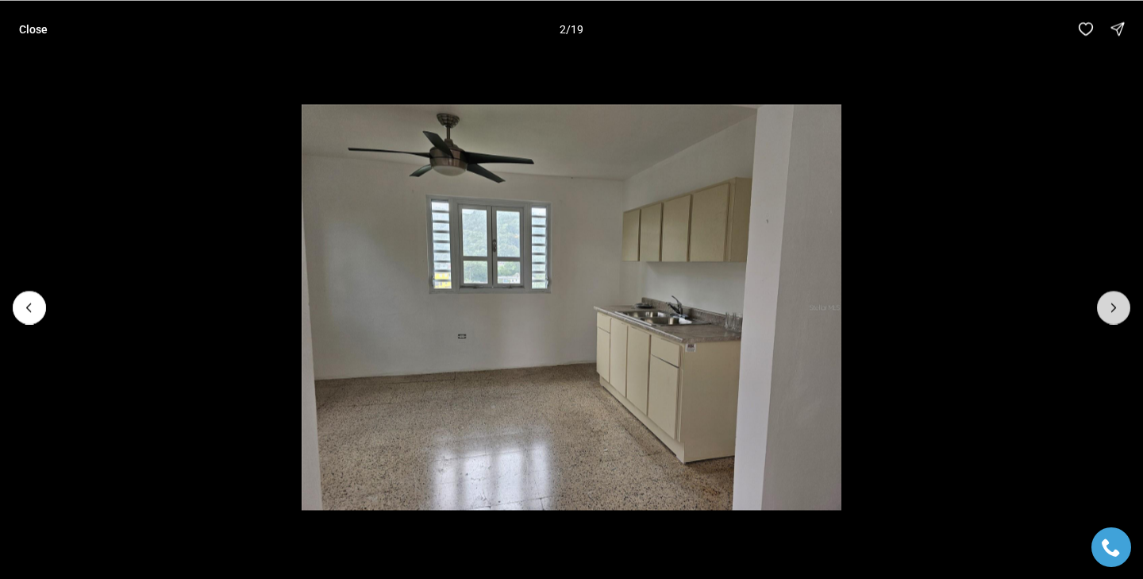
click at [1108, 316] on button "Next slide" at bounding box center [1113, 306] width 33 height 33
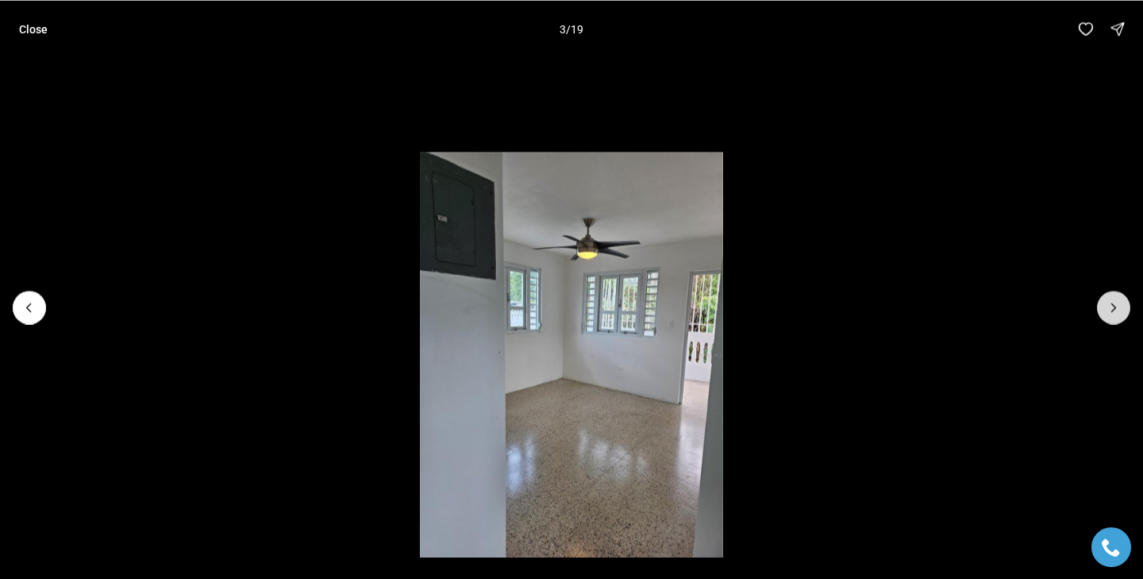
click at [1108, 316] on button "Next slide" at bounding box center [1113, 306] width 33 height 33
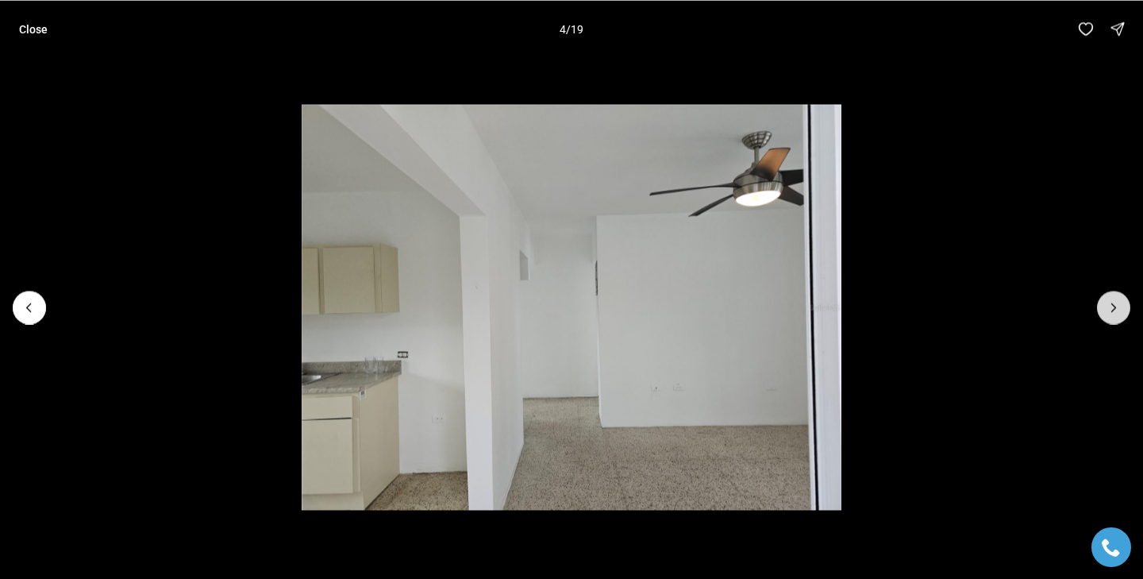
click at [1108, 316] on button "Next slide" at bounding box center [1113, 306] width 33 height 33
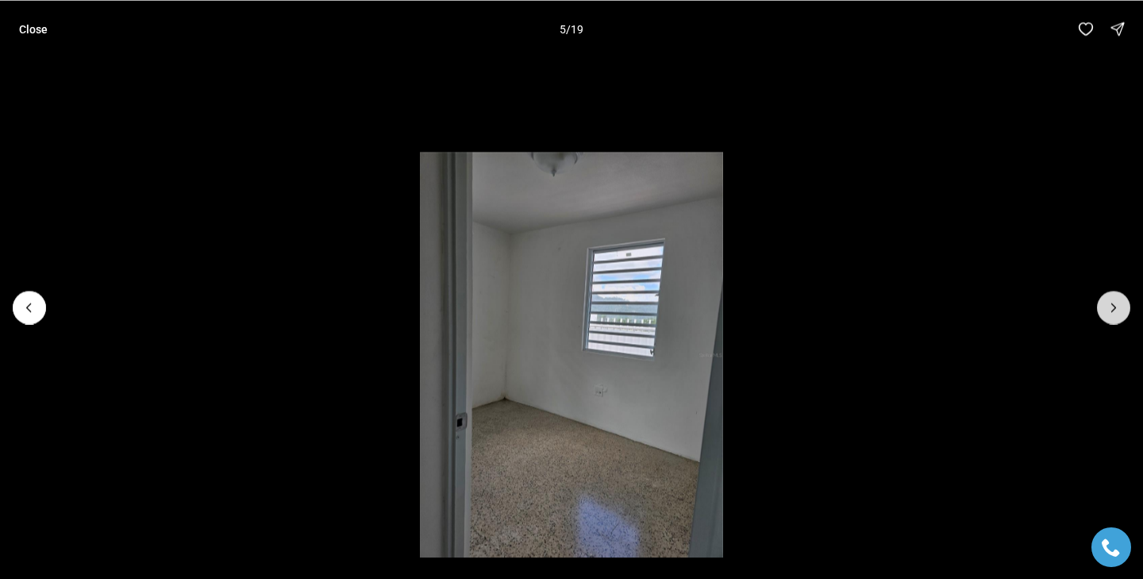
click at [1108, 316] on button "Next slide" at bounding box center [1113, 306] width 33 height 33
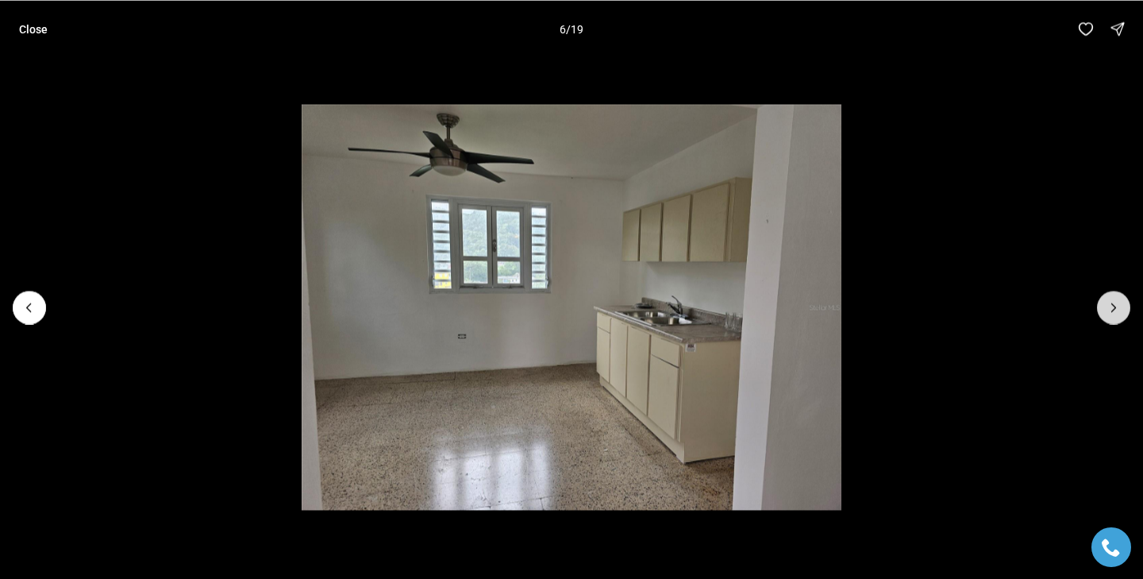
click at [1108, 316] on button "Next slide" at bounding box center [1113, 306] width 33 height 33
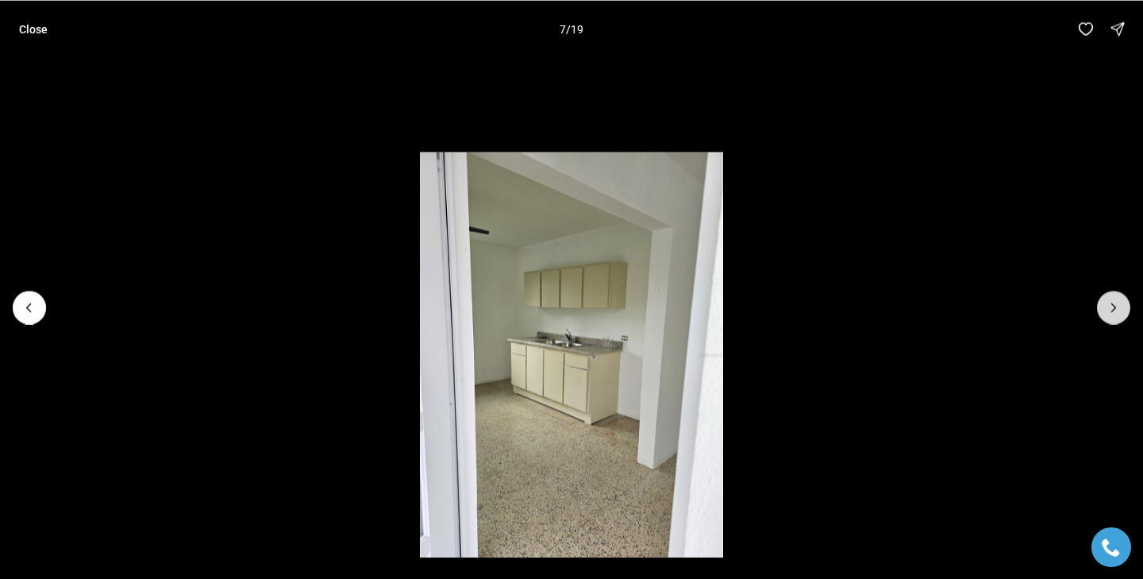
click at [1108, 316] on button "Next slide" at bounding box center [1113, 306] width 33 height 33
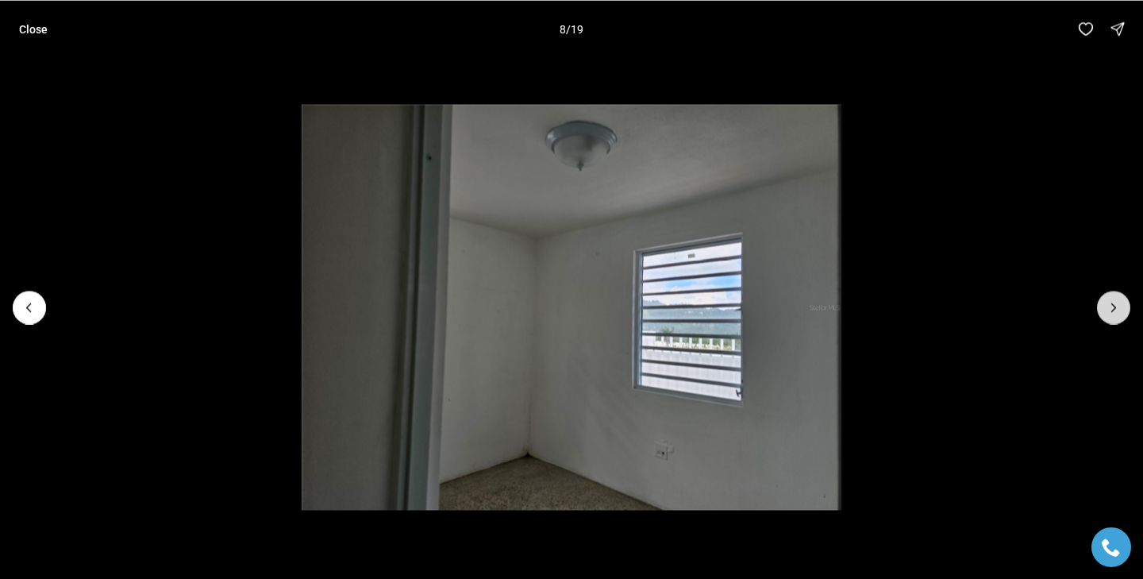
click at [1108, 316] on button "Next slide" at bounding box center [1113, 306] width 33 height 33
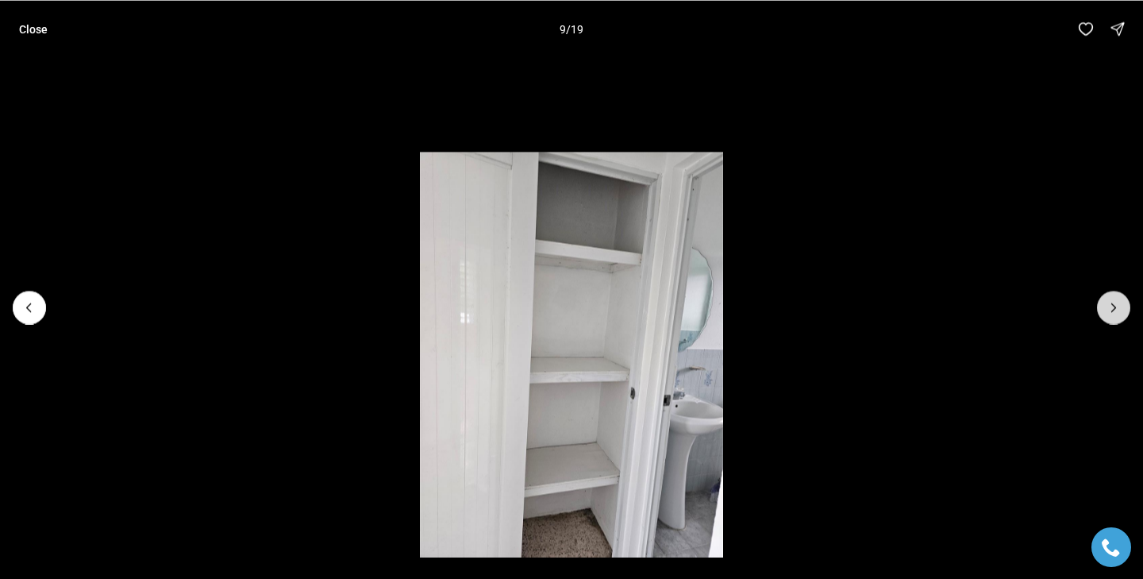
click at [1108, 316] on button "Next slide" at bounding box center [1113, 306] width 33 height 33
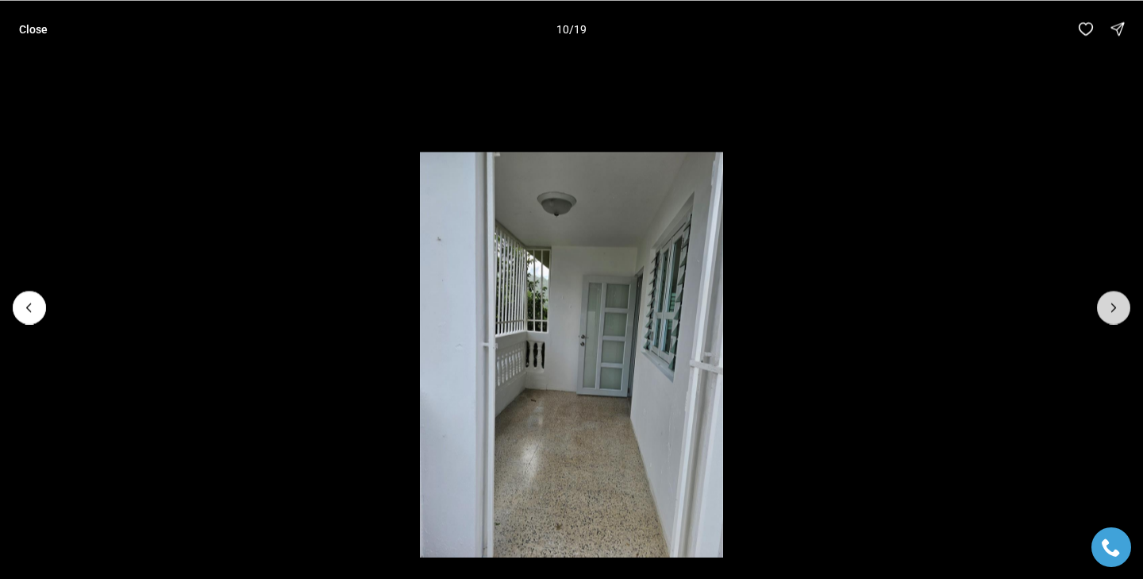
click at [1108, 316] on button "Next slide" at bounding box center [1113, 306] width 33 height 33
